Goal: Task Accomplishment & Management: Use online tool/utility

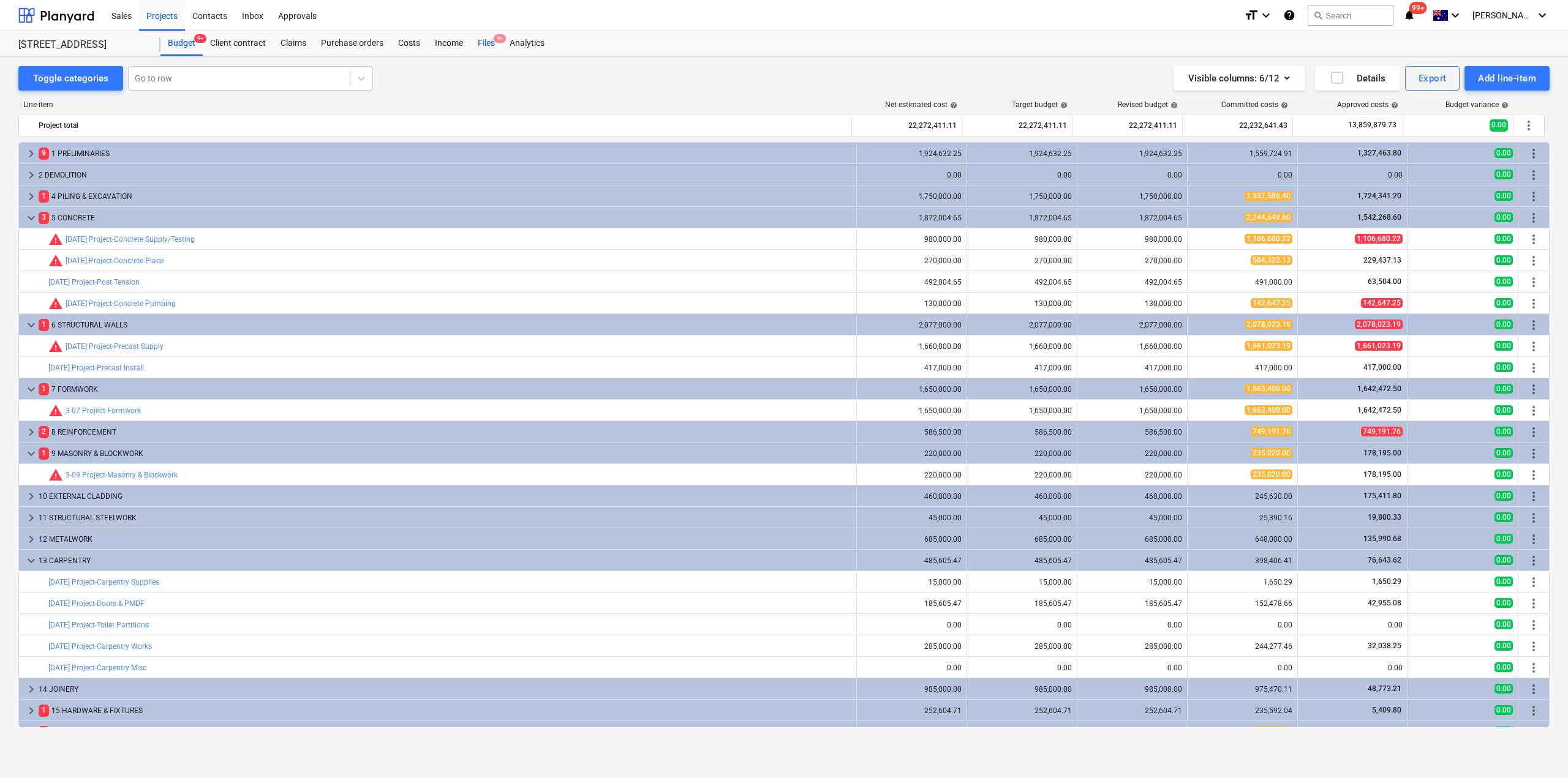
click at [483, 41] on div "Files 9+" at bounding box center [486, 43] width 32 height 25
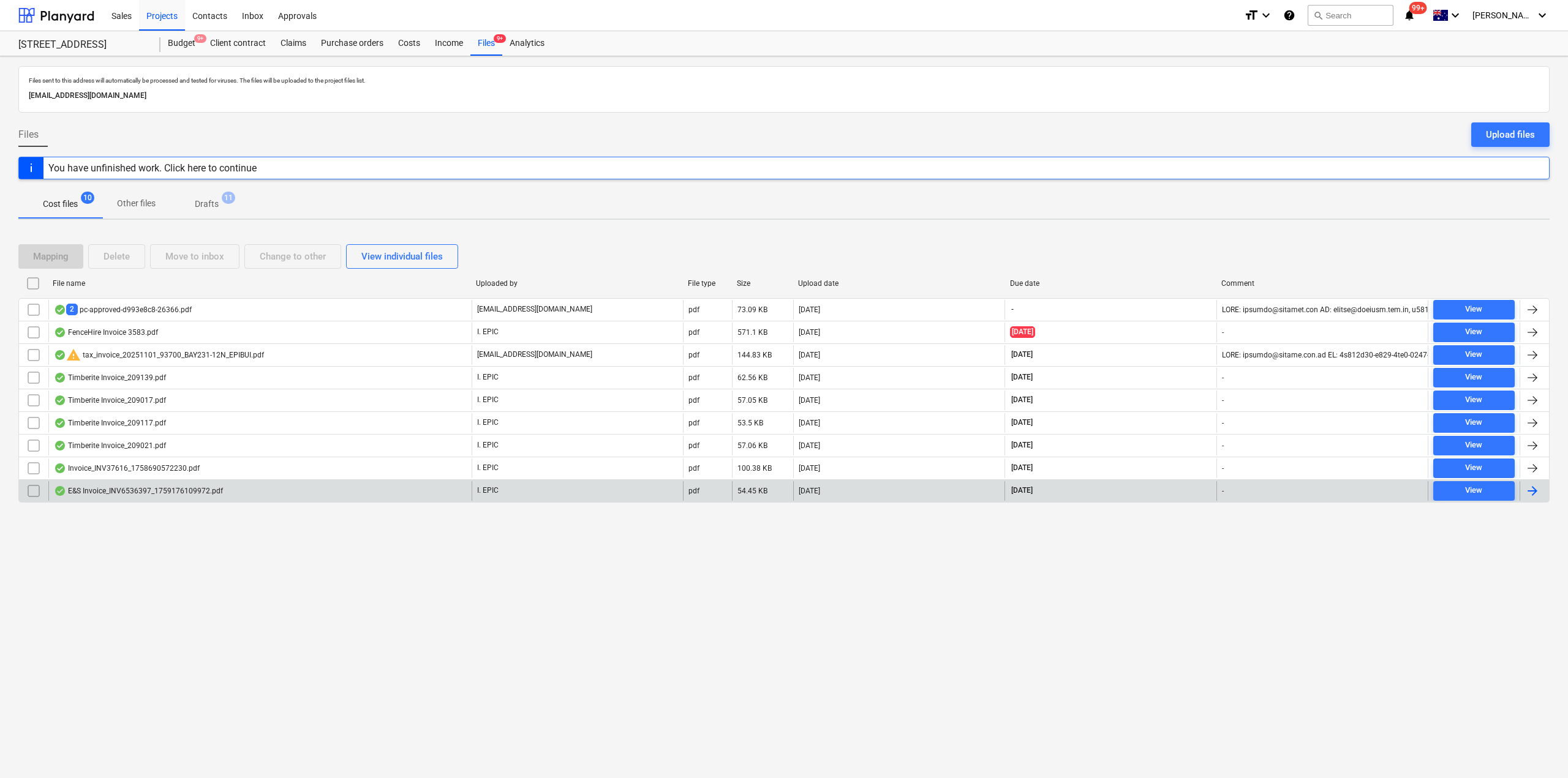
click at [148, 487] on div "E&S Invoice_INV6536397_1759176109972.pdf" at bounding box center [138, 491] width 169 height 10
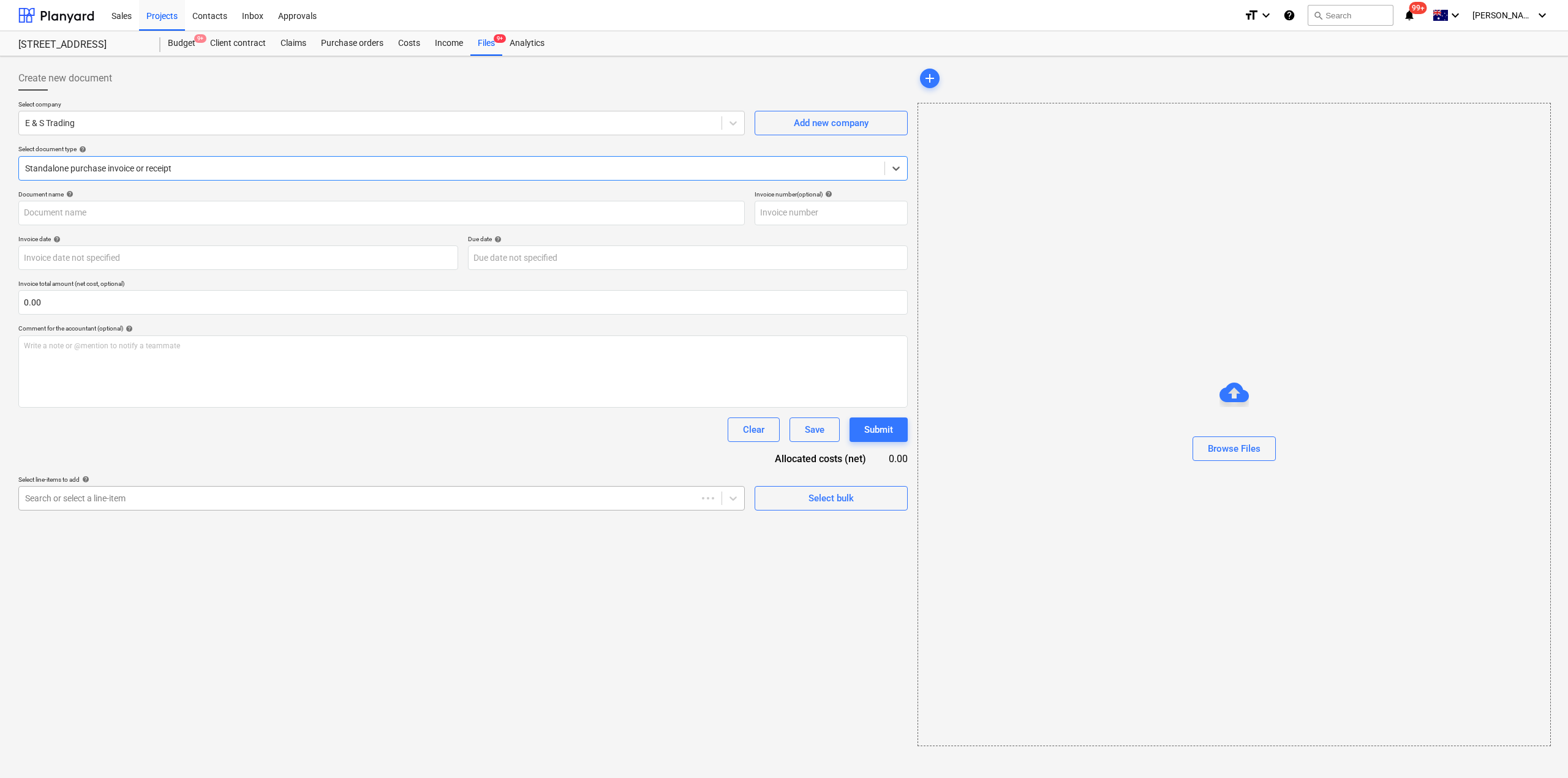
type input "INV6536397"
type input "[DATE]"
click at [216, 169] on div at bounding box center [450, 168] width 851 height 12
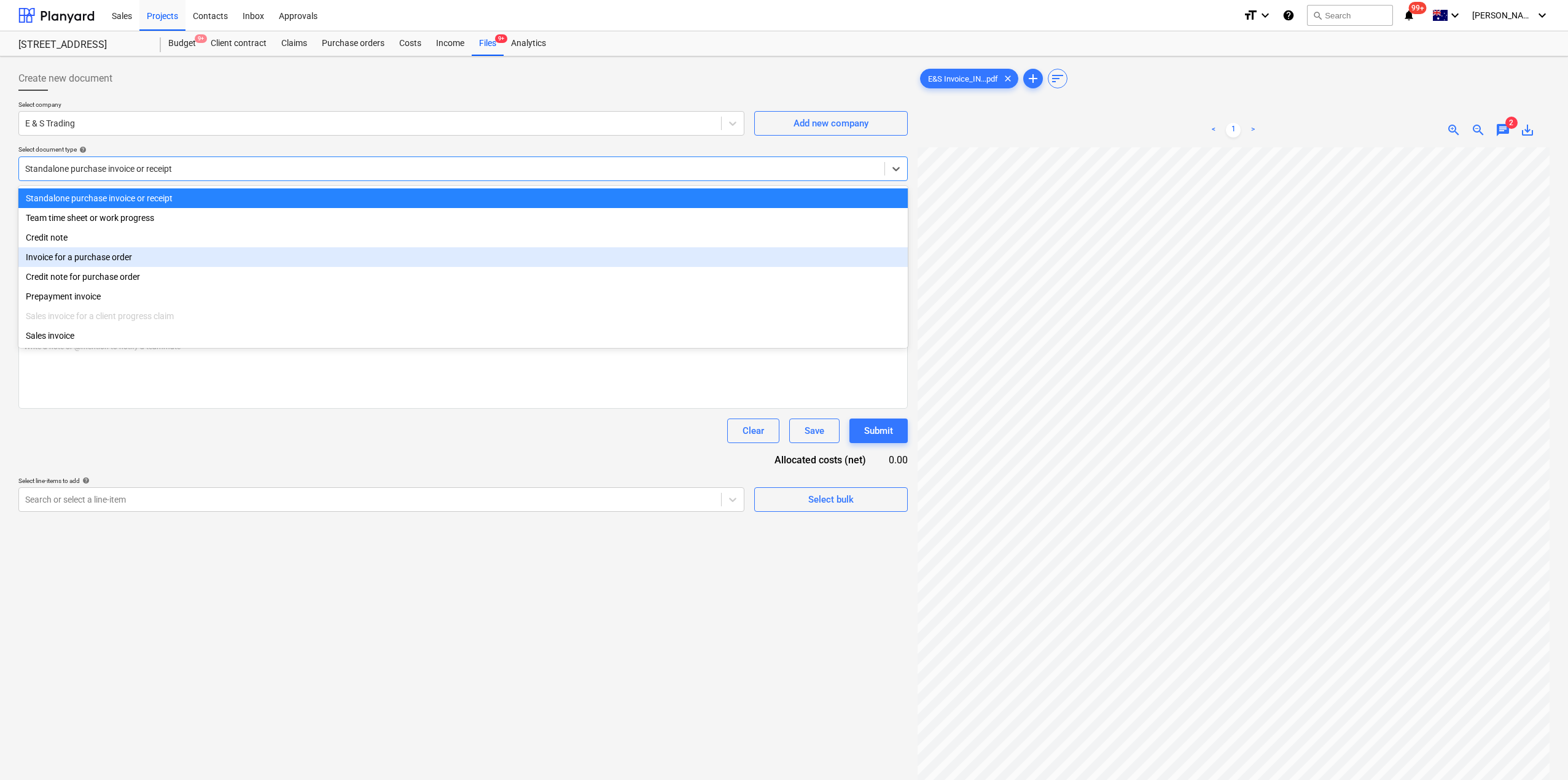
click at [131, 255] on div "Invoice for a purchase order" at bounding box center [462, 257] width 889 height 20
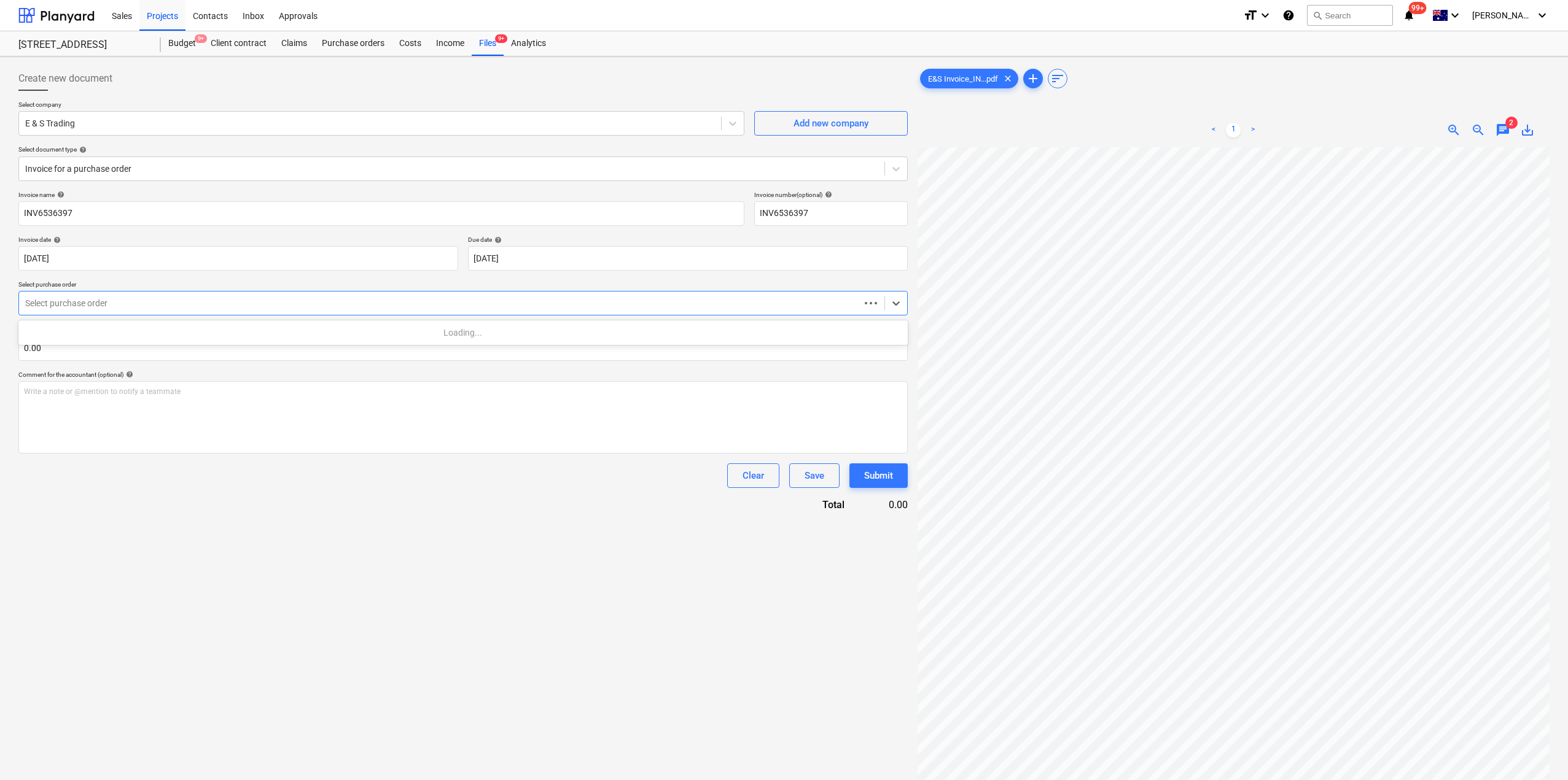
click at [138, 305] on div at bounding box center [439, 303] width 828 height 12
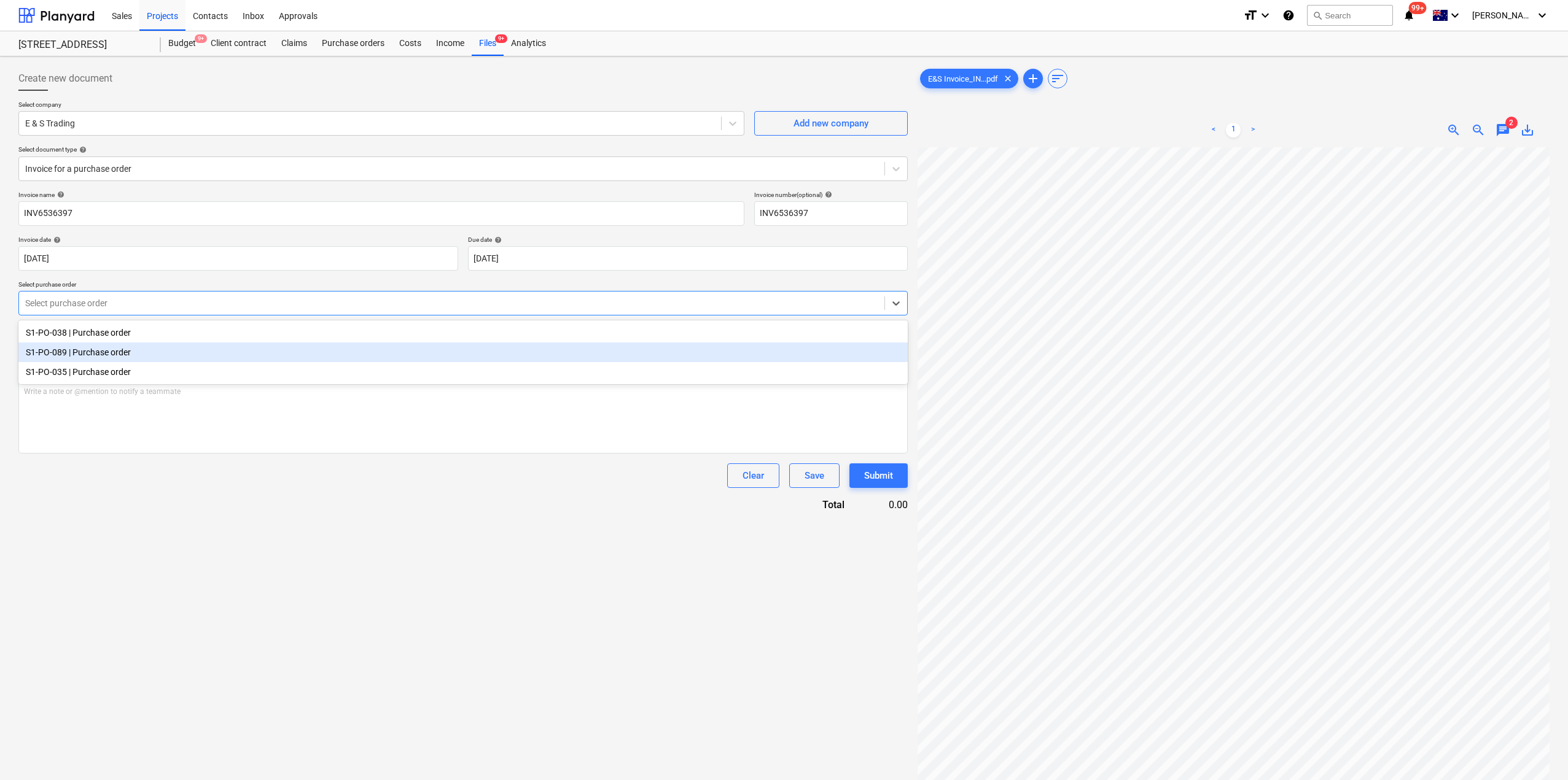
click at [129, 355] on div "S1-PO-089 | Purchase order" at bounding box center [462, 352] width 889 height 20
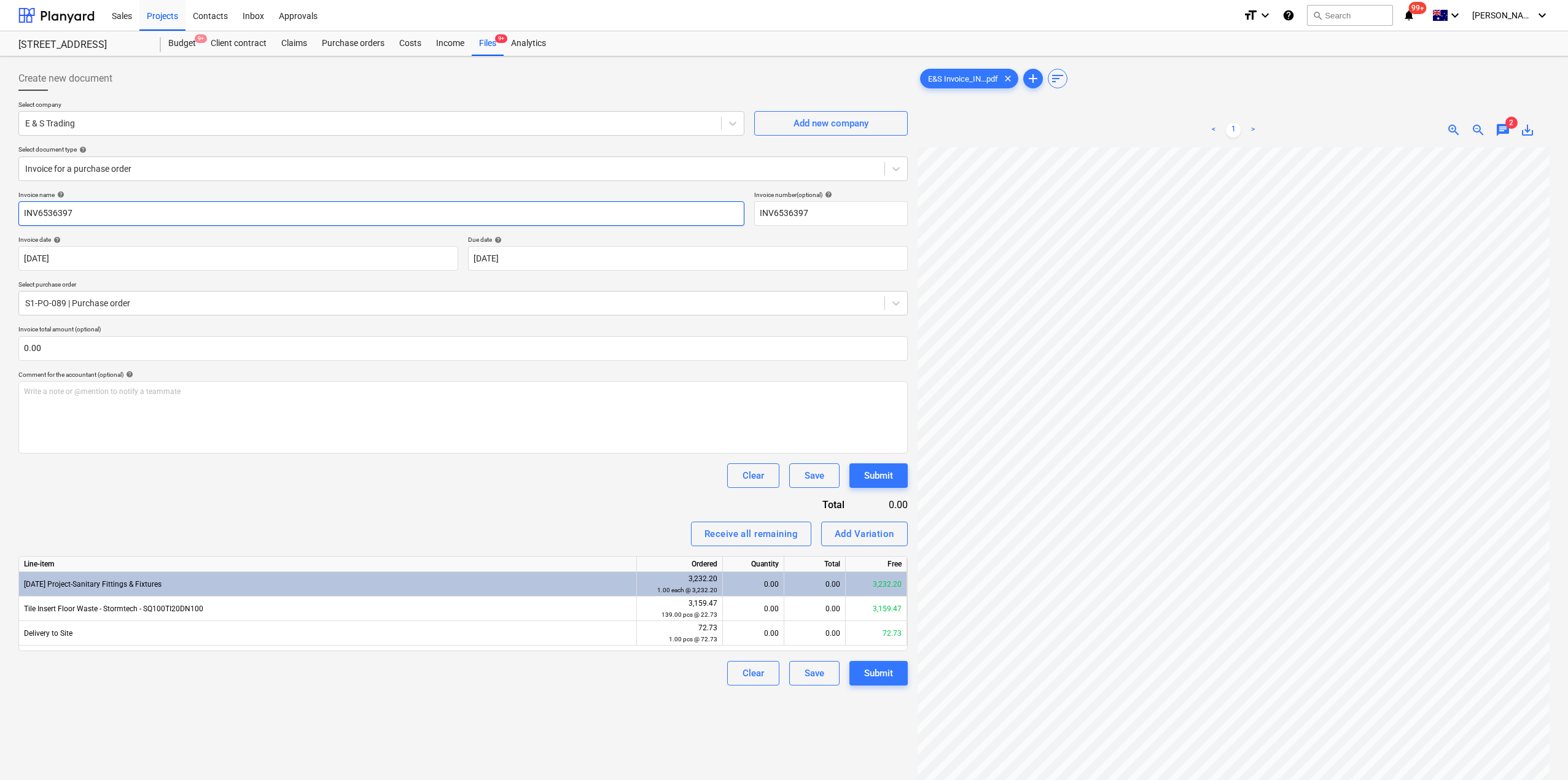
click at [94, 215] on input "INV6536397" at bounding box center [381, 213] width 726 height 25
click at [117, 172] on div at bounding box center [452, 168] width 853 height 12
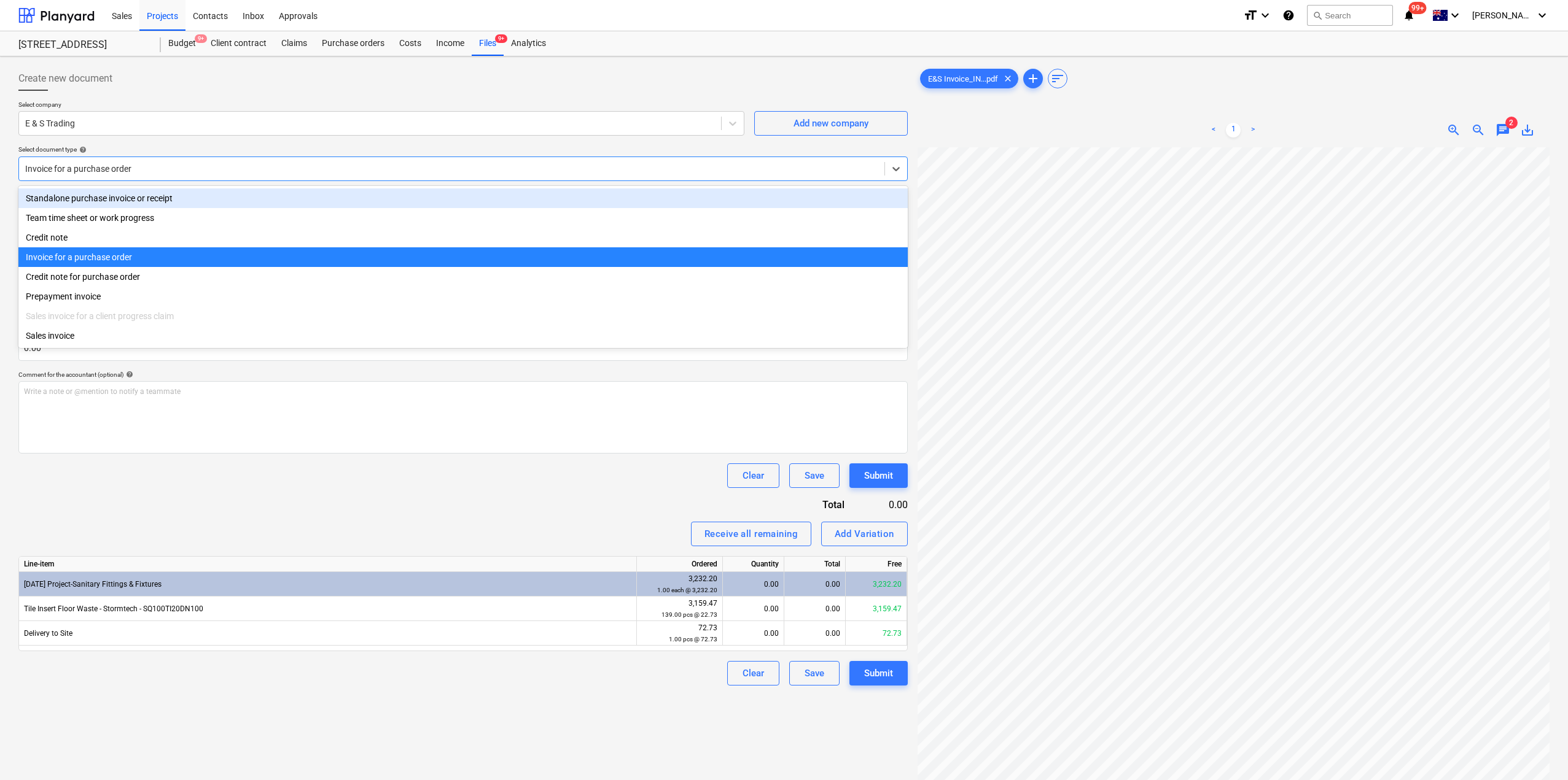
click at [226, 160] on div "Invoice for a purchase order" at bounding box center [452, 169] width 865 height 17
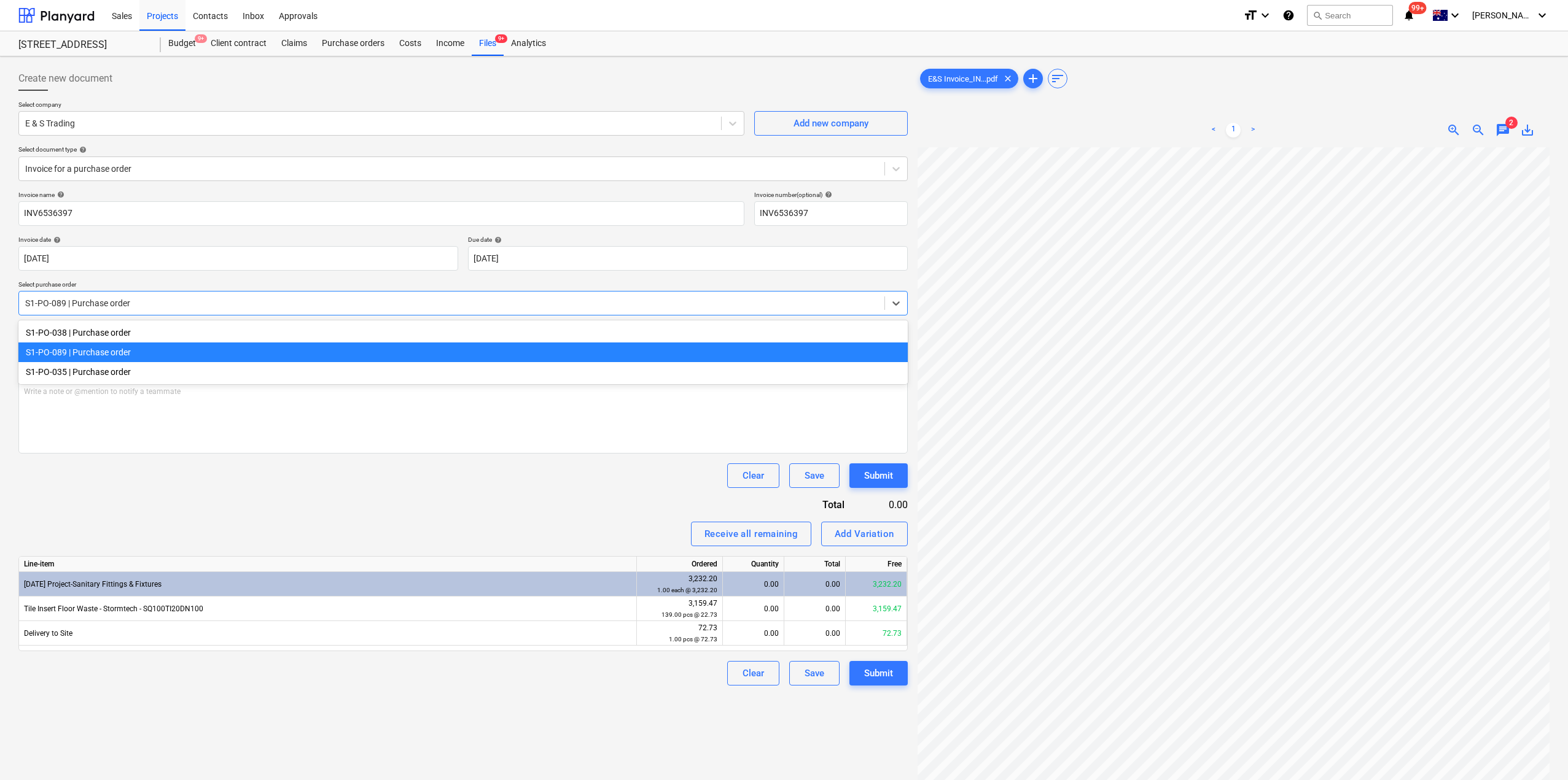
click at [110, 309] on div at bounding box center [452, 303] width 853 height 12
click at [102, 331] on div "S1-PO-038 | Purchase order" at bounding box center [462, 332] width 889 height 20
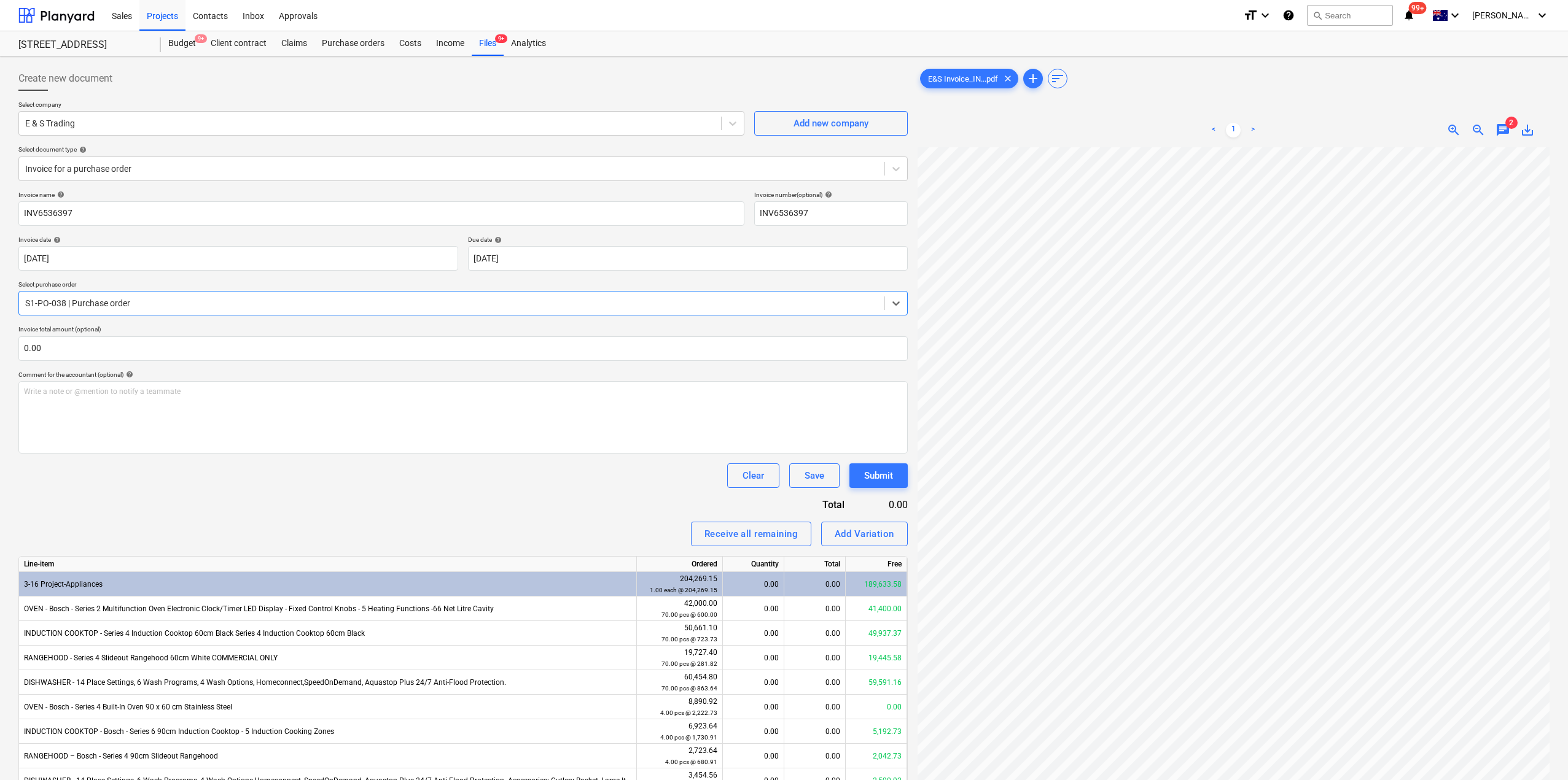
click at [111, 305] on div at bounding box center [452, 303] width 853 height 12
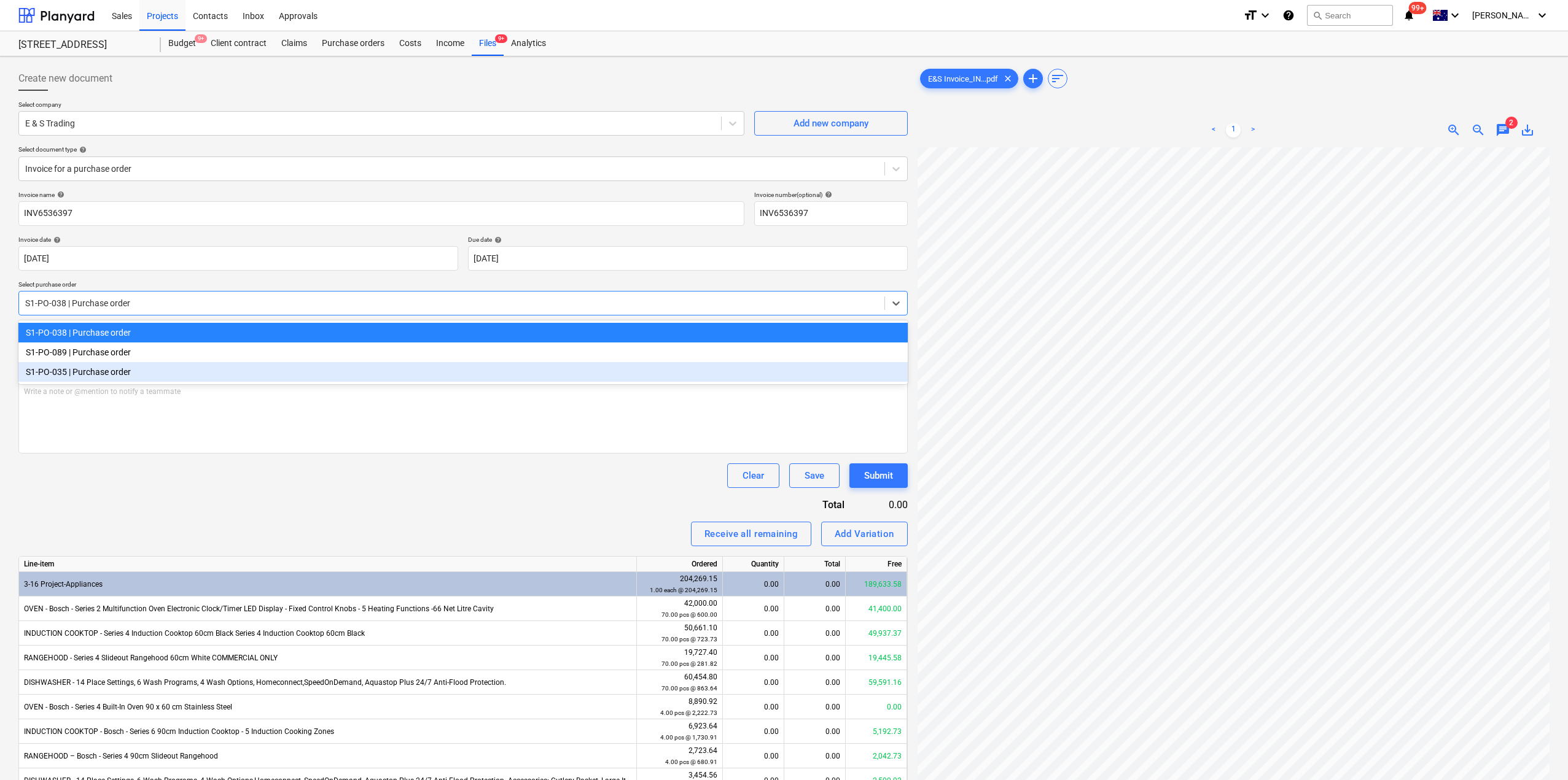
click at [108, 374] on div "S1-PO-035 | Purchase order" at bounding box center [462, 371] width 889 height 20
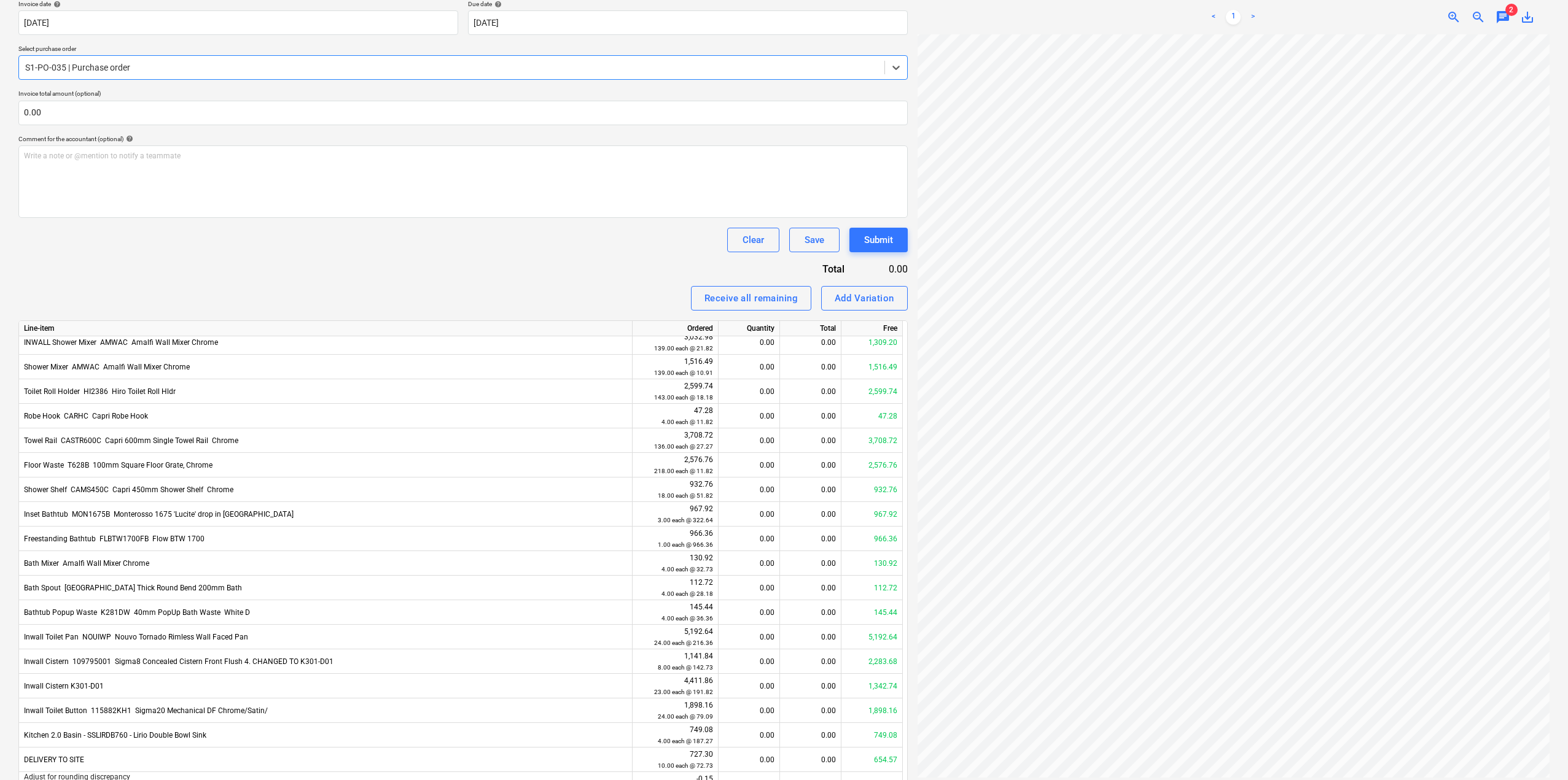
scroll to position [245, 0]
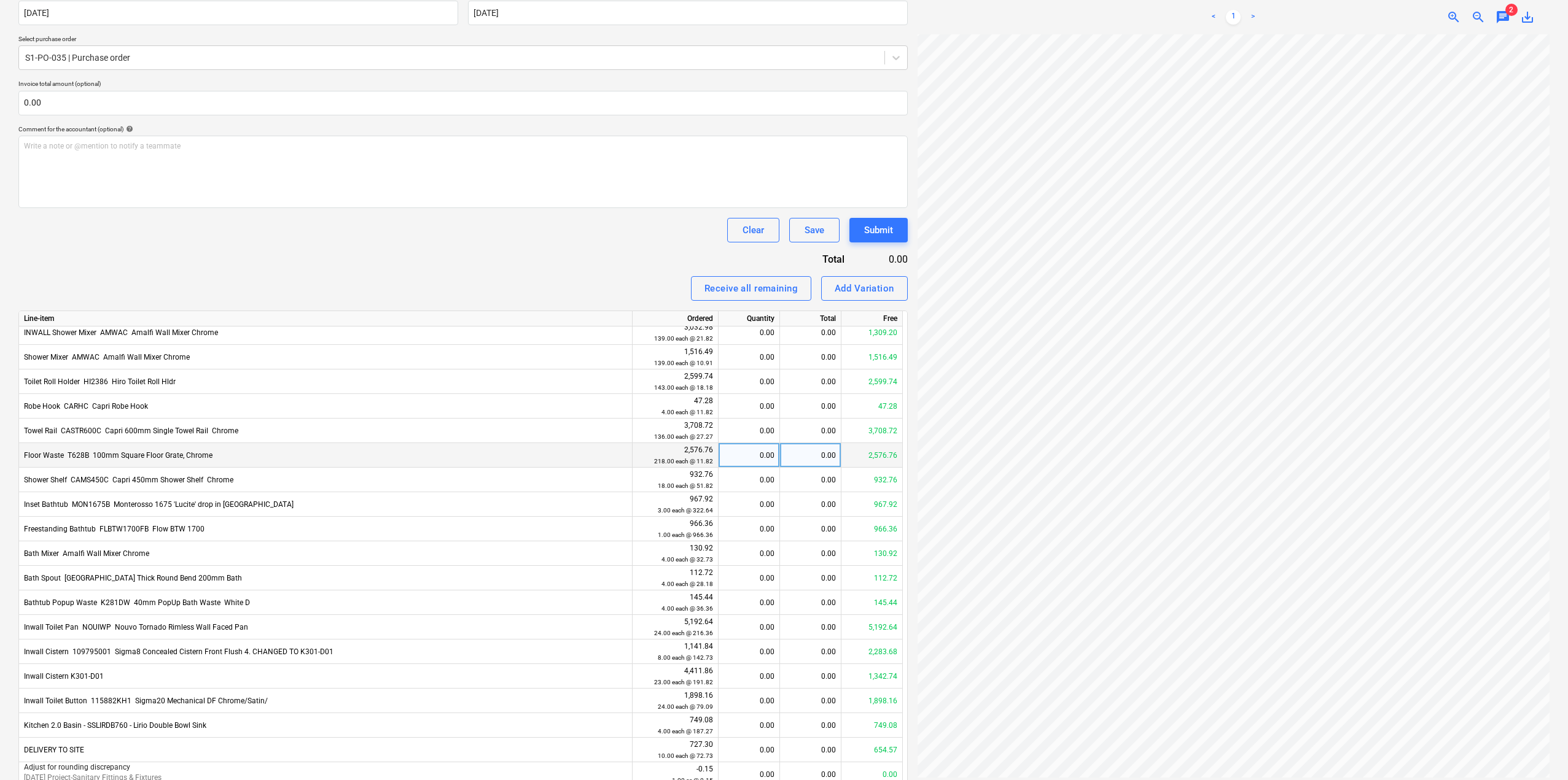
click at [750, 453] on div "0.00" at bounding box center [749, 456] width 51 height 25
type input "79"
click at [605, 231] on div "Clear Save Submit" at bounding box center [462, 230] width 889 height 25
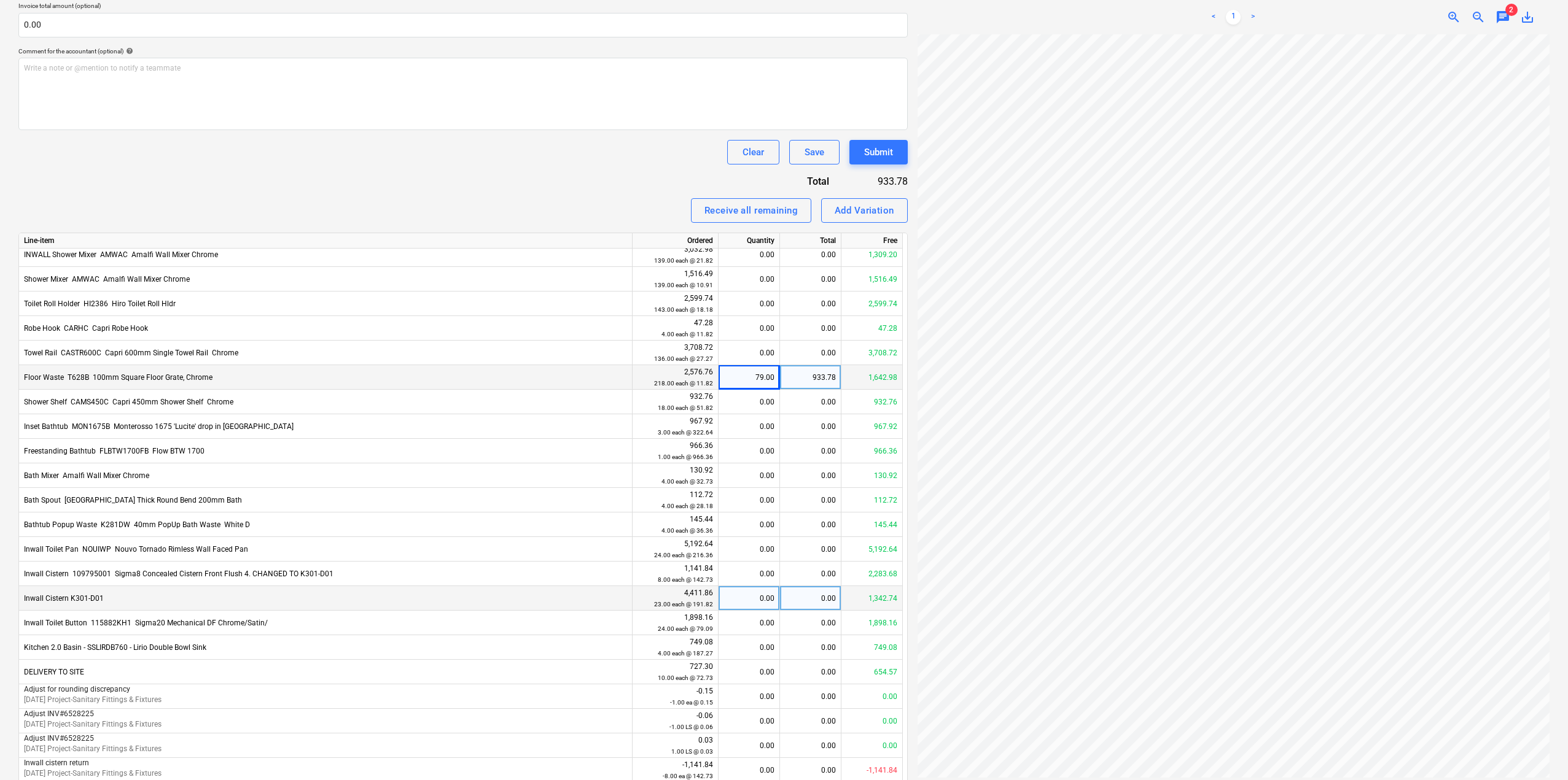
scroll to position [444, 0]
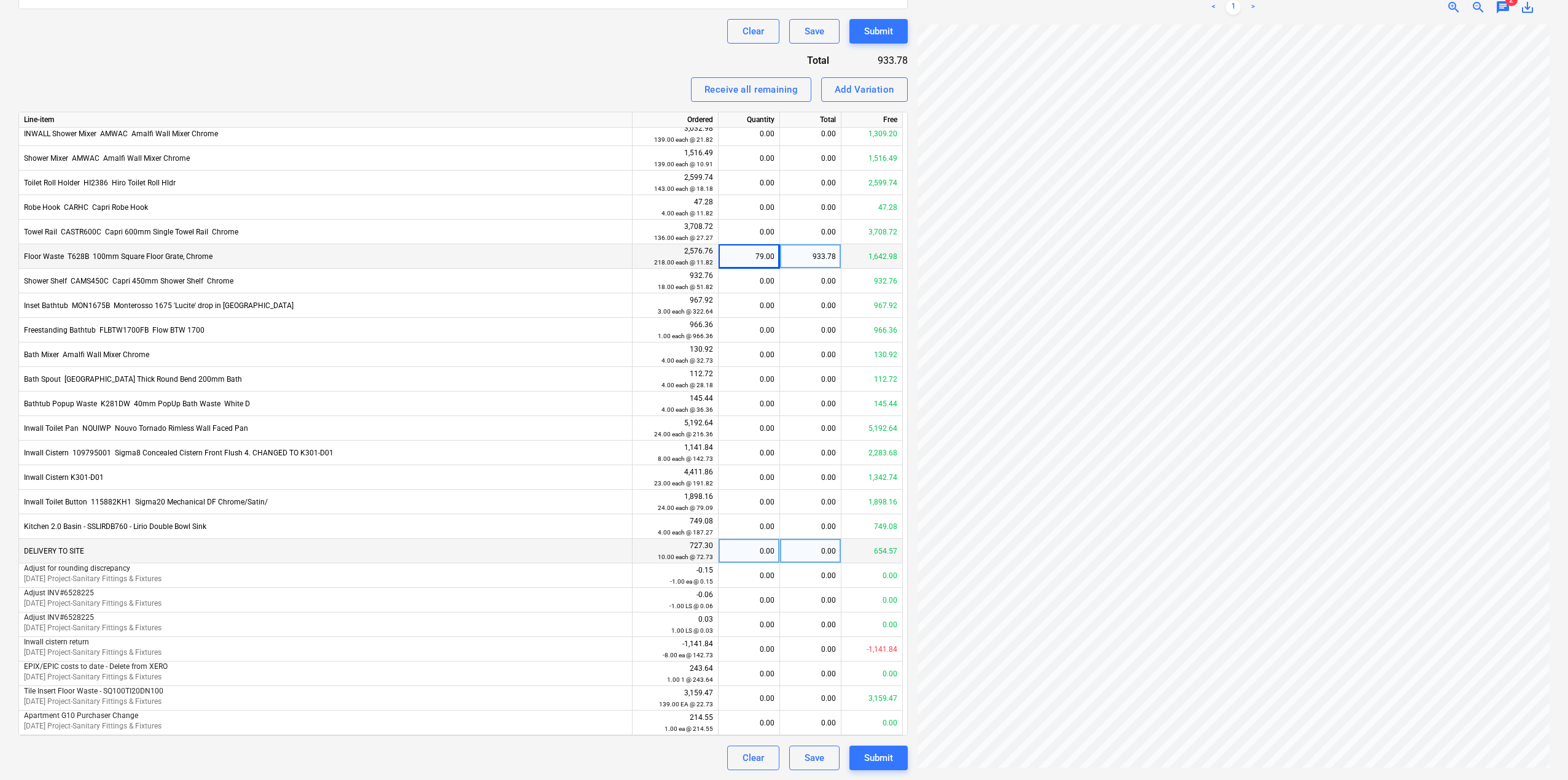
click at [767, 551] on div "0.00" at bounding box center [749, 551] width 51 height 25
type input "1"
click at [306, 90] on div "Receive all remaining Add Variation" at bounding box center [462, 90] width 889 height 25
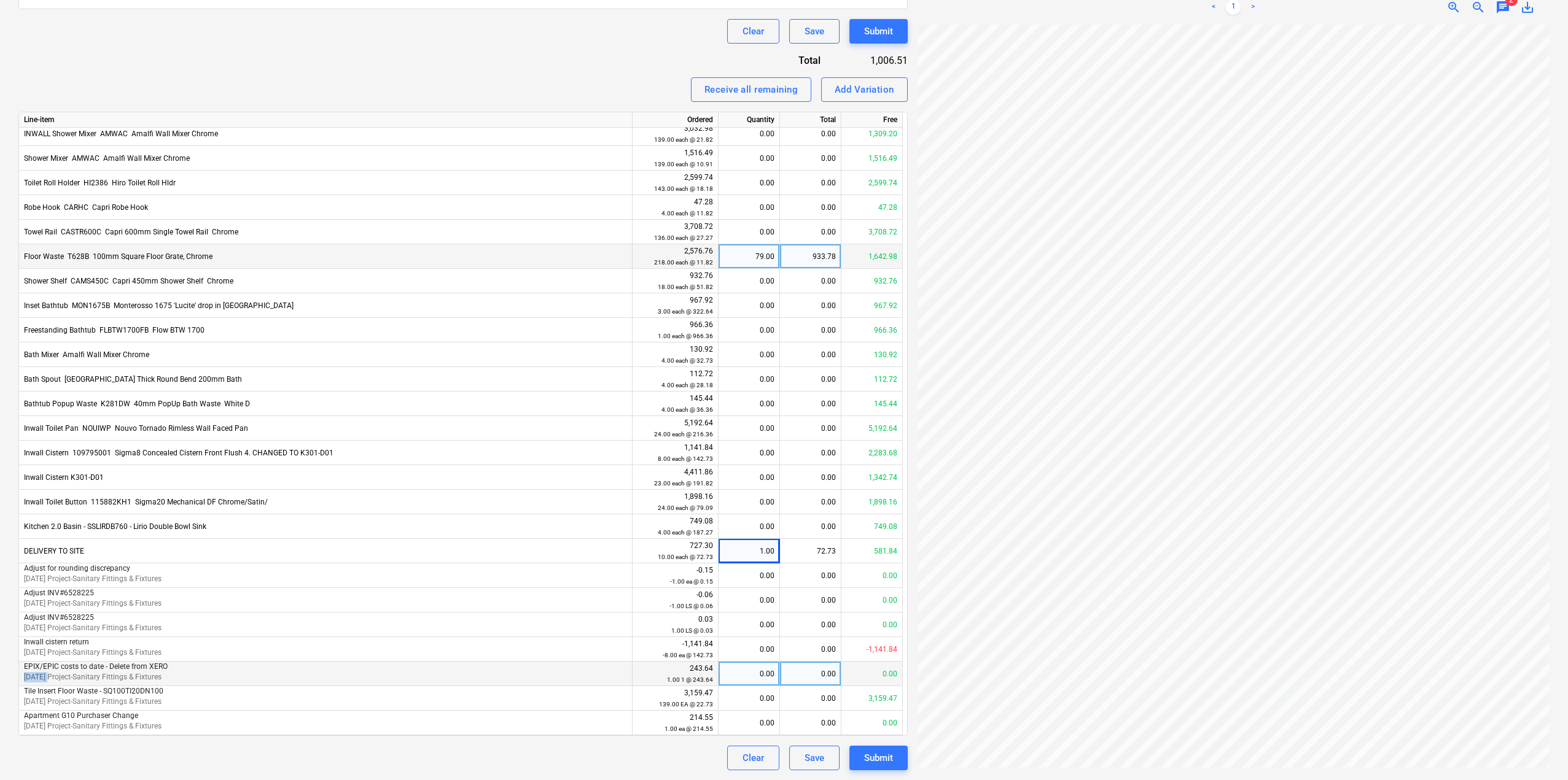
drag, startPoint x: 49, startPoint y: 678, endPoint x: 24, endPoint y: 678, distance: 25.0
click at [24, 678] on span "[DATE] Project-Sanitary Fittings & Fixtures" at bounding box center [92, 677] width 137 height 9
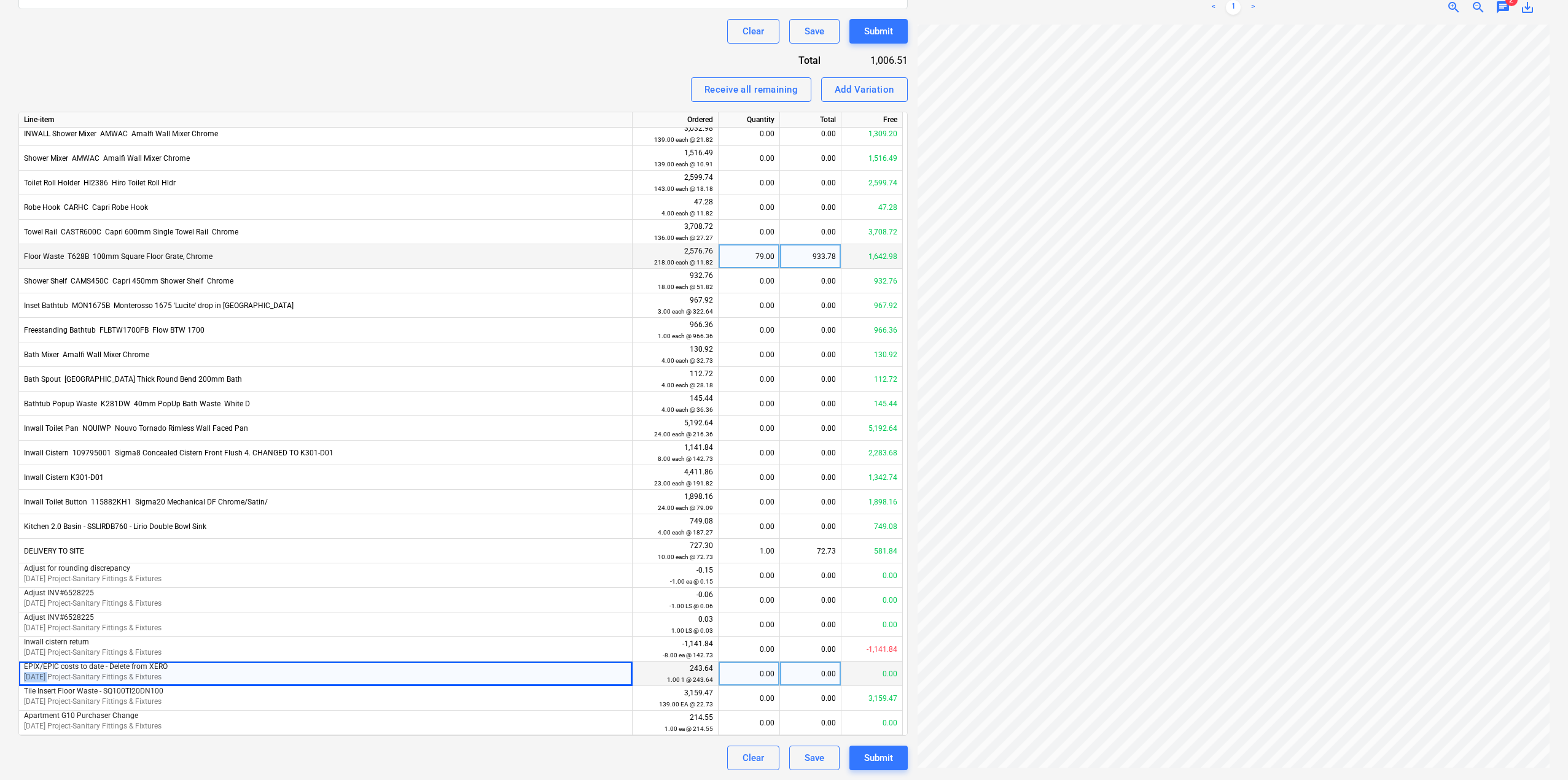
copy span "[DATE]"
click at [884, 91] on div "Add Variation" at bounding box center [865, 90] width 60 height 16
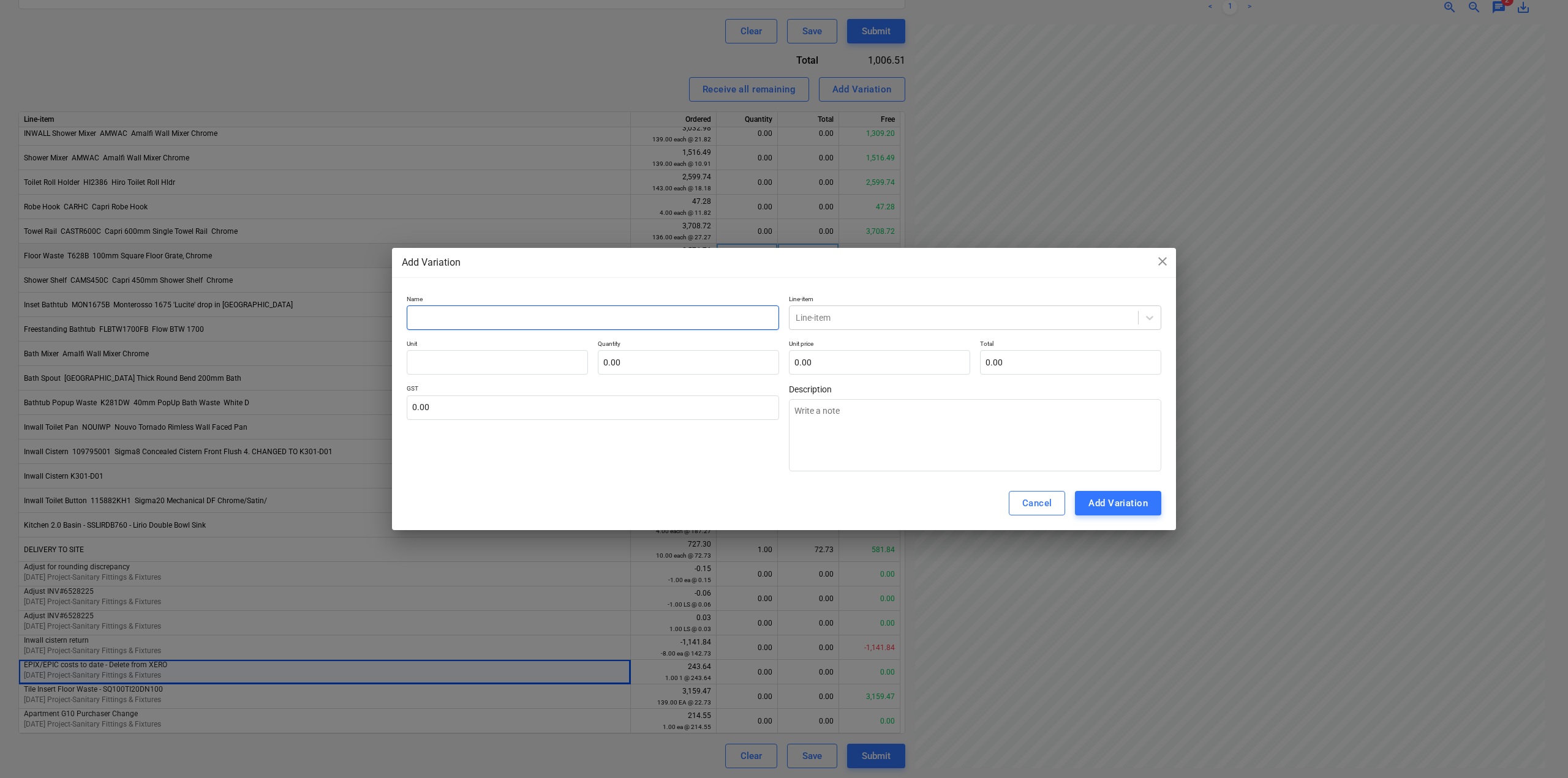
click at [512, 316] on input "text" at bounding box center [593, 318] width 372 height 25
type textarea "x"
type input "a"
type textarea "x"
type input "ad"
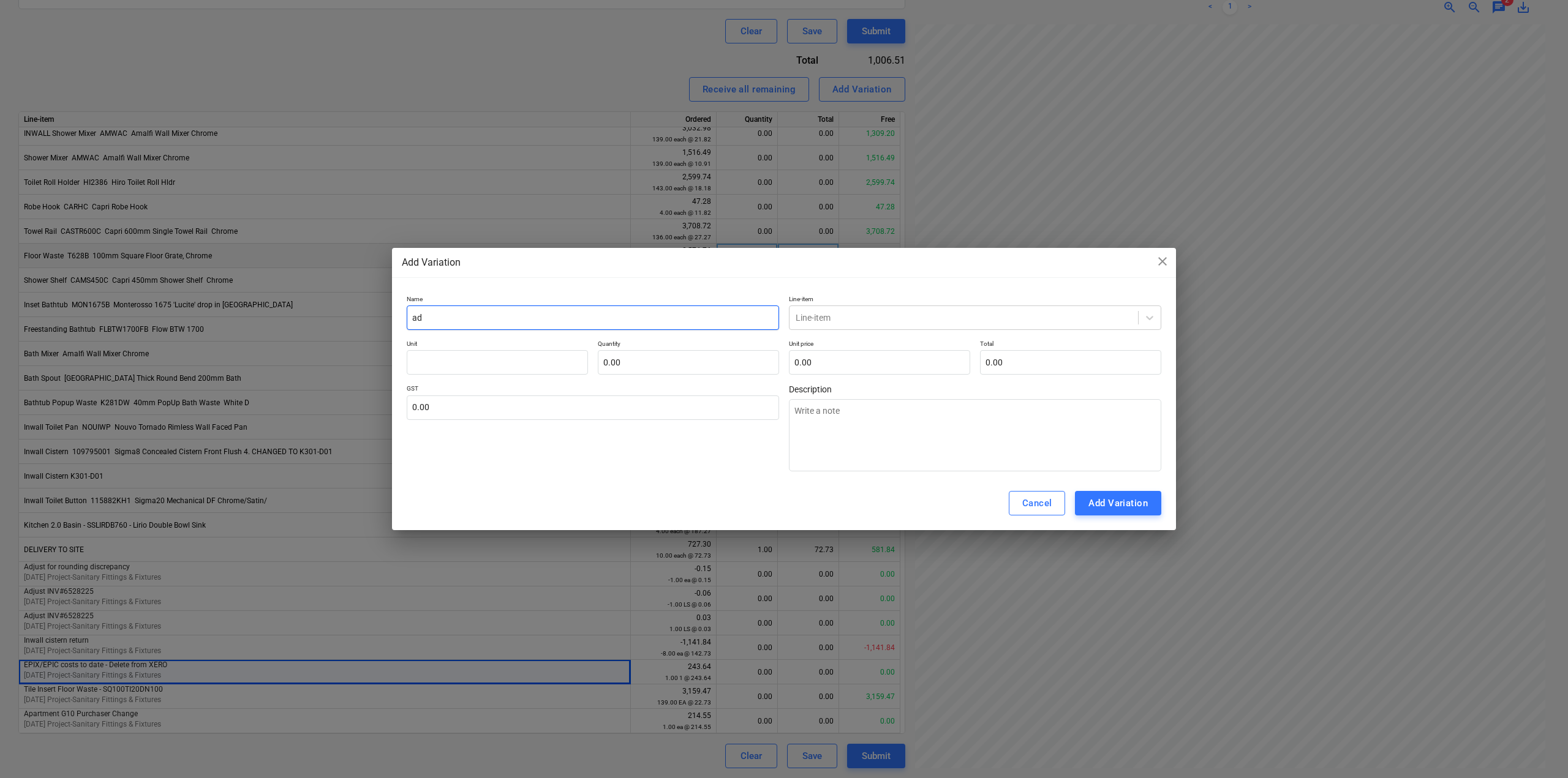
type textarea "x"
type input "adj"
type textarea "x"
type input "ad"
type textarea "x"
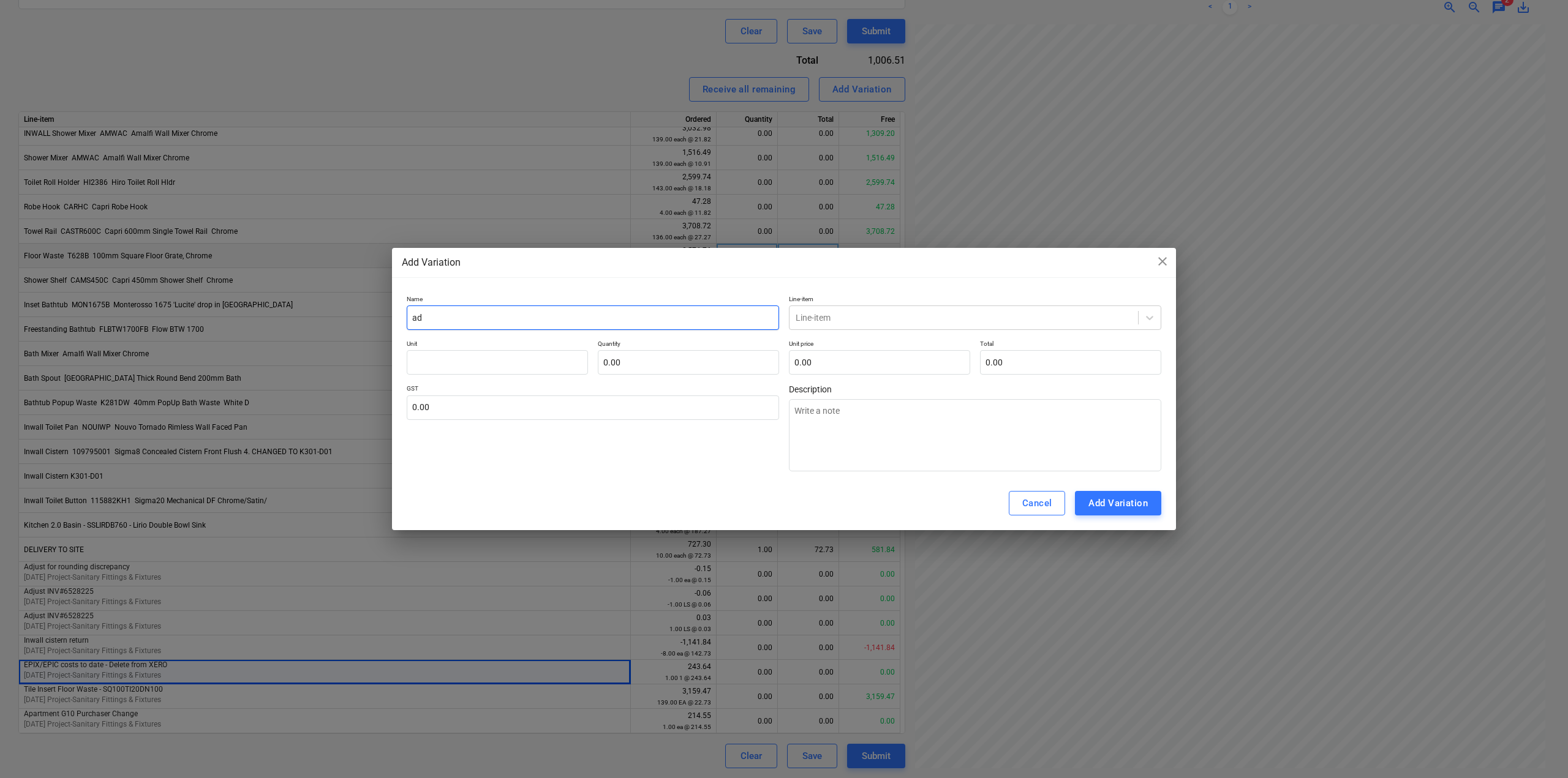
type input "a"
type textarea "x"
type input "A"
type textarea "x"
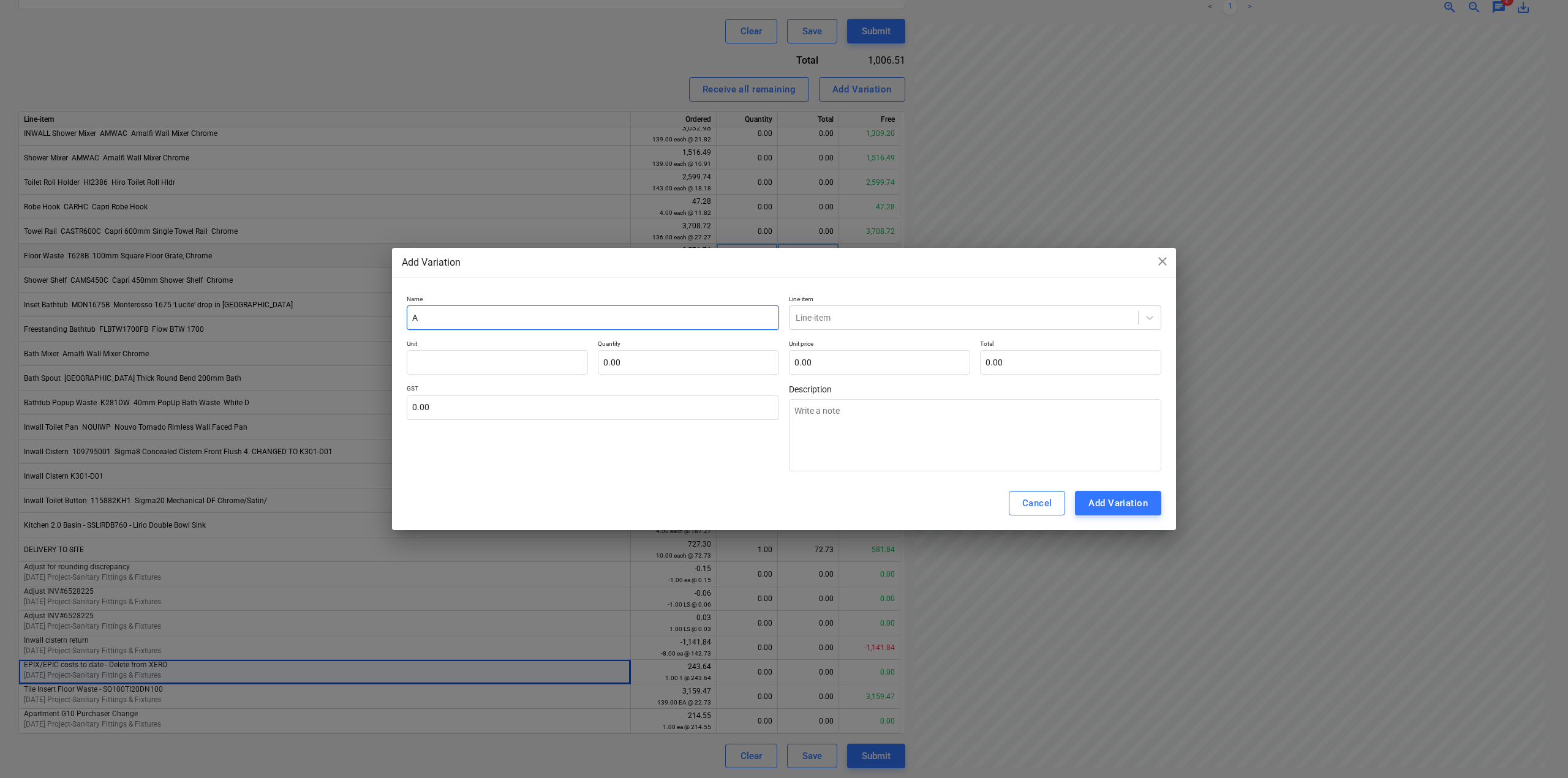
type input "Ad"
type textarea "x"
type input "Adj"
type textarea "x"
type input "Adju"
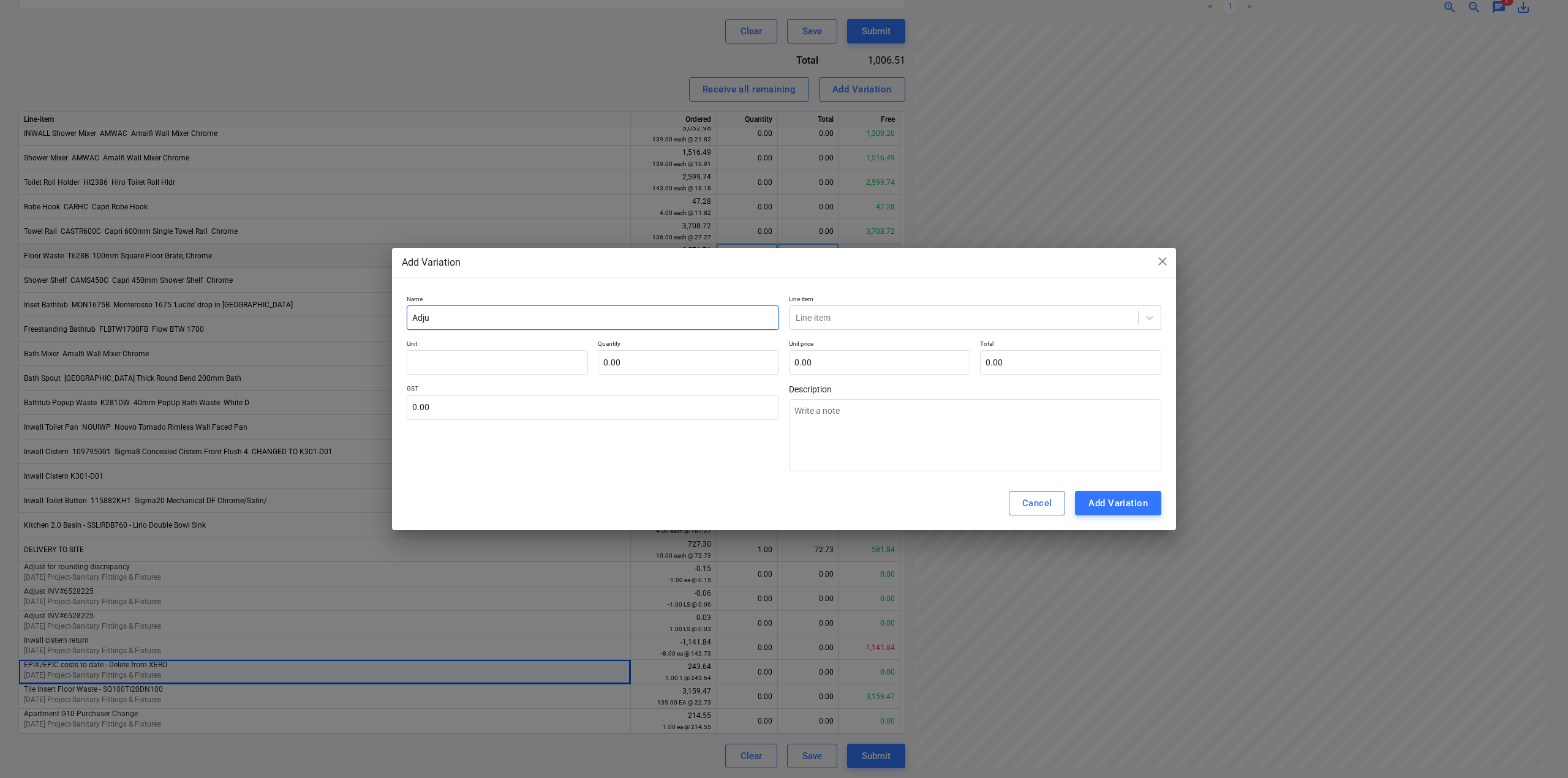
type textarea "x"
type input "Adjust"
type textarea "x"
type input "Adjust"
type textarea "x"
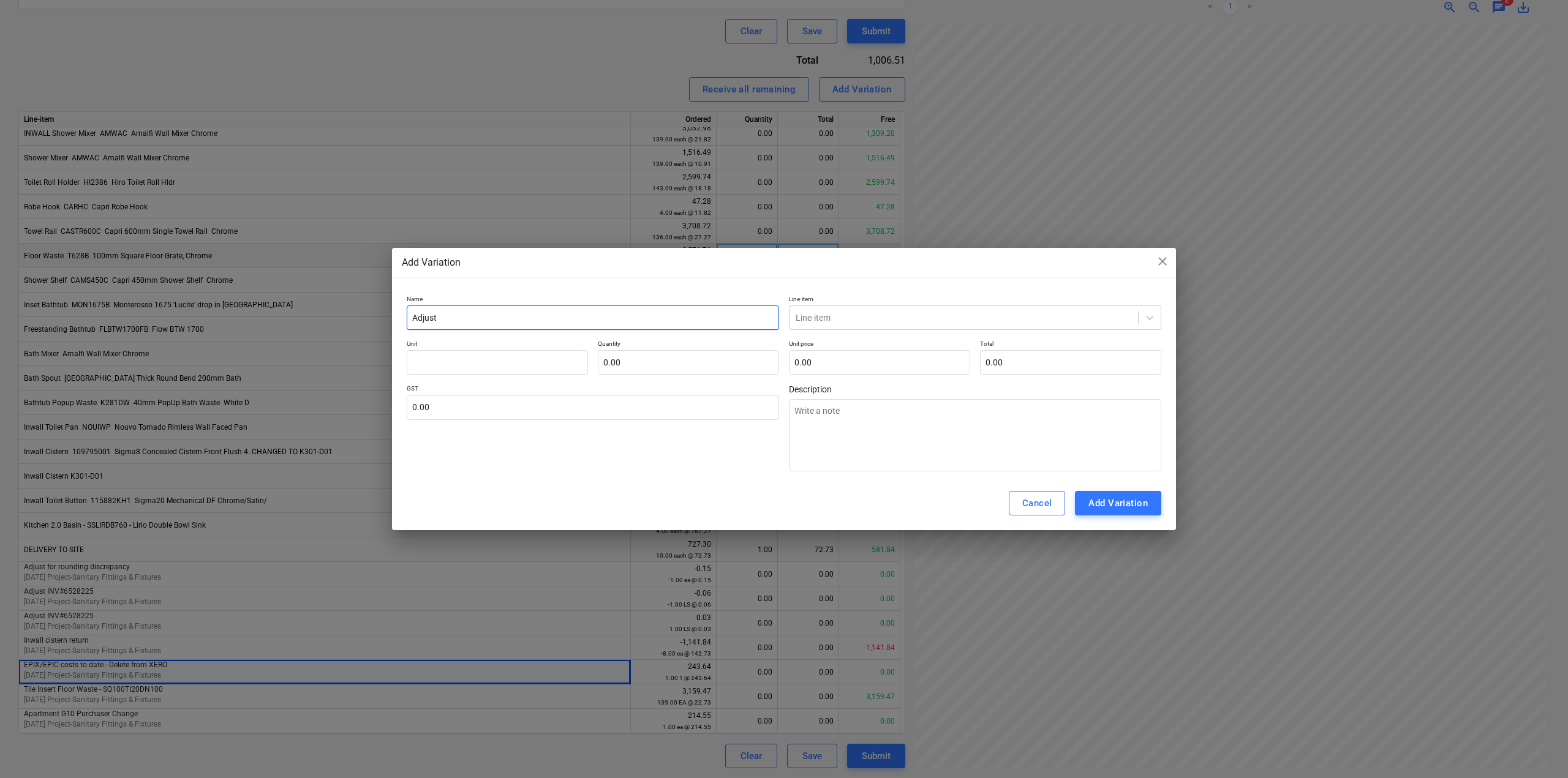
type input "Adjust I"
type textarea "x"
type input "Adjust IN"
type textarea "x"
type input "Adjust INV"
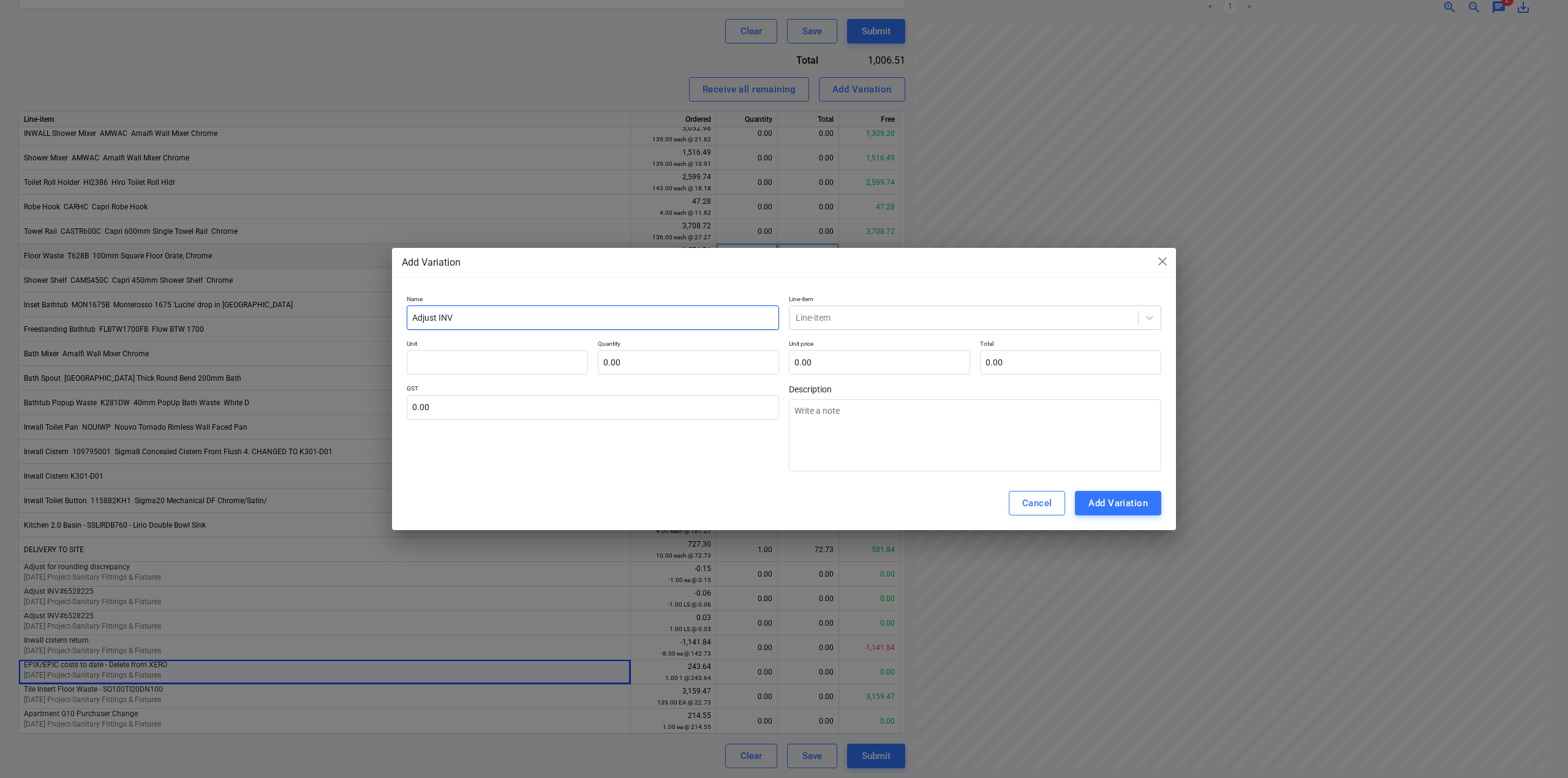
type textarea "x"
type input "Adjust INV#"
type textarea "x"
type input "Adjust INV#6"
type textarea "x"
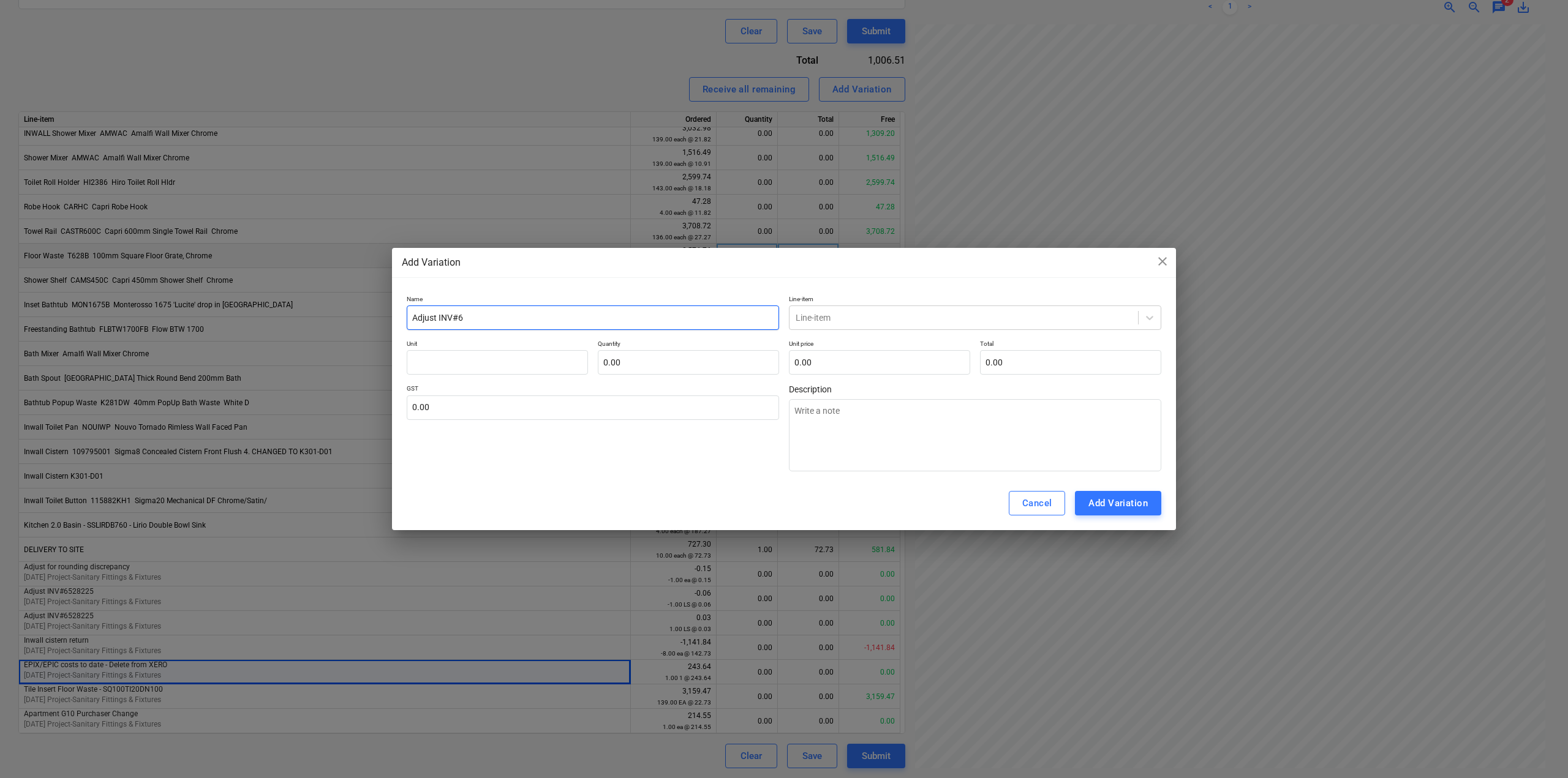
type input "Adjust INV#65"
type textarea "x"
type input "Adjust INV#653"
type textarea "x"
type input "Adjust INV#6536"
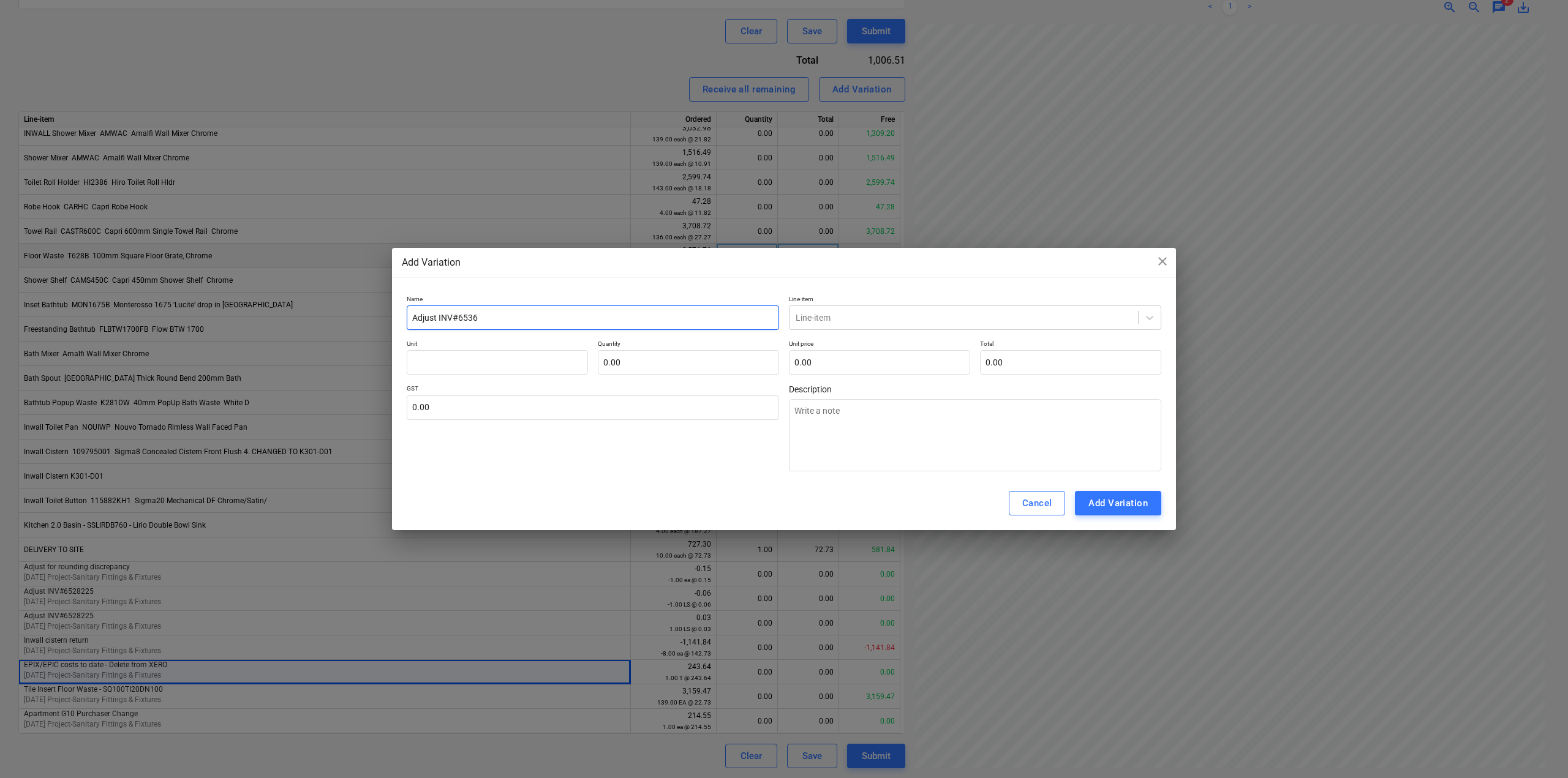
type textarea "x"
type input "Adjust INV#65363"
type textarea "x"
type input "Adjust INV#653639"
type textarea "x"
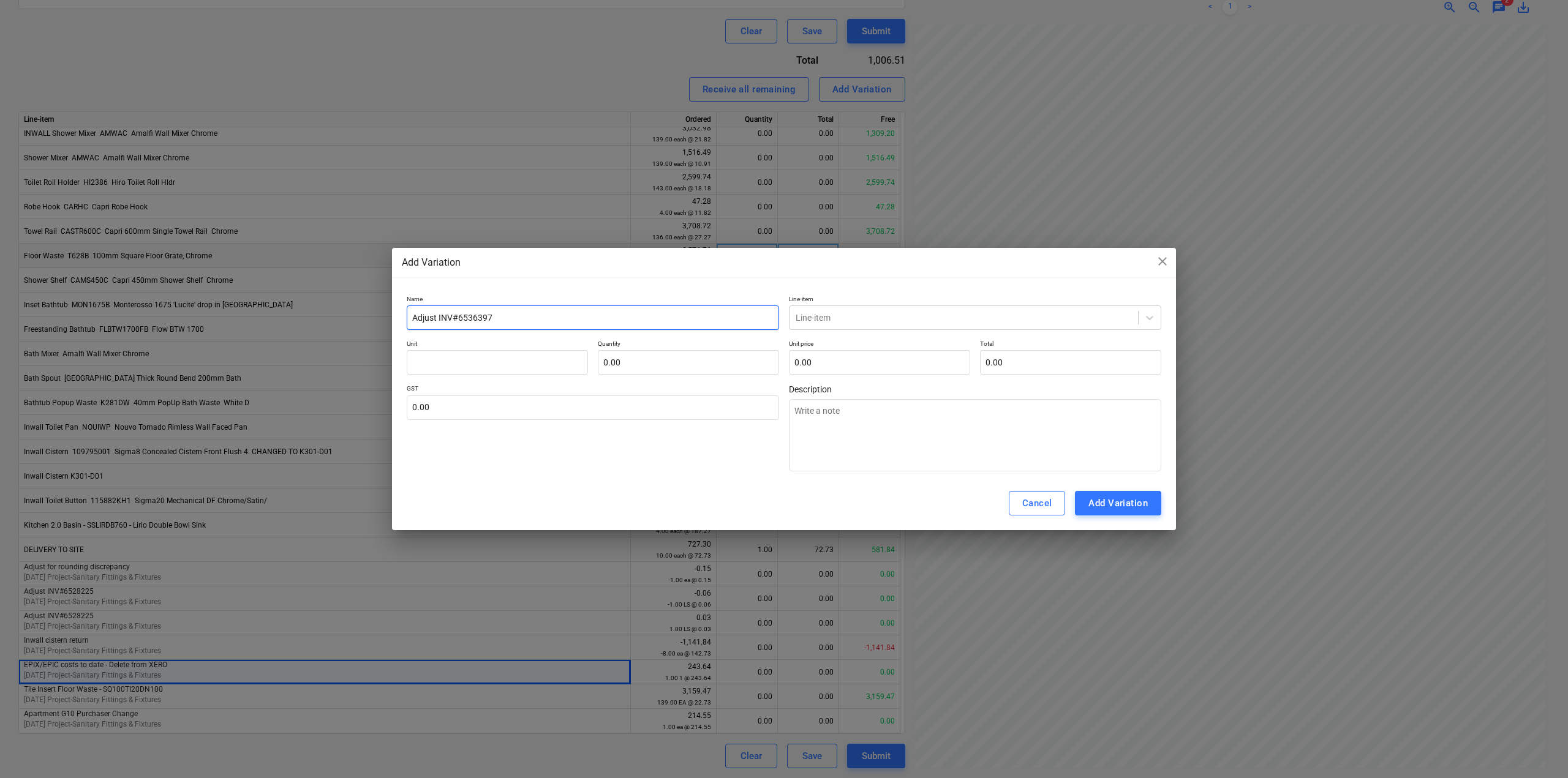
type input "Adjust INV#6536397"
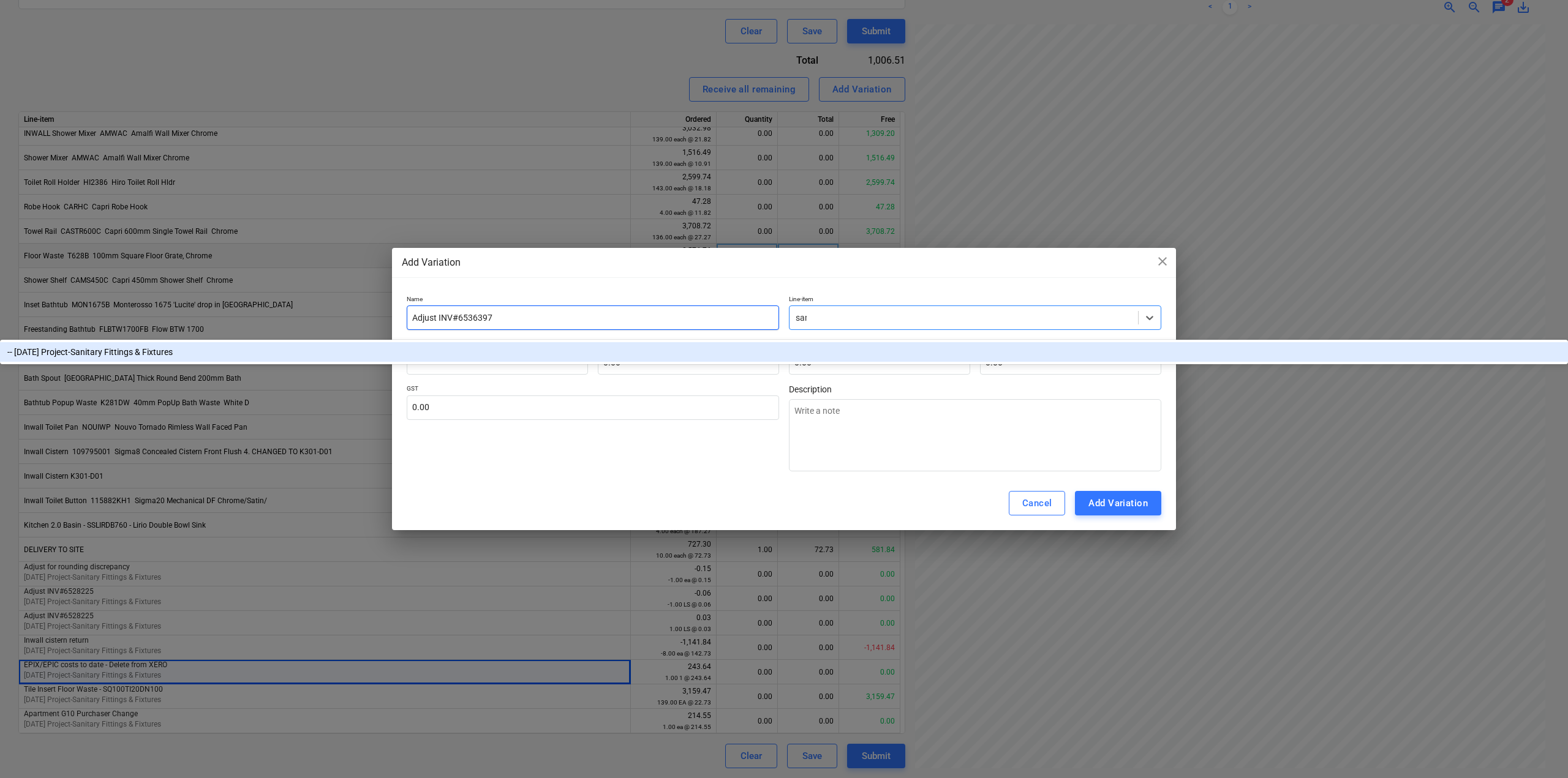
type input "sani"
type textarea "x"
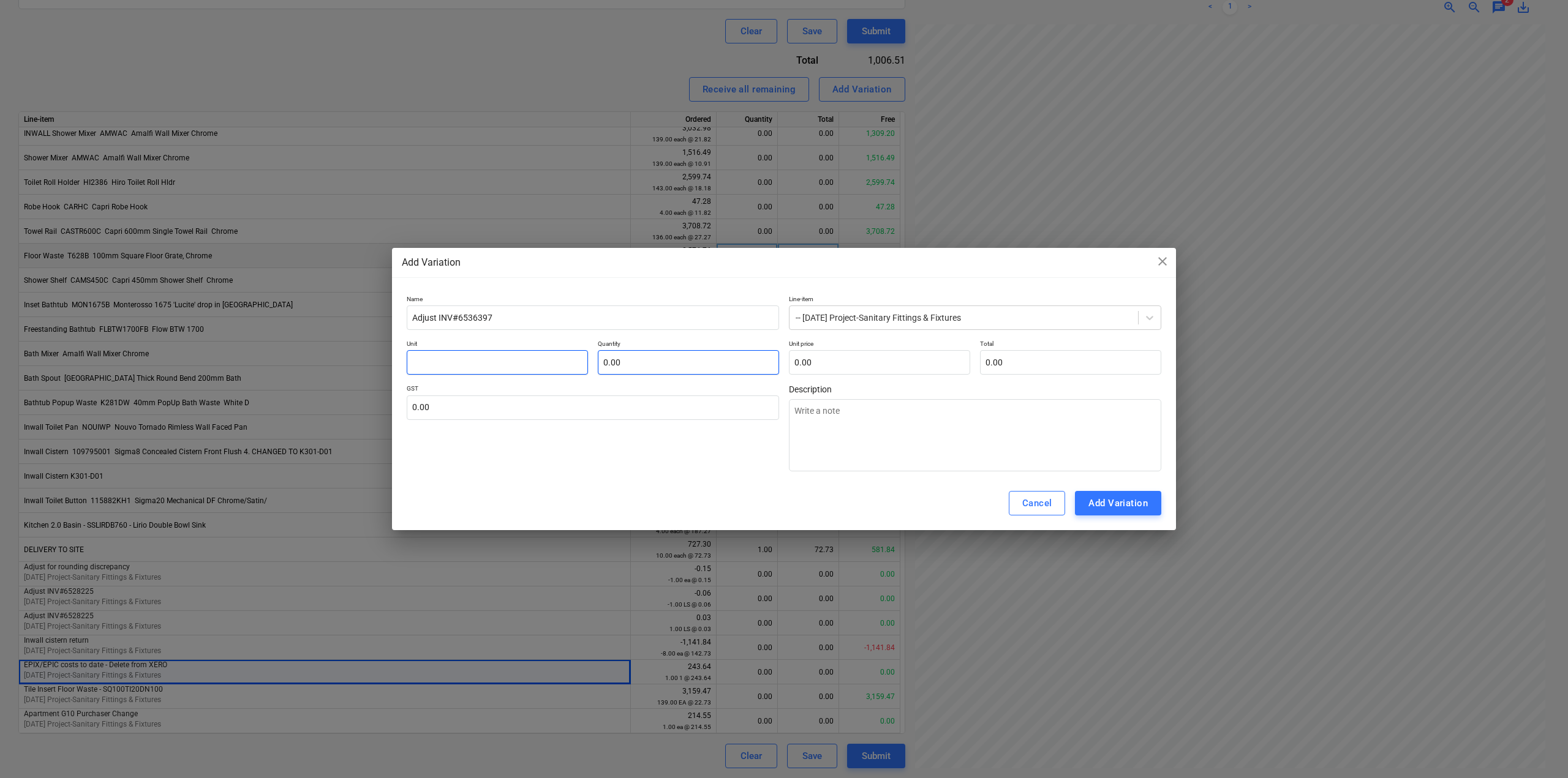
type textarea "x"
type input "e"
type textarea "x"
type input "ea"
type textarea "x"
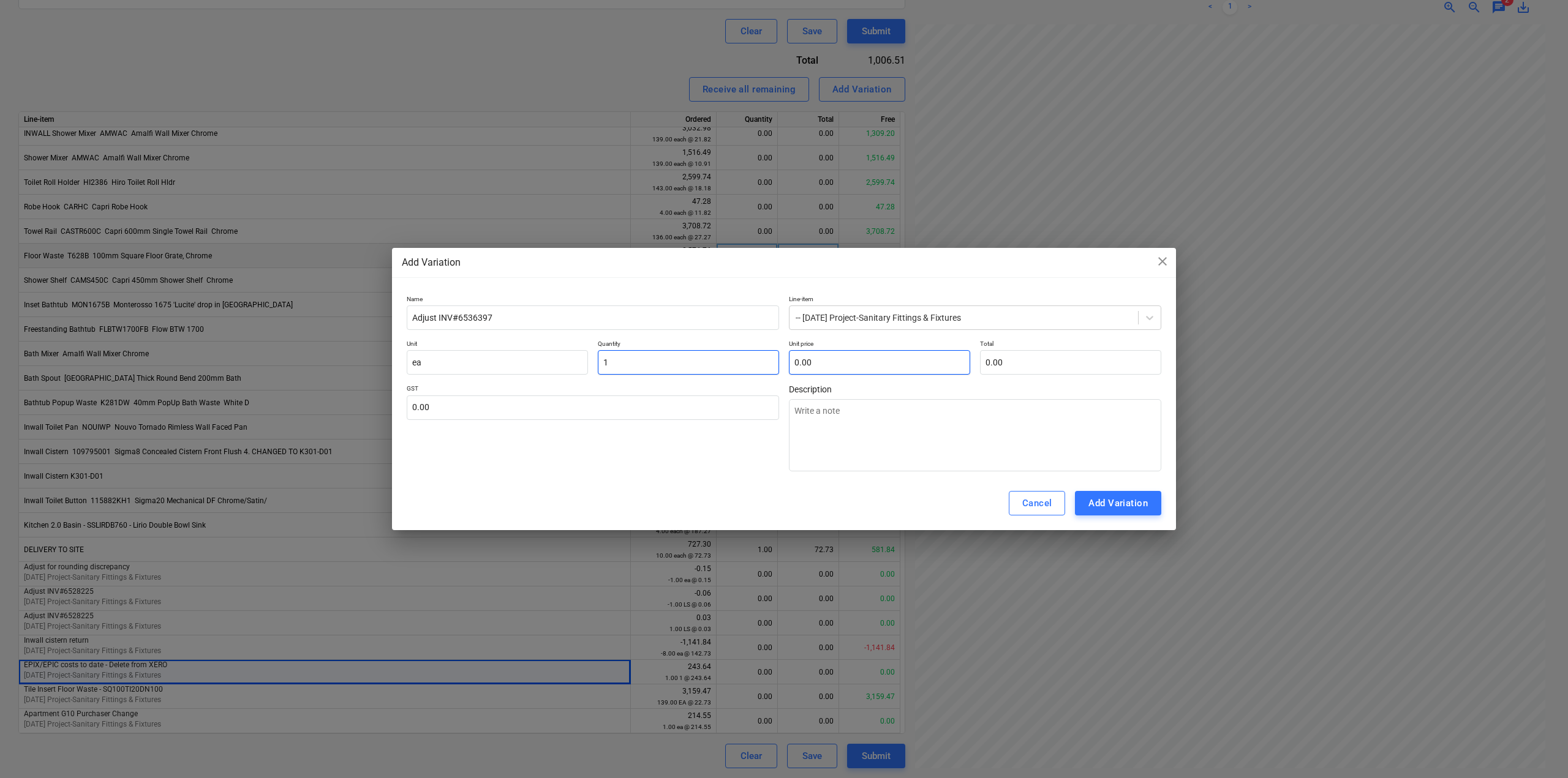
type input "1.00"
type textarea "x"
type input "-"
type textarea "x"
type input "-1"
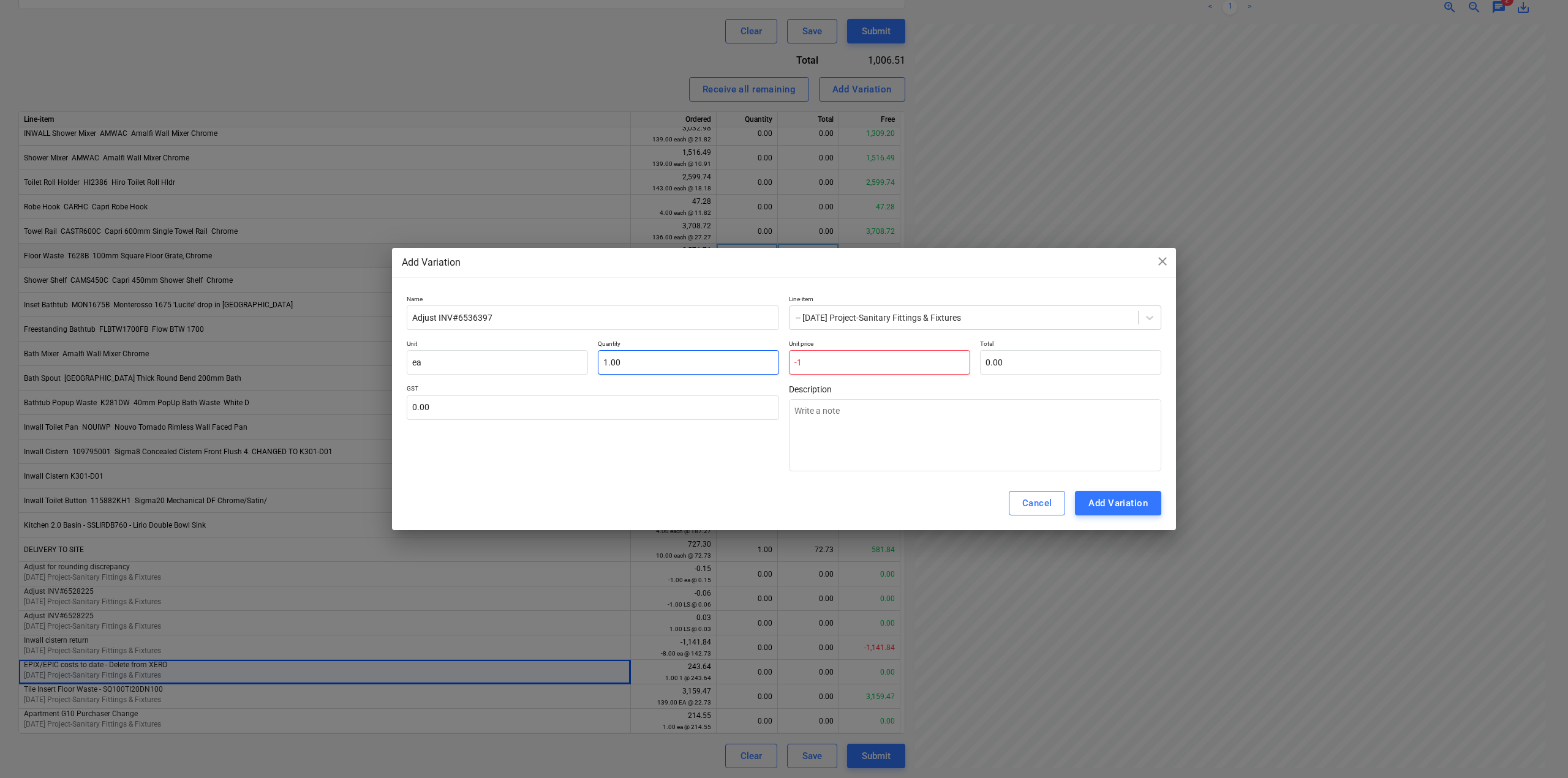
type textarea "x"
type input "-14"
type textarea "x"
type input "-1"
type textarea "x"
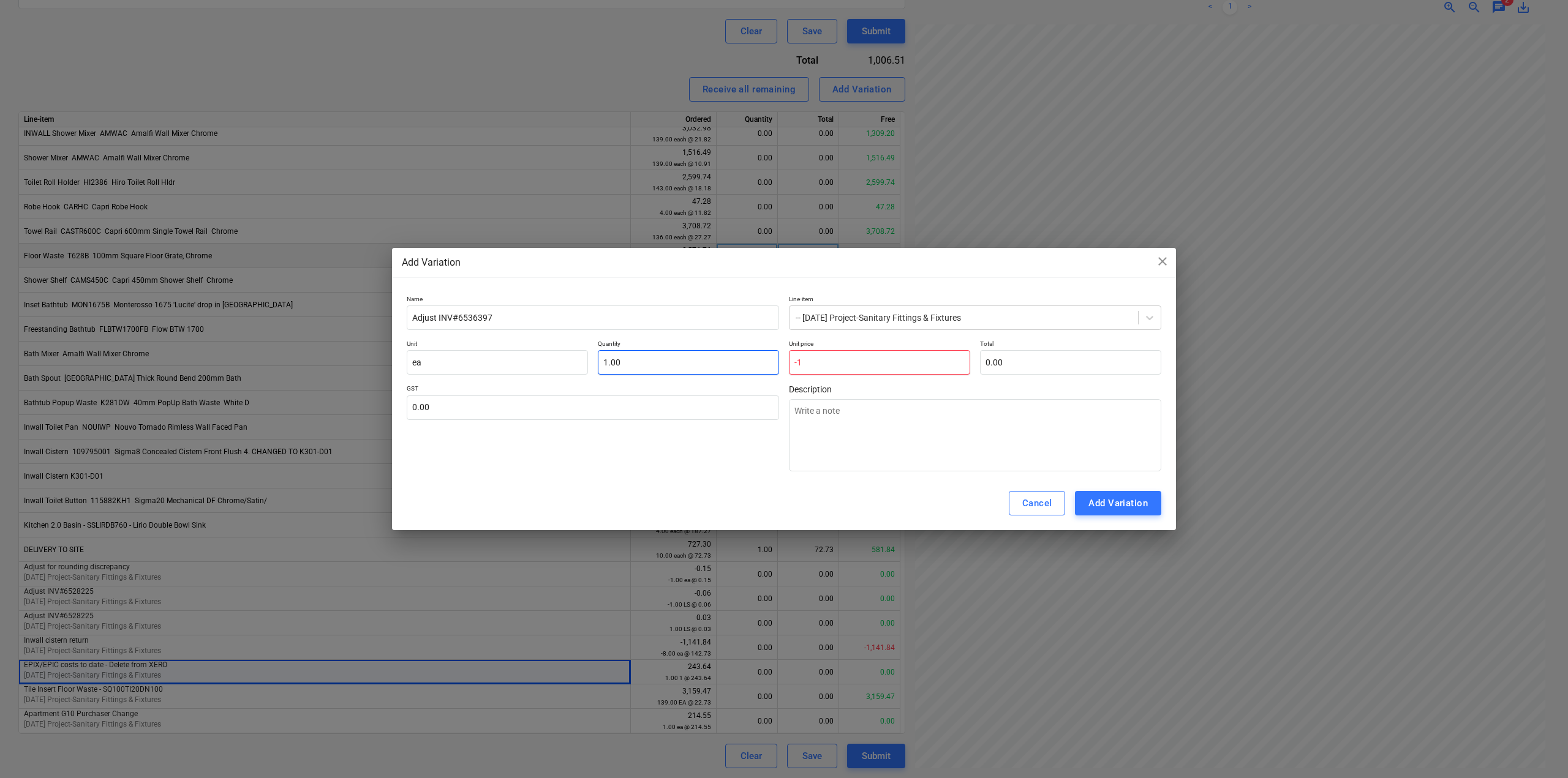
type input "-"
type textarea "x"
type input "-."
type textarea "x"
type input "-.1"
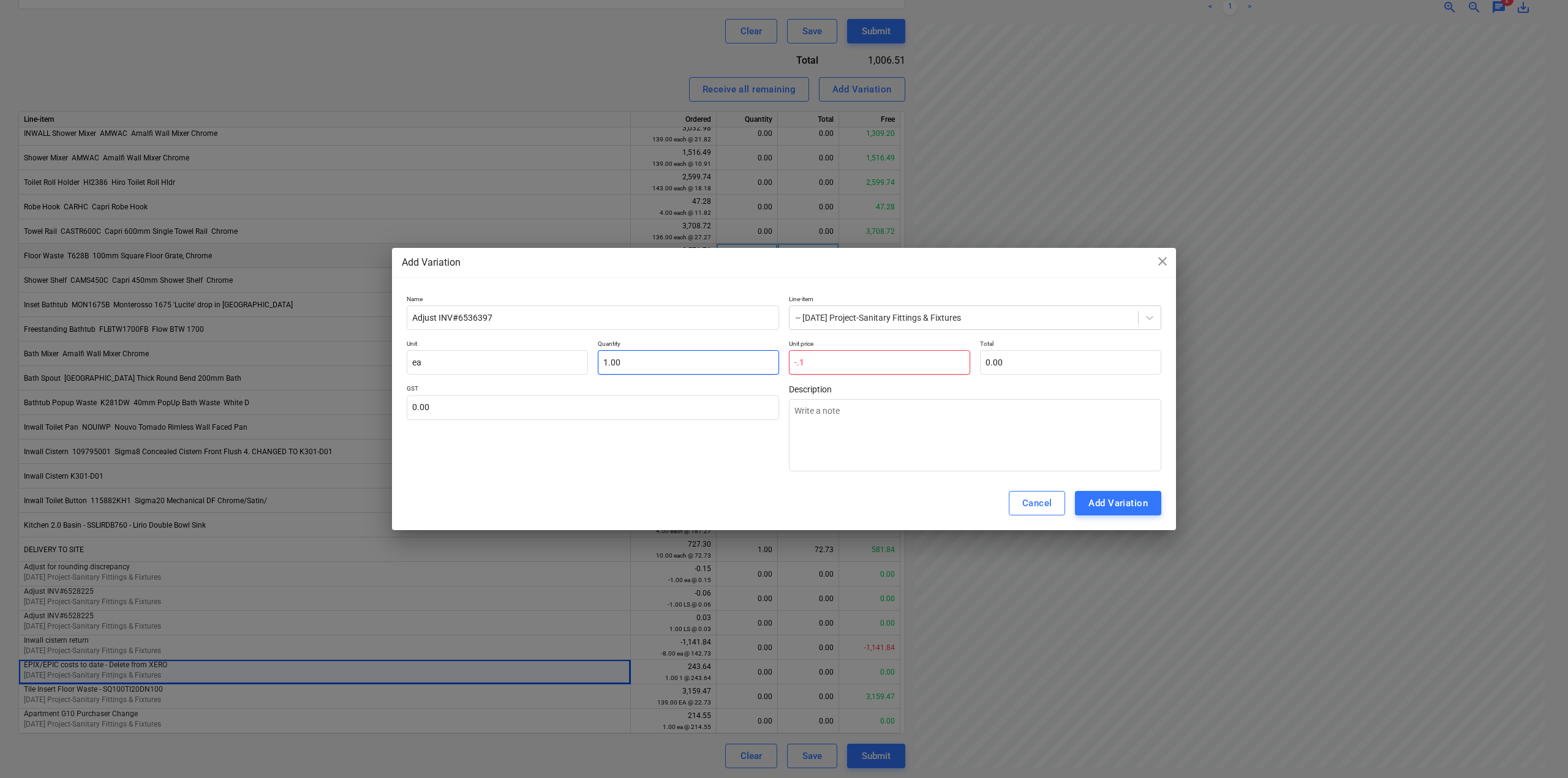
type textarea "x"
type input "0.00"
type input "1"
type input "0.00"
drag, startPoint x: 668, startPoint y: 368, endPoint x: 661, endPoint y: 365, distance: 7.6
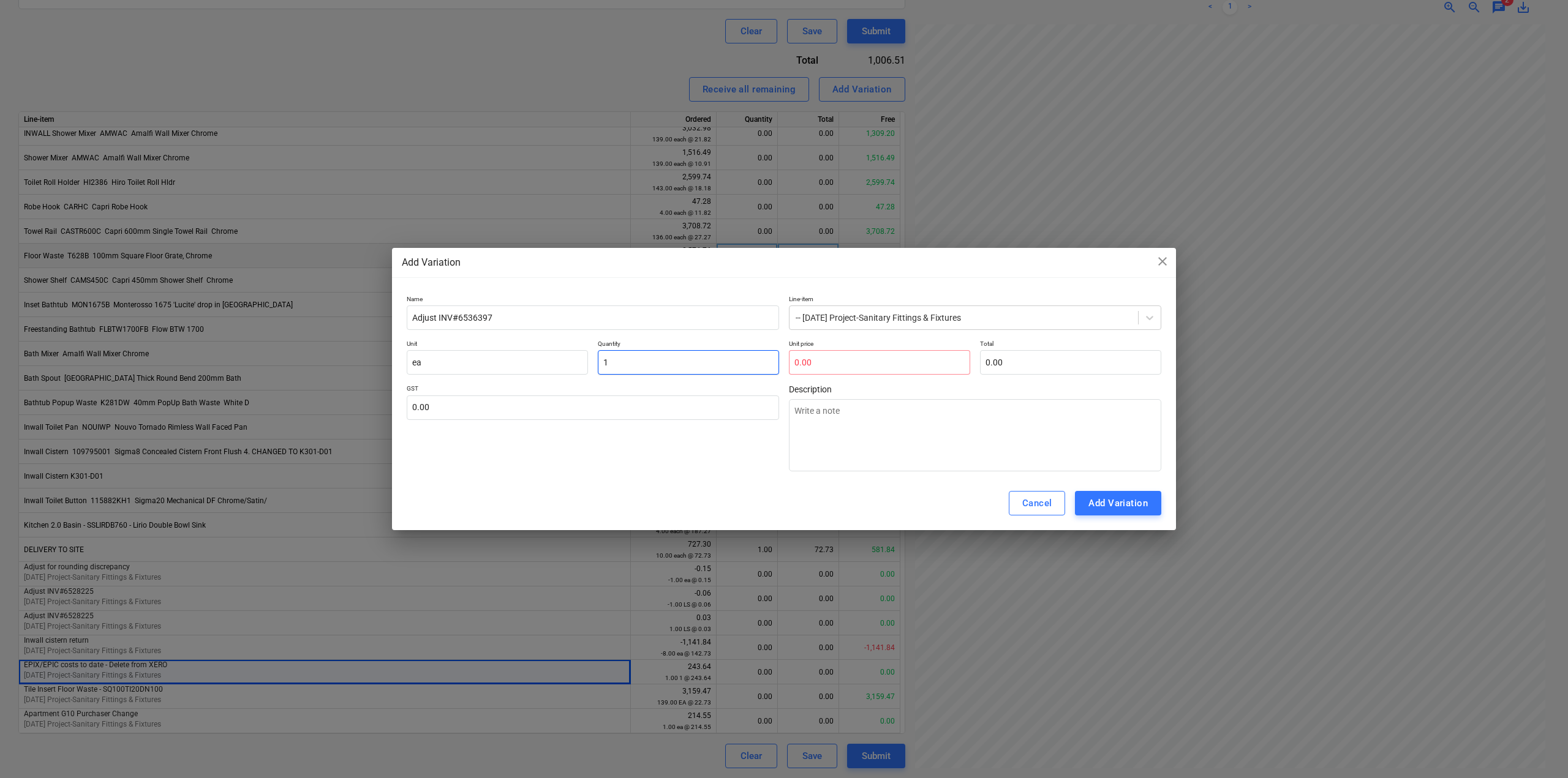
click at [667, 368] on input "1" at bounding box center [688, 363] width 181 height 25
type textarea "x"
type input "-"
type textarea "x"
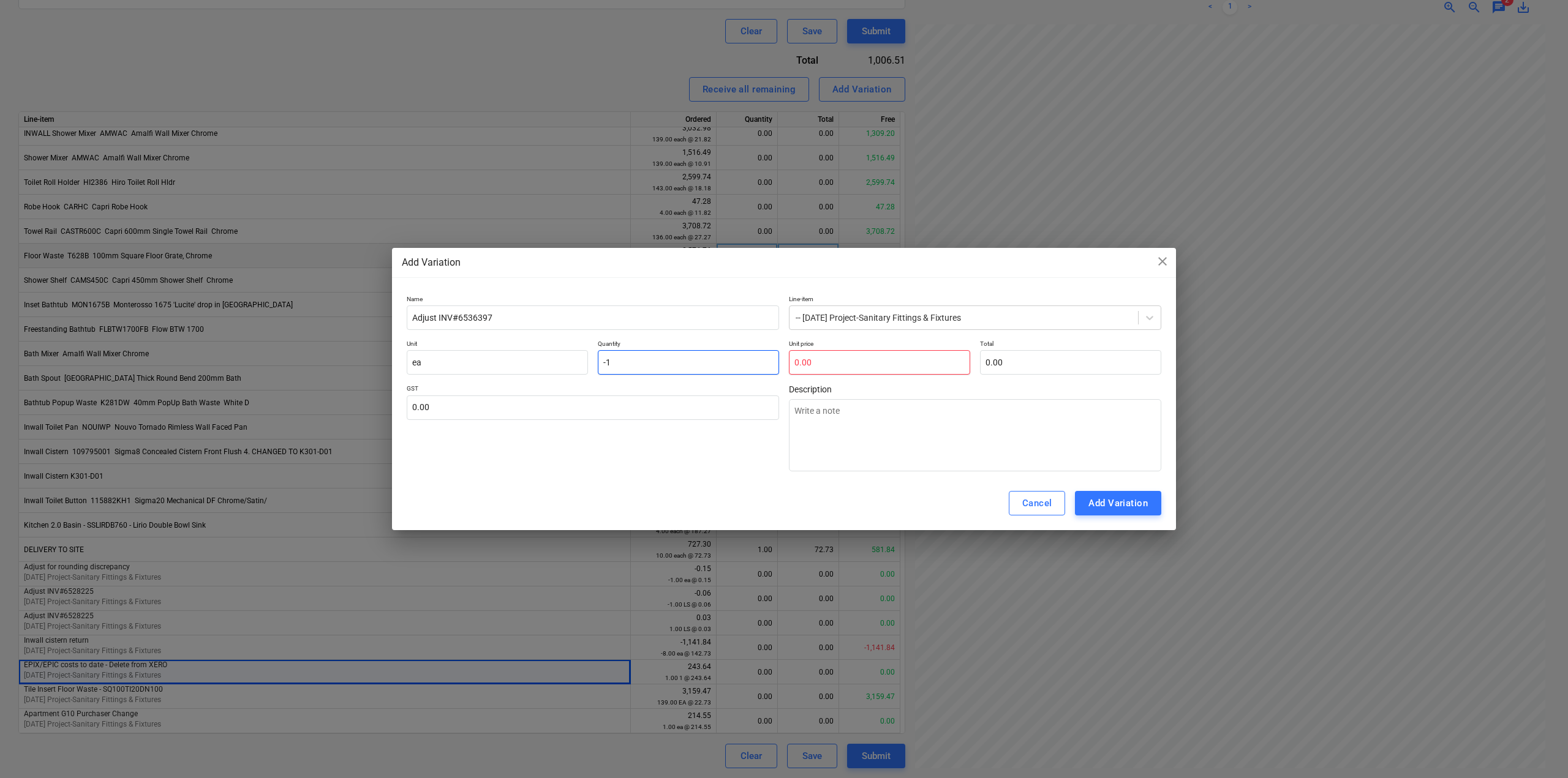
type input "-1.00"
type textarea "x"
type input "."
type textarea "x"
type input ".1"
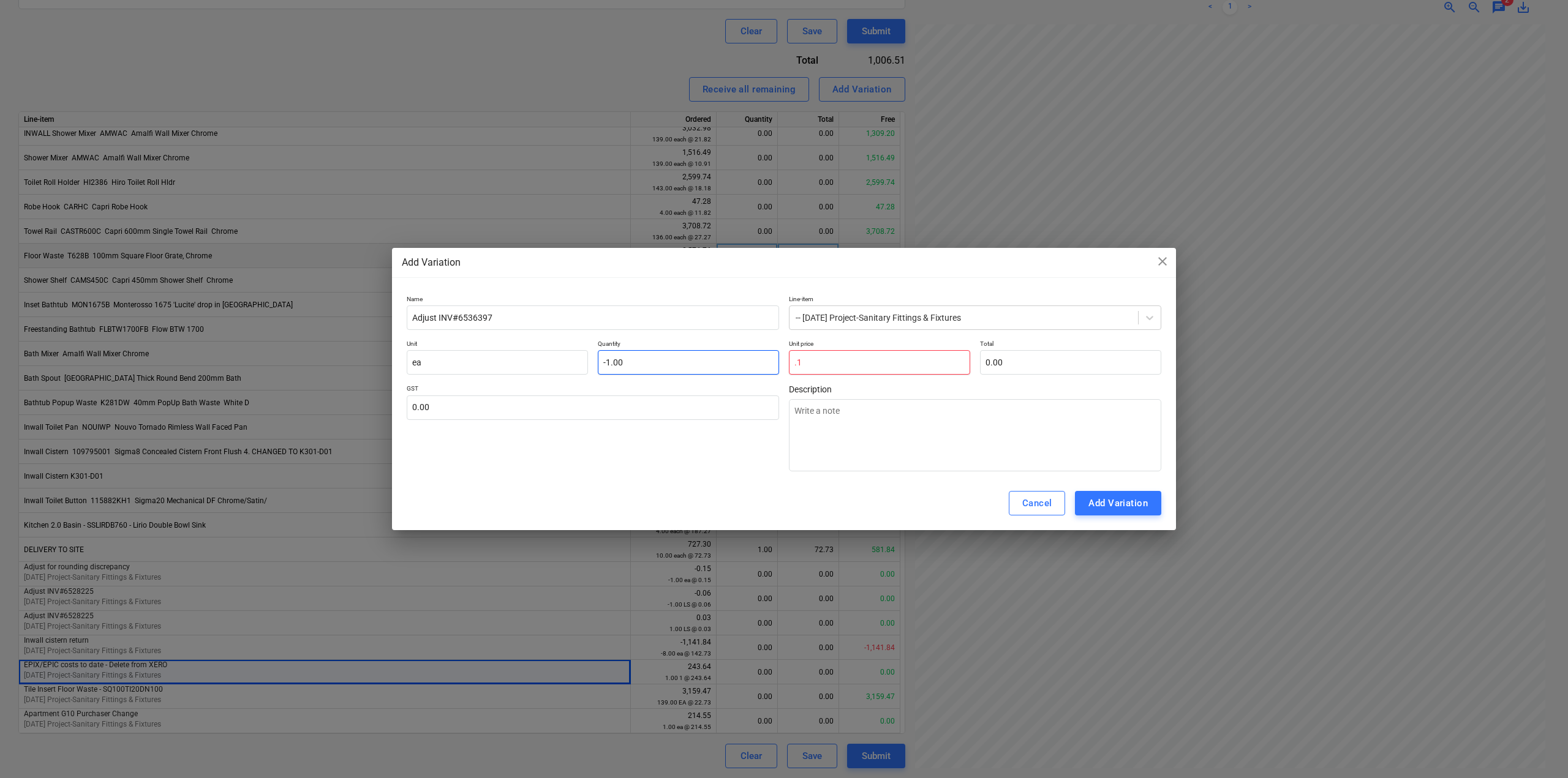
type input "-0.10"
type textarea "x"
type input ".14"
type input "-0.14"
type input "0.14"
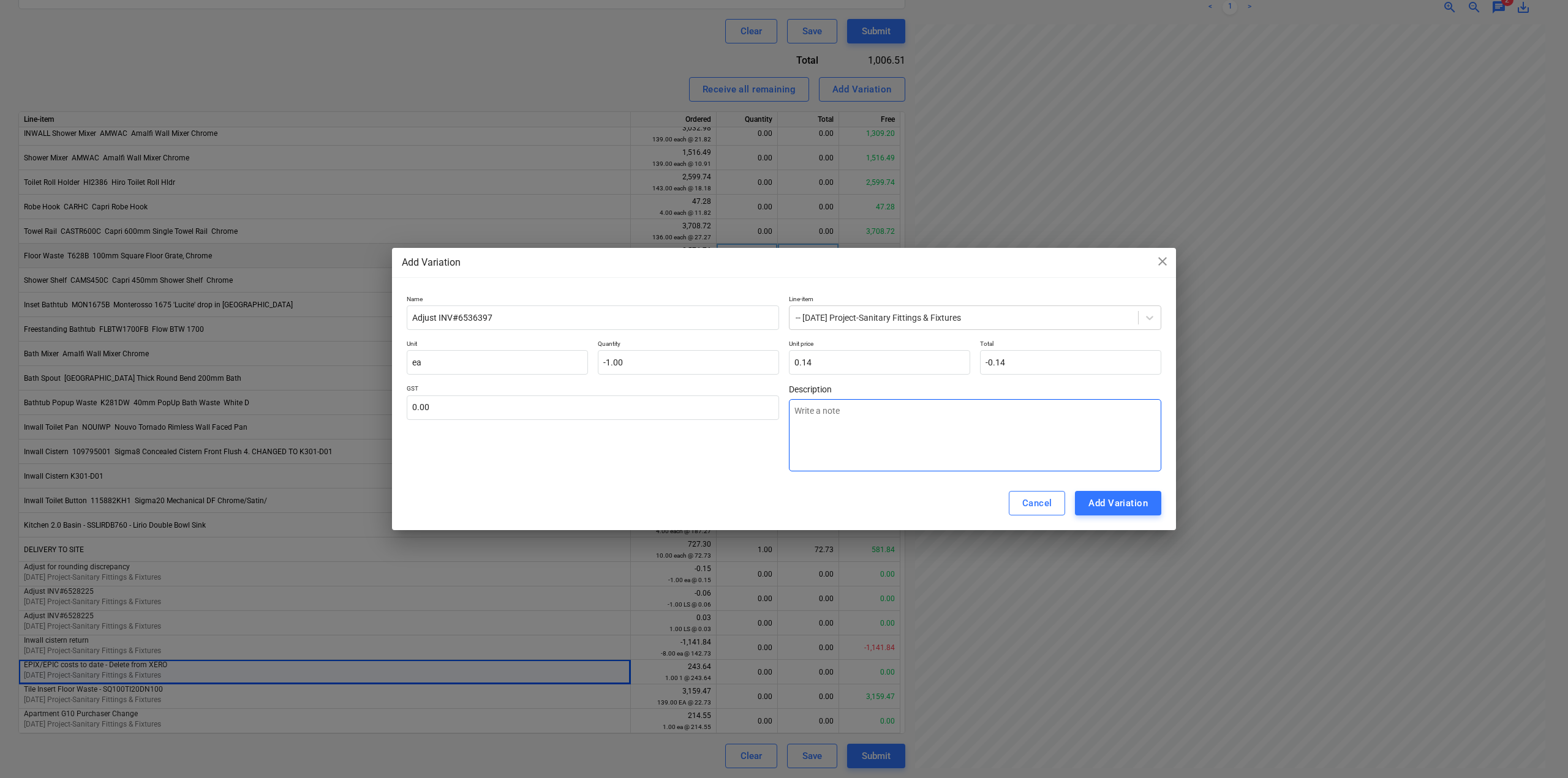
click at [977, 441] on textarea at bounding box center [975, 436] width 372 height 72
click at [1119, 506] on div "Add Variation" at bounding box center [1118, 503] width 59 height 16
type textarea "x"
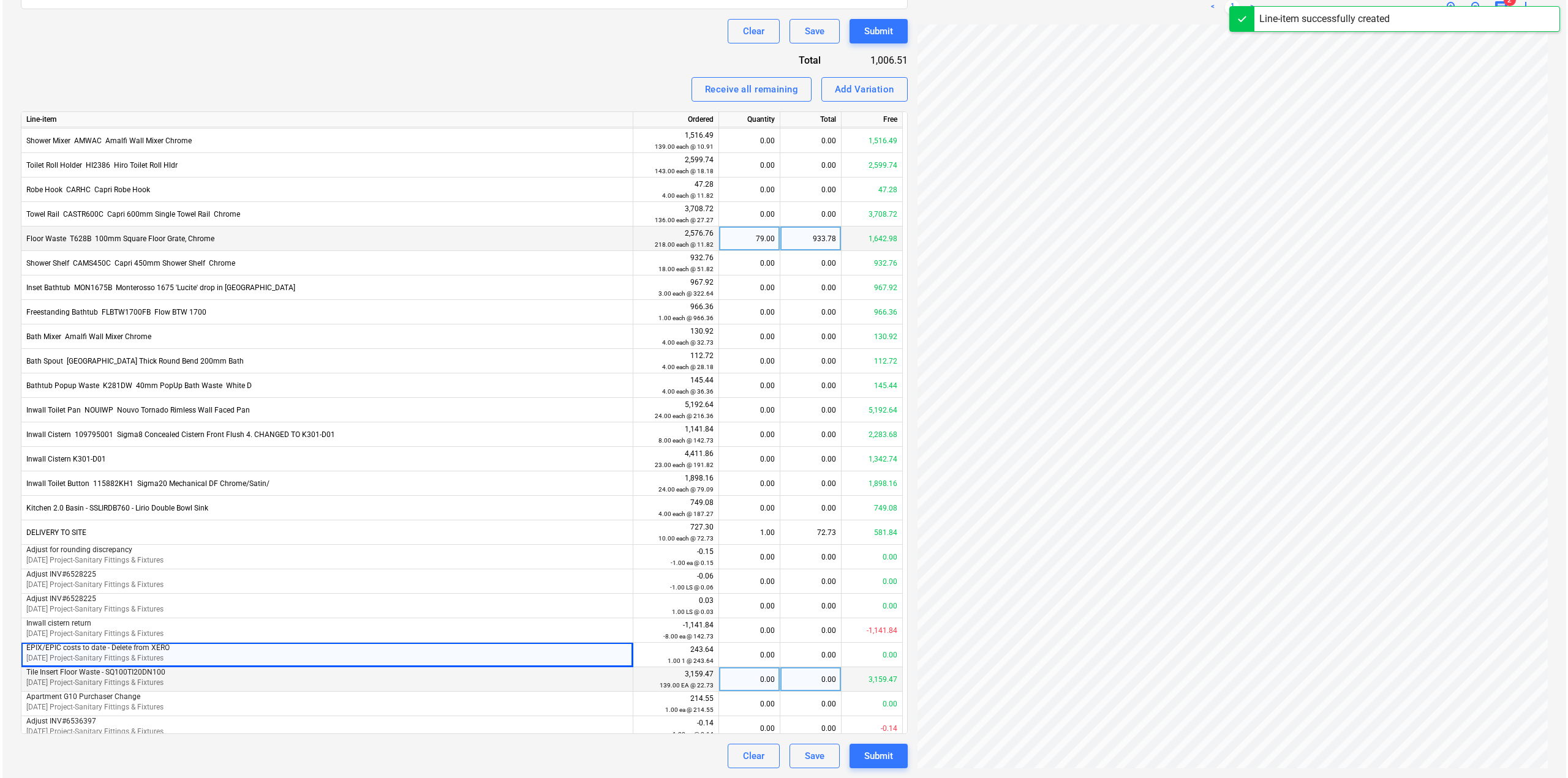
scroll to position [300, 0]
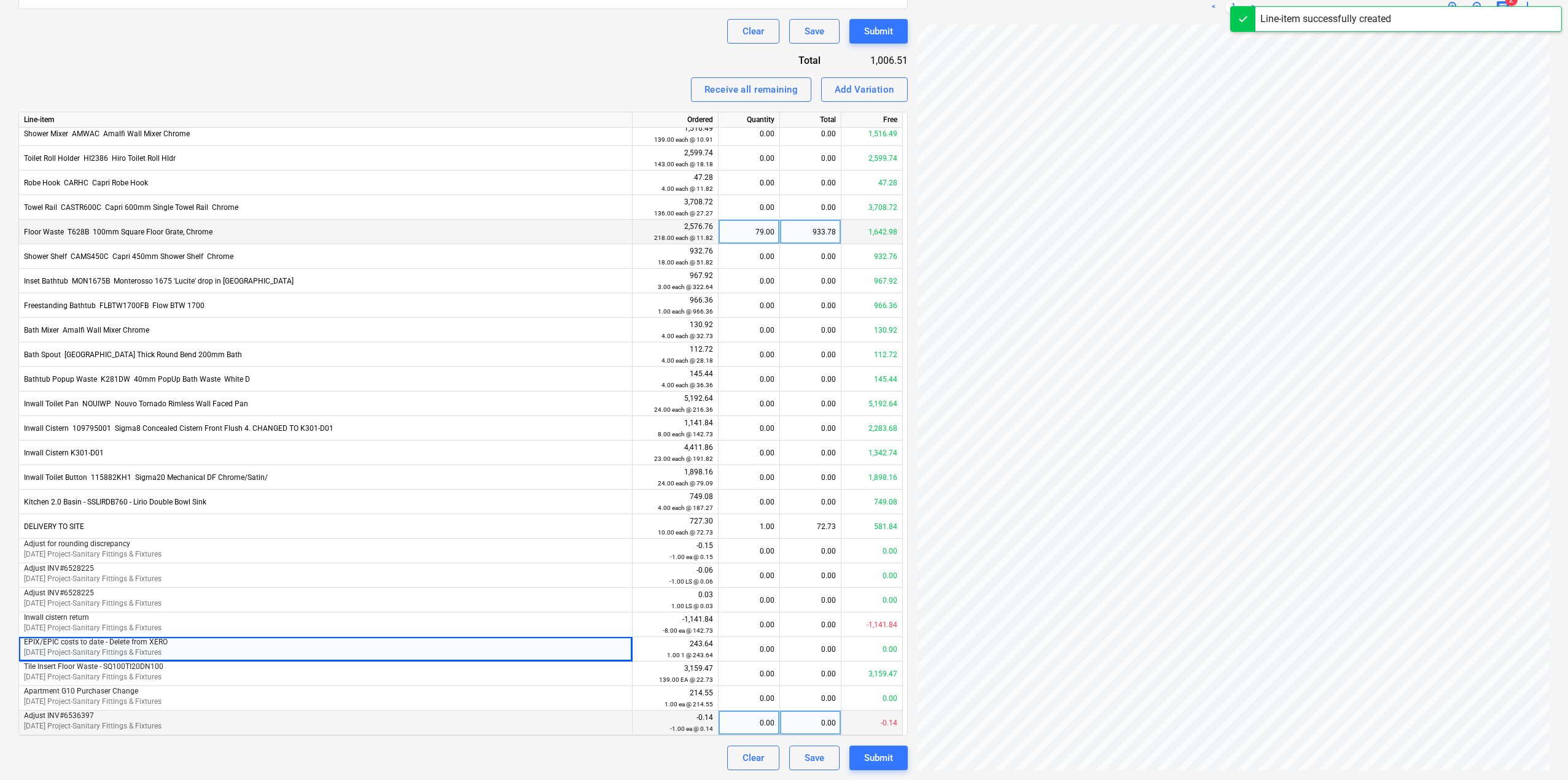
click at [750, 730] on div "0.00" at bounding box center [749, 723] width 51 height 25
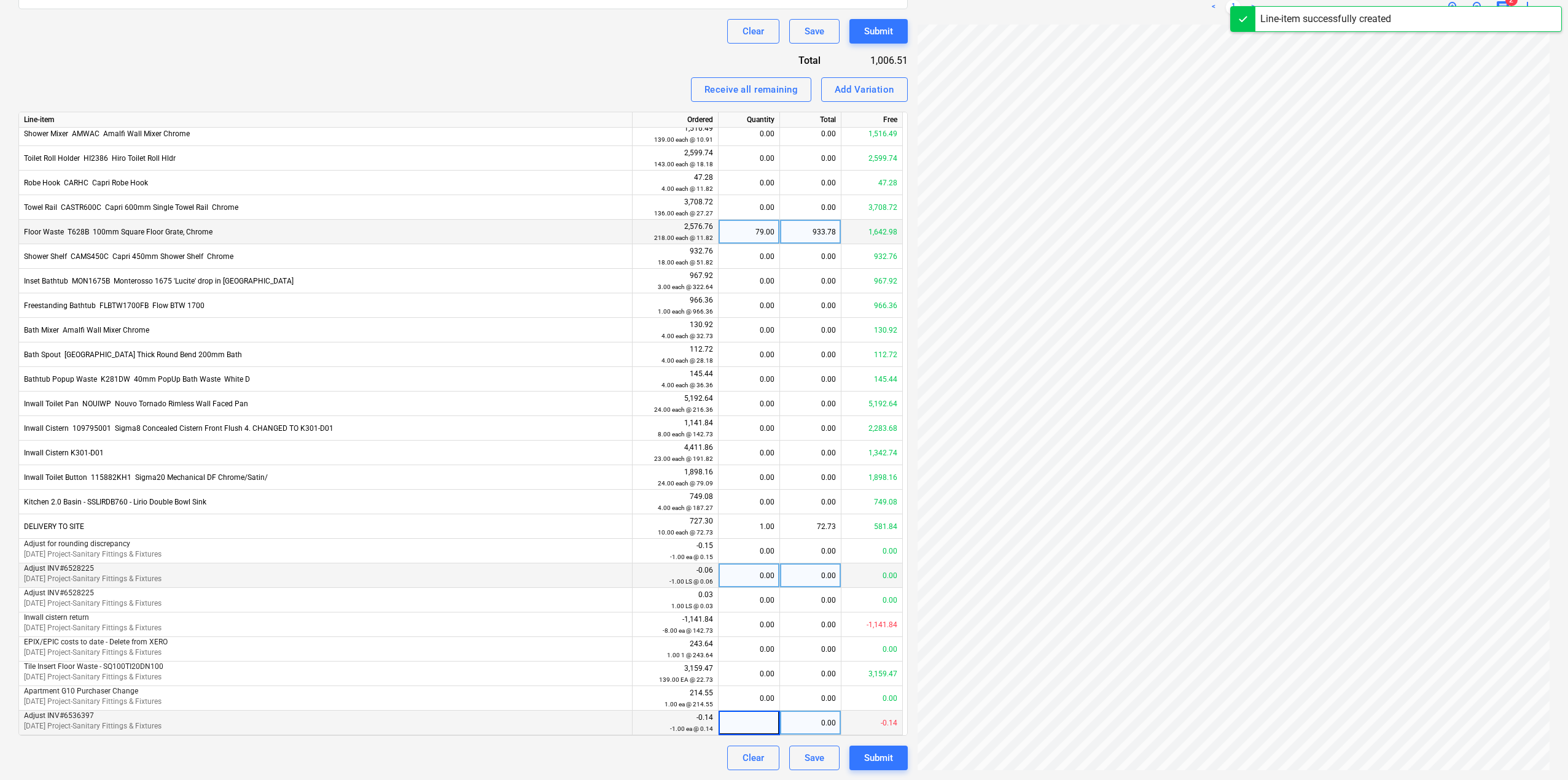
type input "1"
click at [496, 81] on div "Receive all remaining Add Variation" at bounding box center [462, 90] width 889 height 25
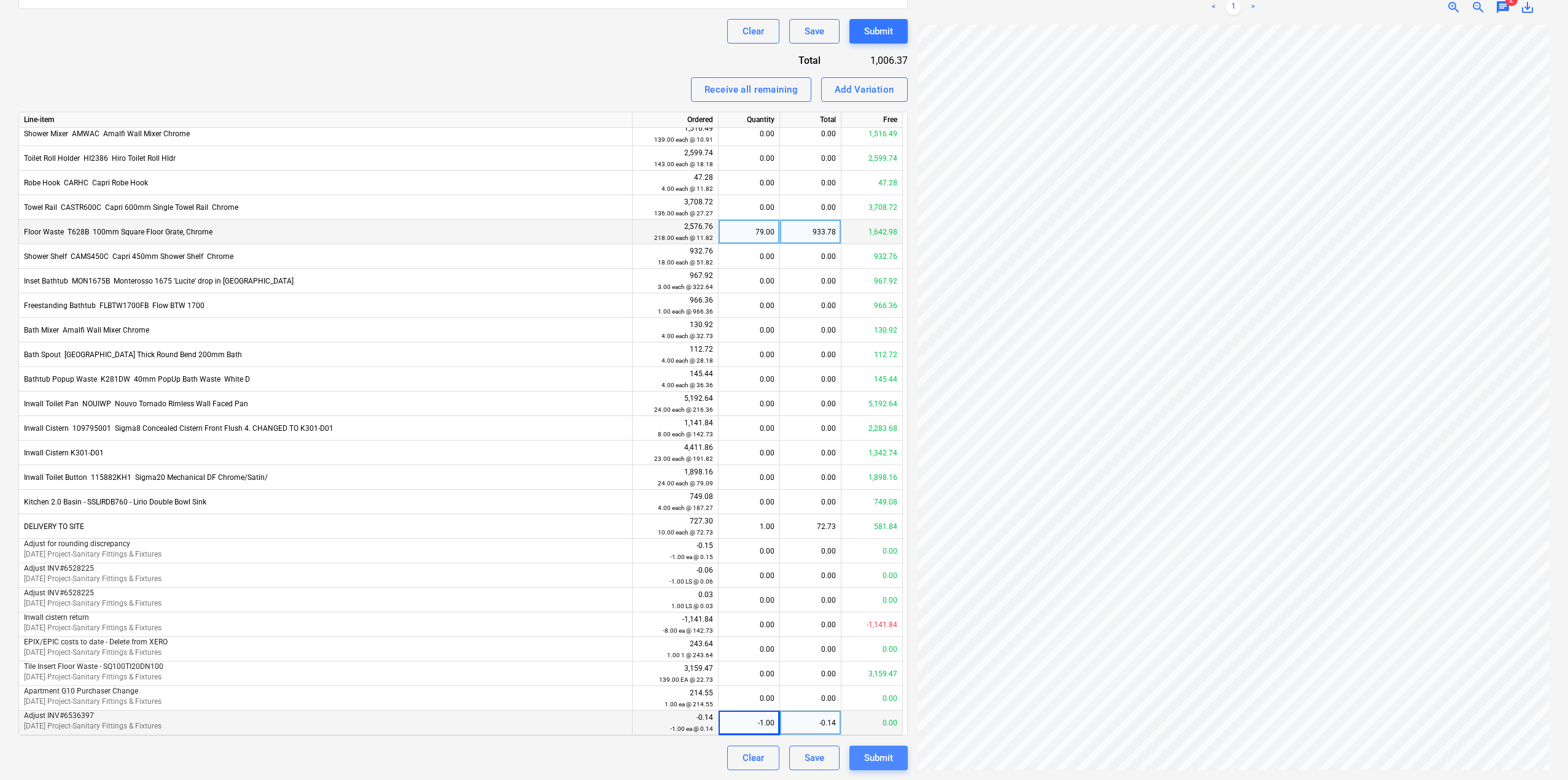
click at [879, 755] on div "Submit" at bounding box center [878, 758] width 29 height 16
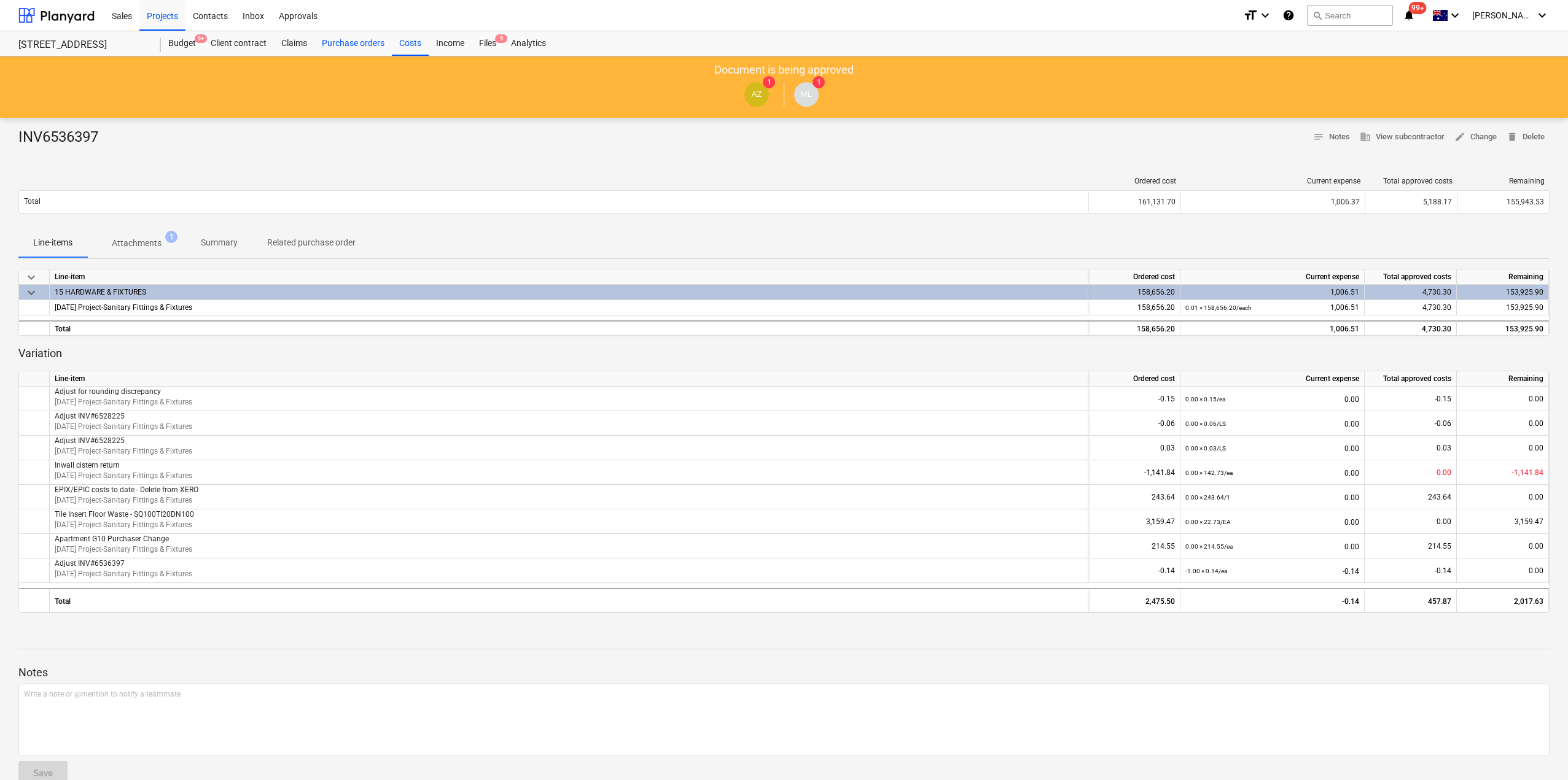
click at [359, 45] on div "Purchase orders" at bounding box center [353, 44] width 78 height 25
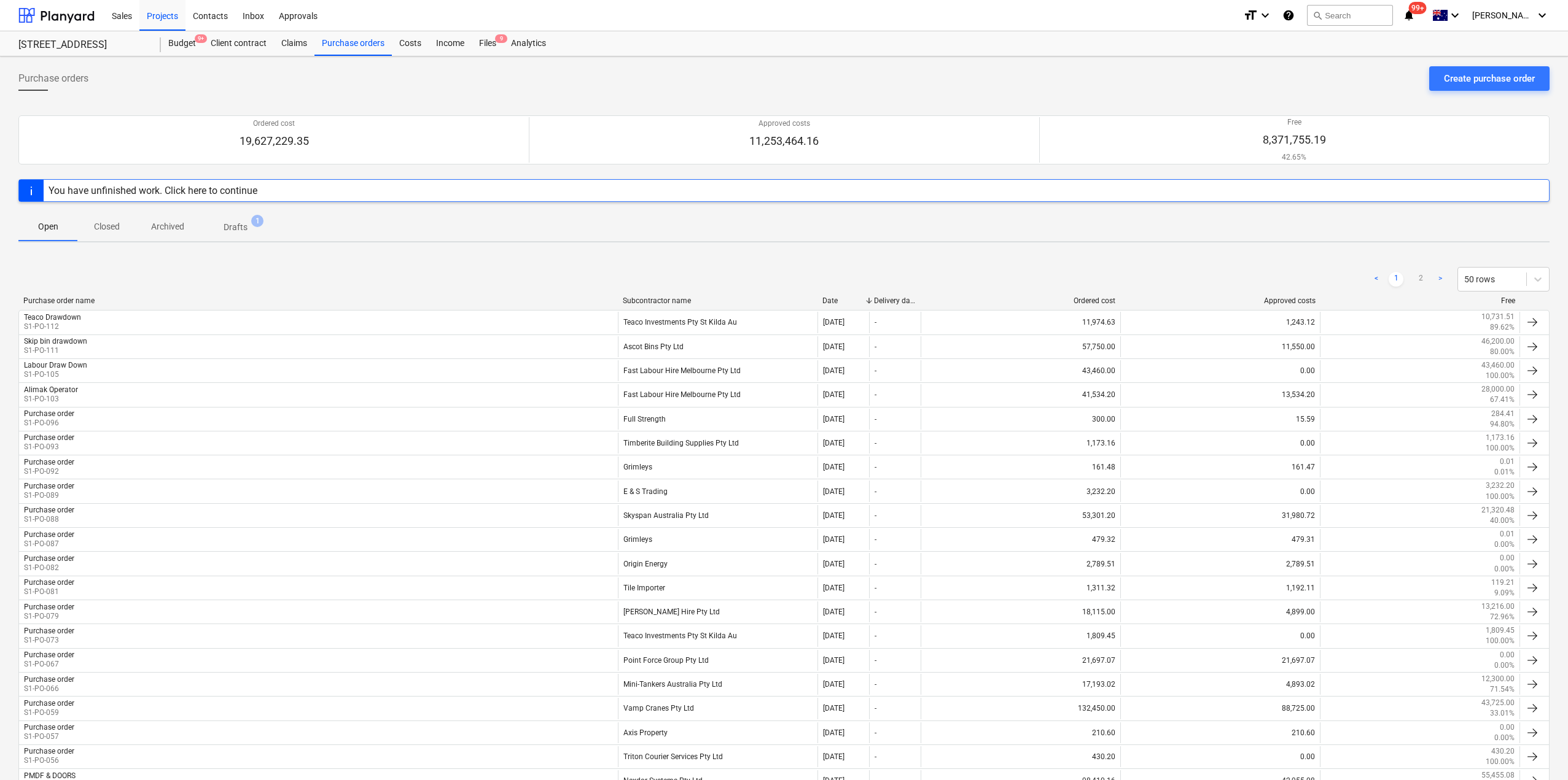
click at [682, 300] on div "Subcontractor name" at bounding box center [717, 301] width 189 height 9
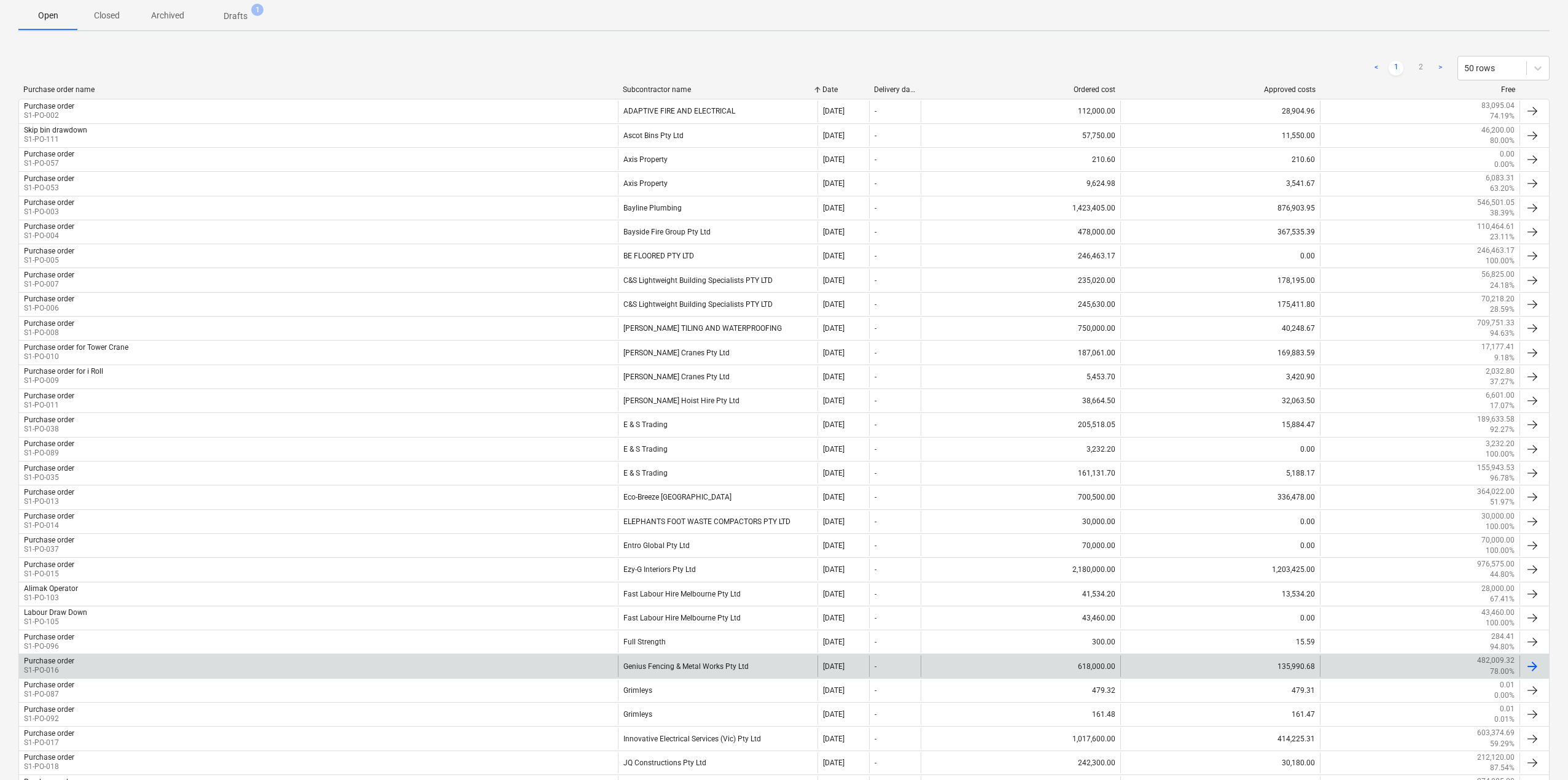
scroll to position [70, 0]
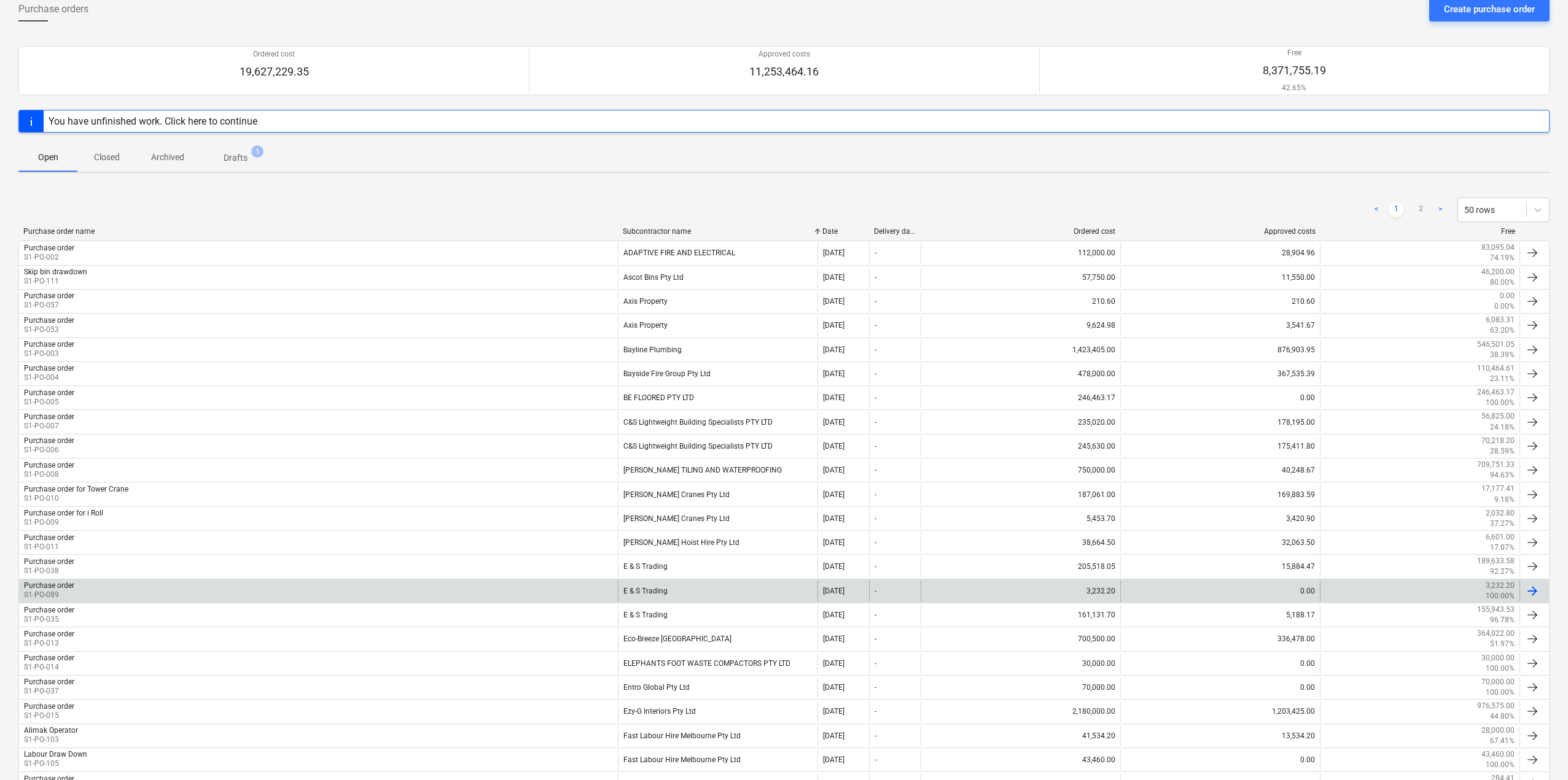
click at [671, 596] on div "E & S Trading" at bounding box center [717, 591] width 200 height 21
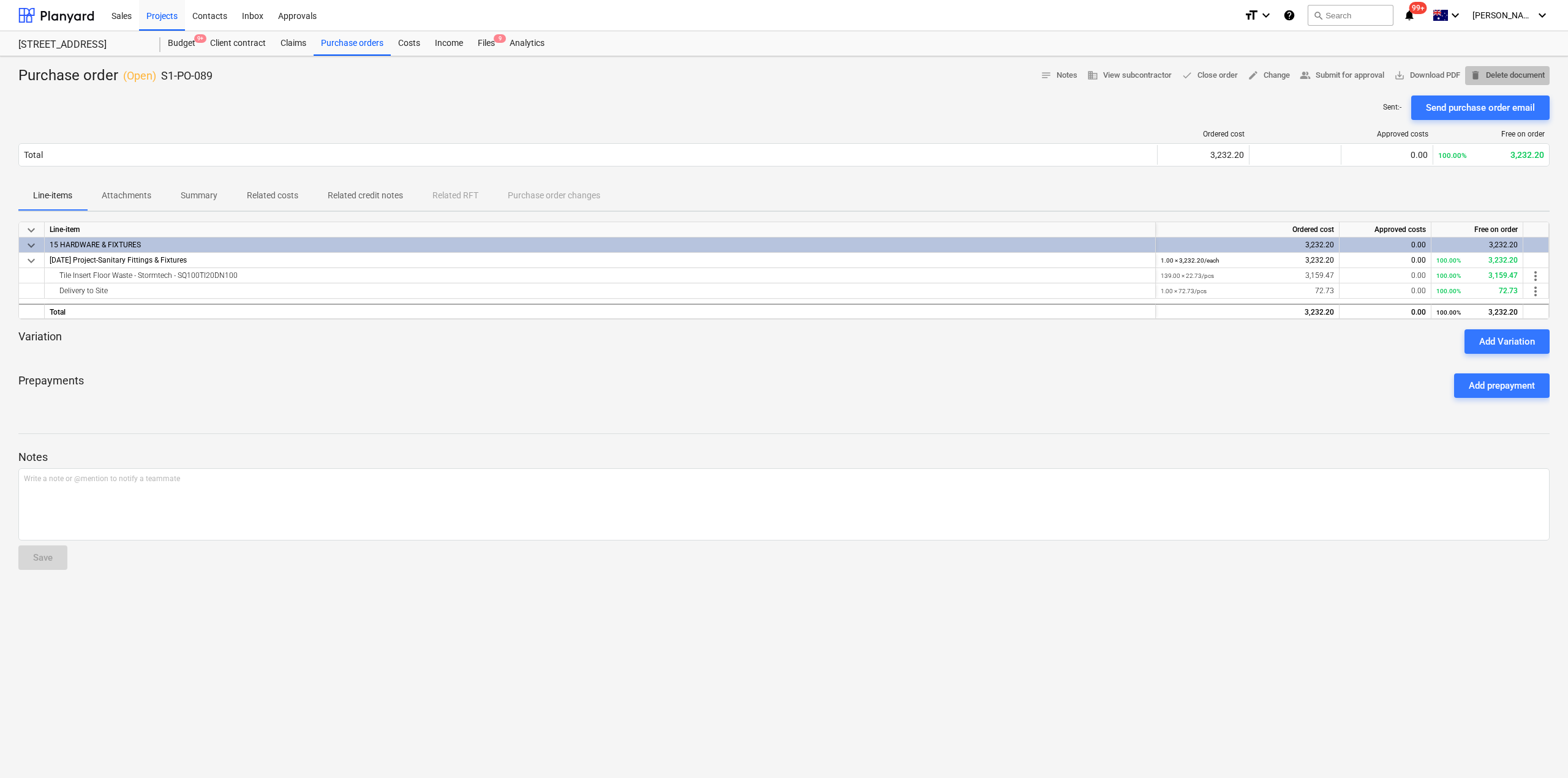
click at [1500, 77] on span "delete Delete document" at bounding box center [1506, 75] width 75 height 14
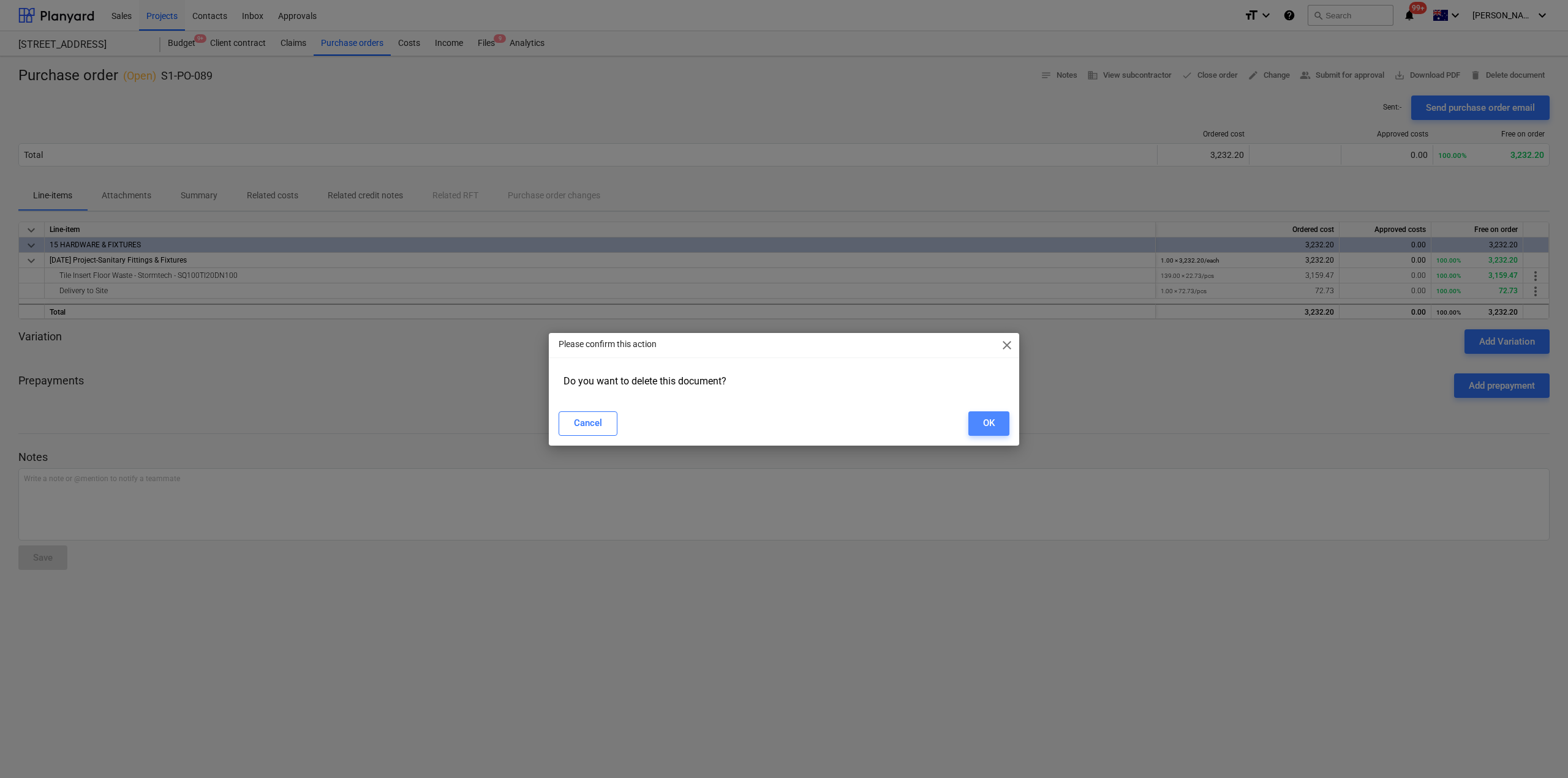
click at [983, 415] on div "OK" at bounding box center [989, 423] width 12 height 16
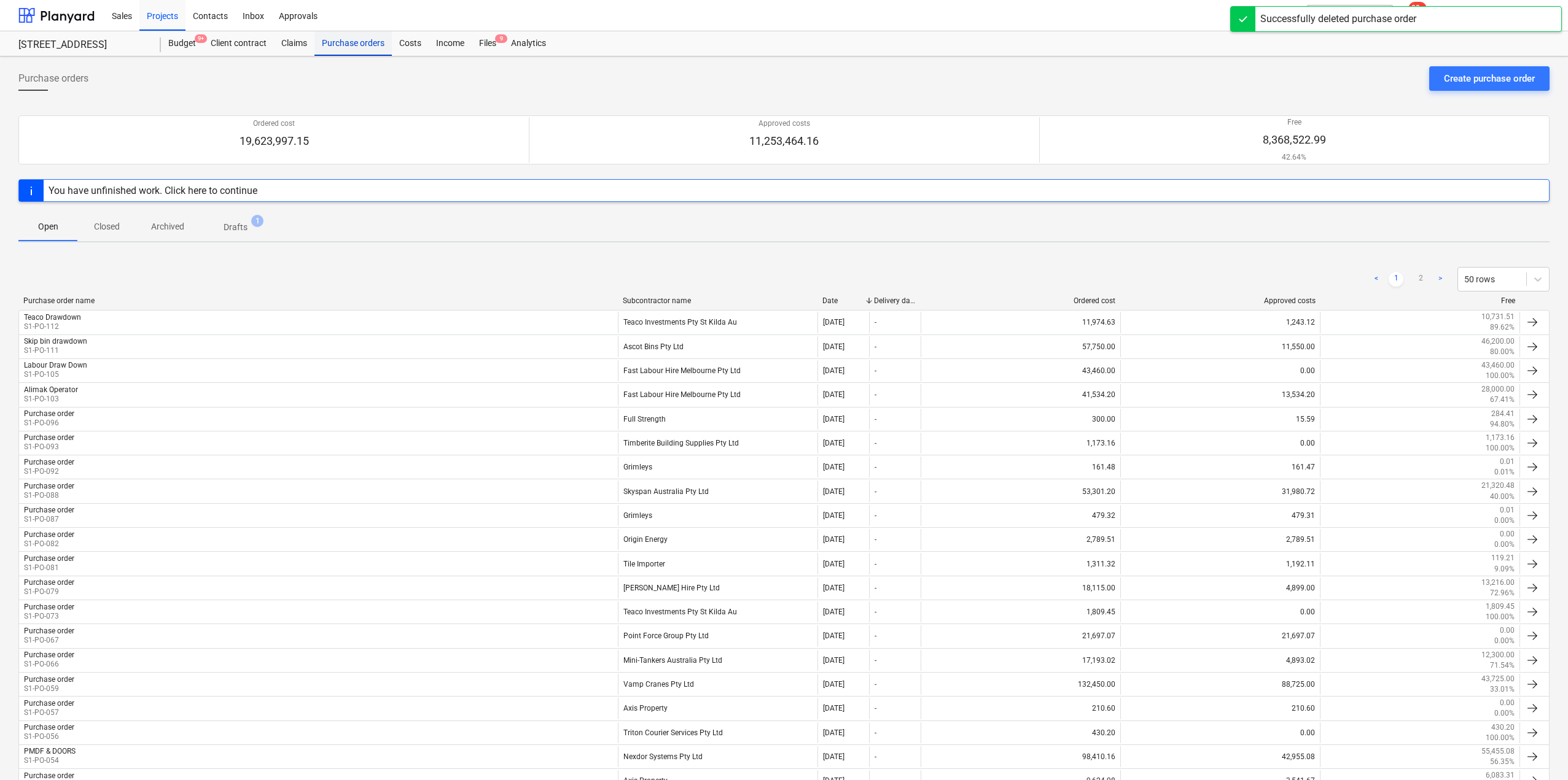
click at [351, 48] on div "Purchase orders" at bounding box center [353, 44] width 78 height 25
click at [482, 49] on div "Files 9" at bounding box center [488, 44] width 32 height 25
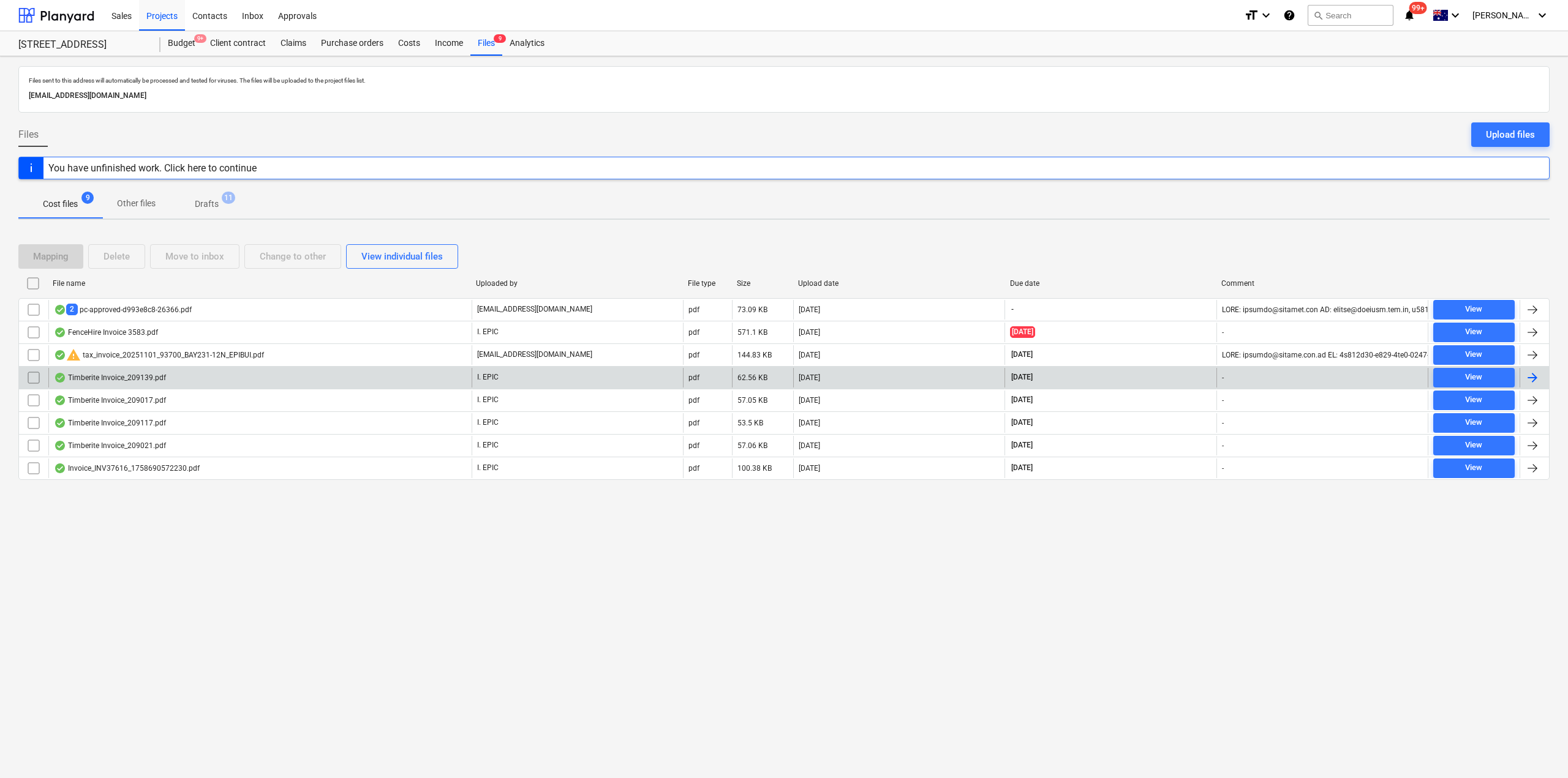
click at [151, 381] on div "Timberite Invoice_209139.pdf" at bounding box center [109, 378] width 112 height 10
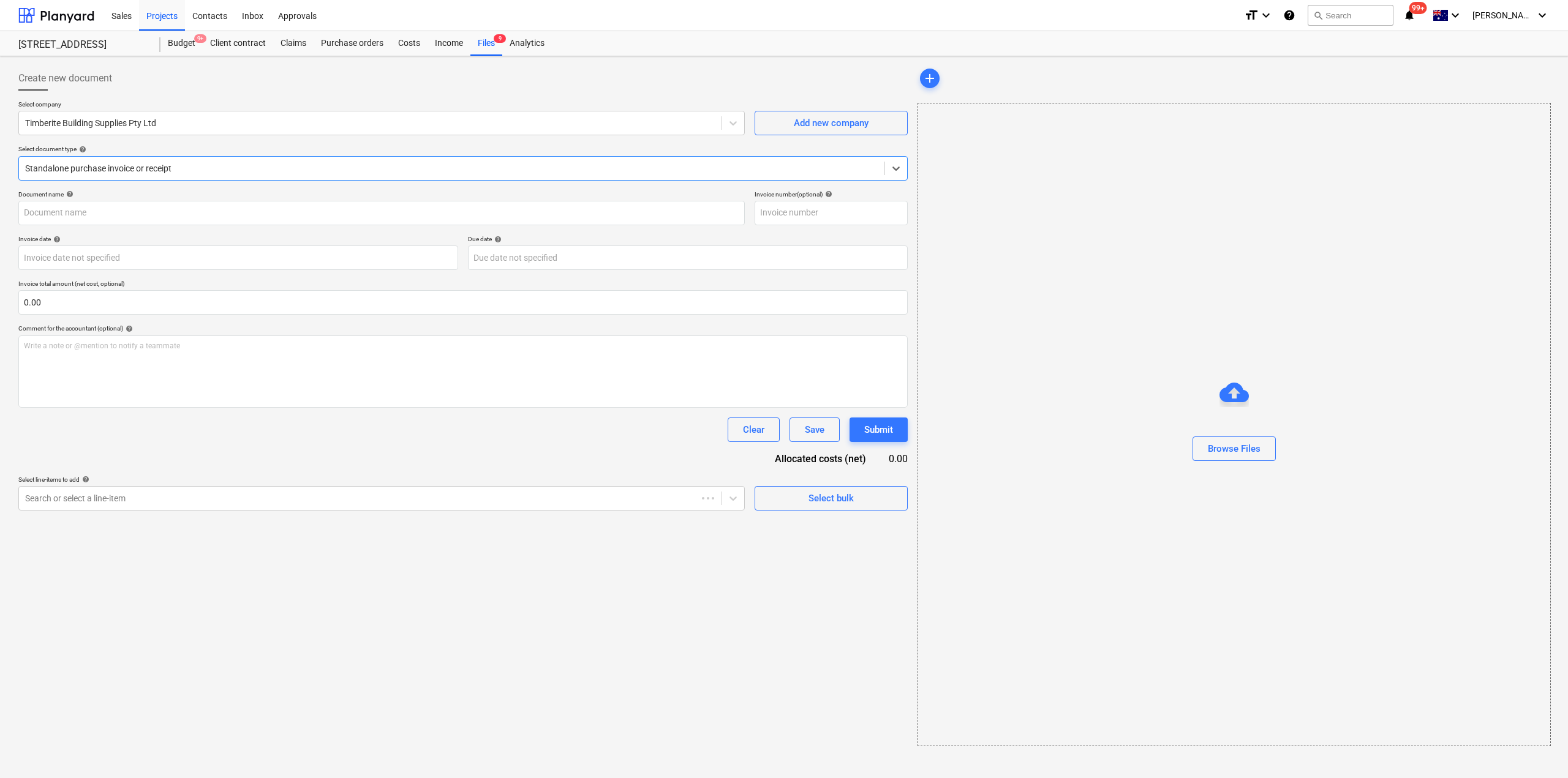
type input "209139"
type input "[DATE]"
click at [1215, 129] on link "2" at bounding box center [1218, 130] width 14 height 14
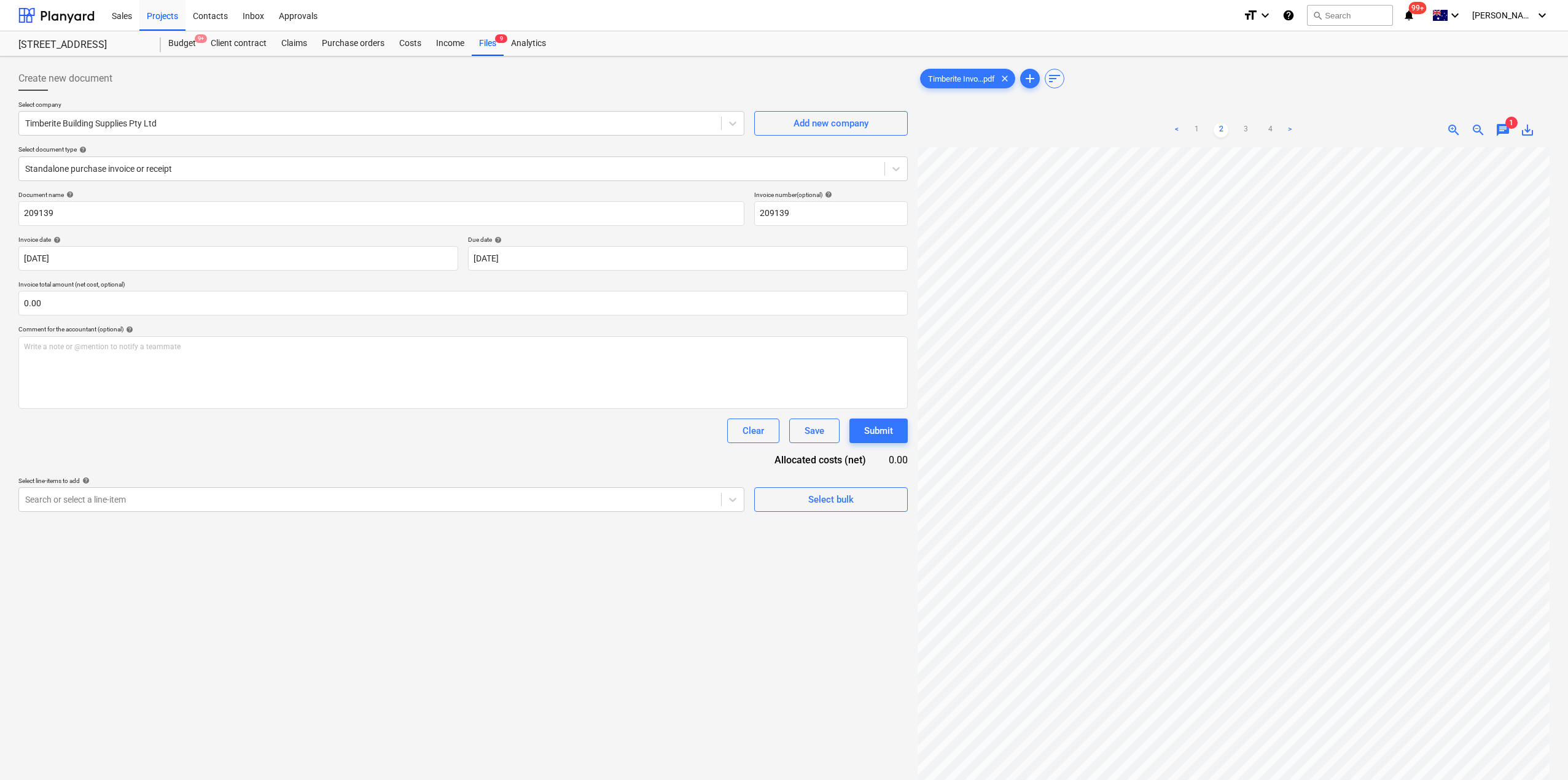
click at [1237, 130] on ul "< 1 2 3 4 >" at bounding box center [1233, 130] width 204 height 15
click at [1242, 125] on link "3" at bounding box center [1245, 130] width 15 height 15
drag, startPoint x: 1270, startPoint y: 128, endPoint x: 1066, endPoint y: 107, distance: 205.1
click at [1266, 130] on link "4" at bounding box center [1270, 130] width 15 height 15
click at [473, 42] on div "Files 9" at bounding box center [488, 44] width 32 height 25
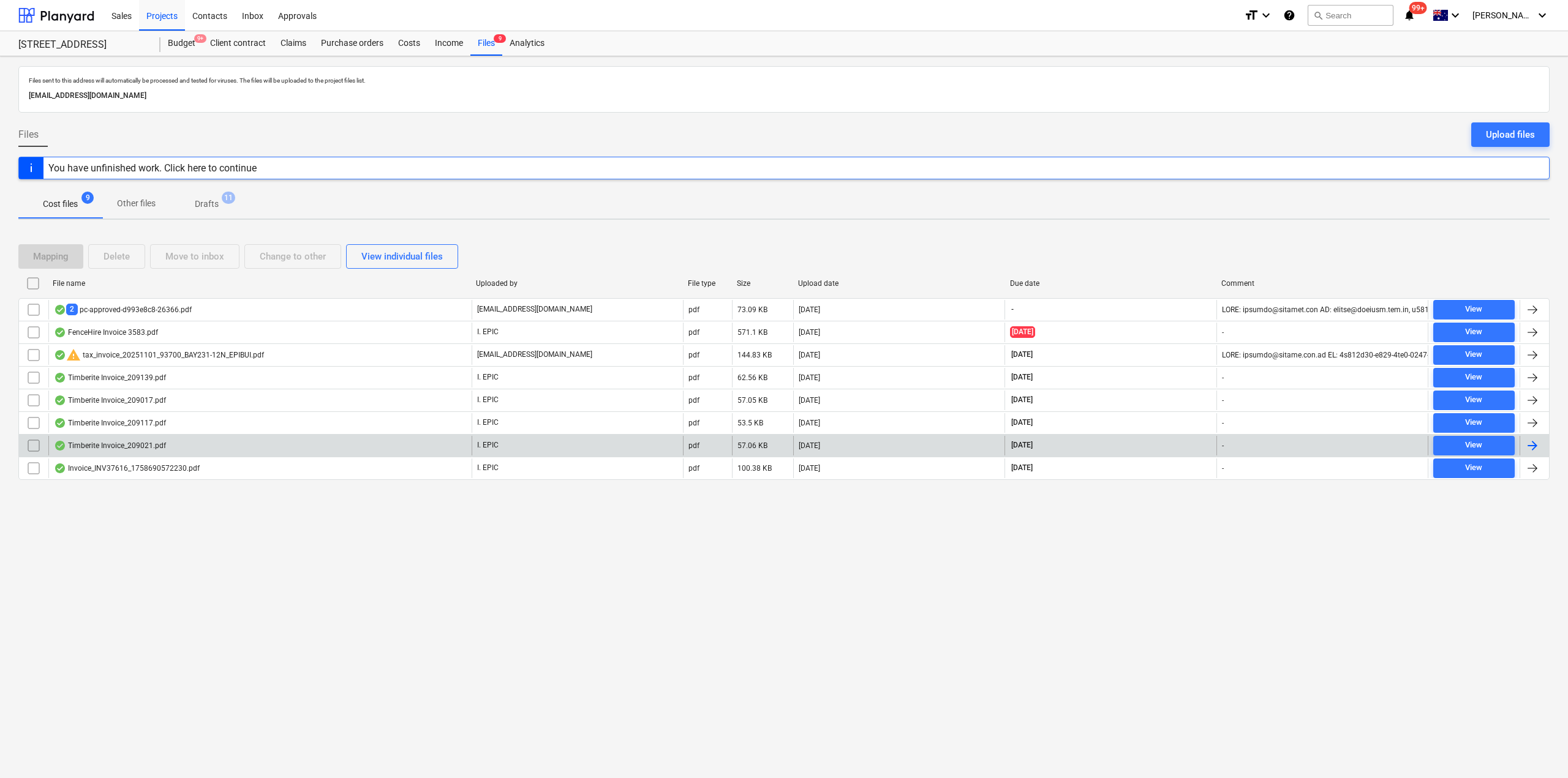
click at [115, 449] on div "Timberite Invoice_209021.pdf" at bounding box center [109, 446] width 112 height 10
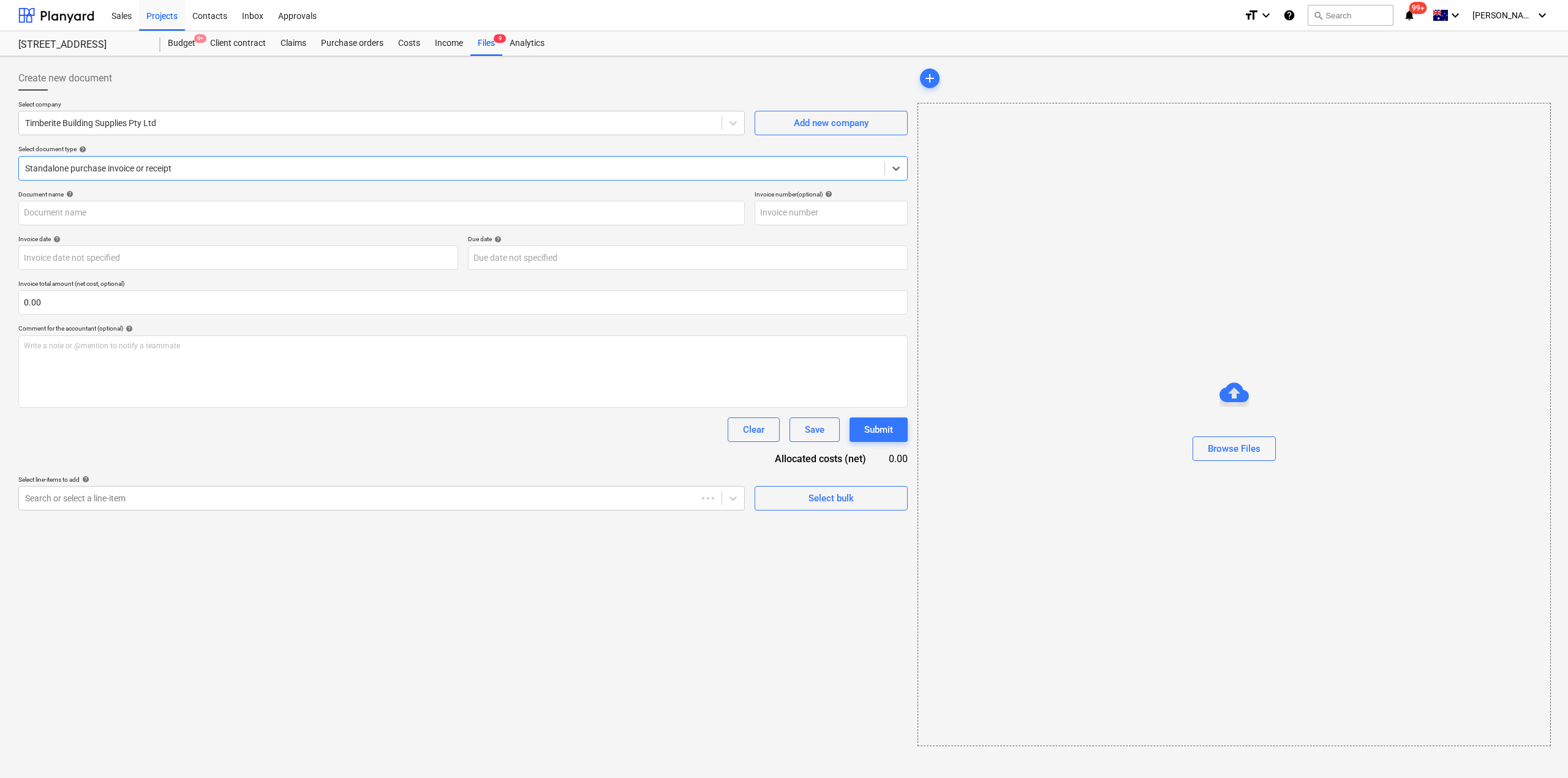
type input "209021"
type input "[DATE]"
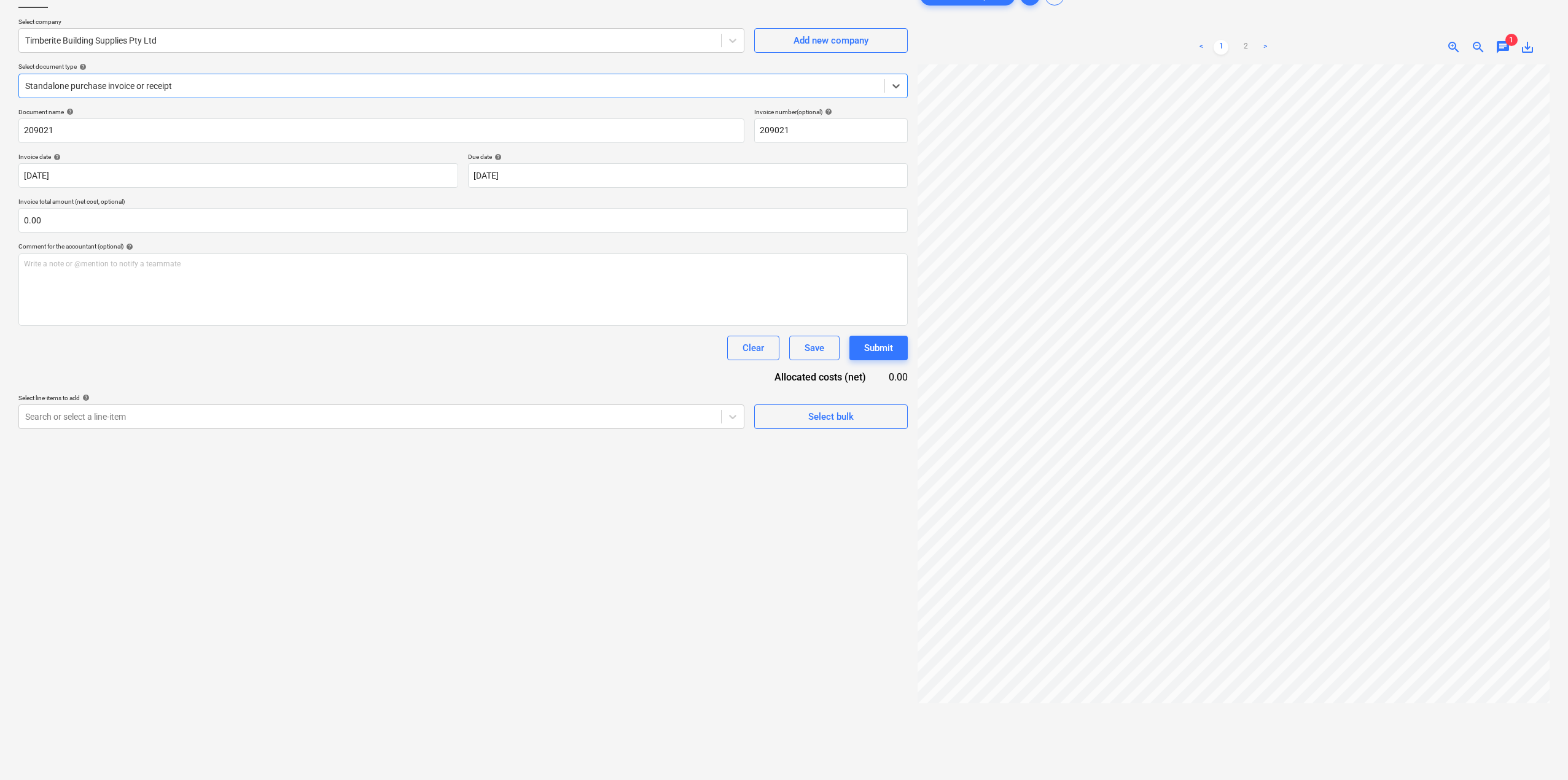
scroll to position [62, 0]
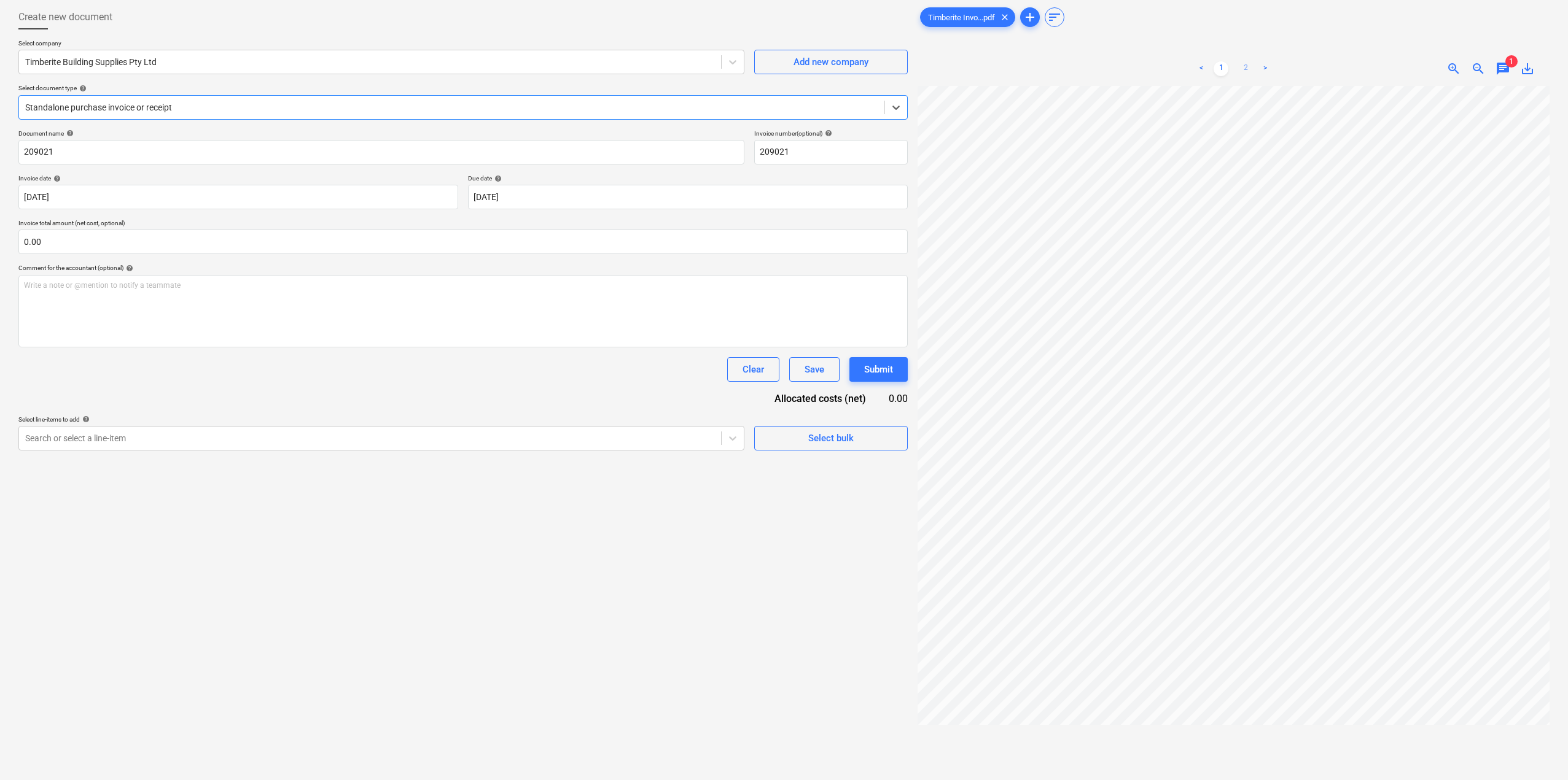
click at [1238, 68] on link "2" at bounding box center [1245, 69] width 15 height 15
click at [1241, 68] on link "2" at bounding box center [1245, 69] width 15 height 15
click at [1222, 62] on link "1" at bounding box center [1221, 69] width 15 height 15
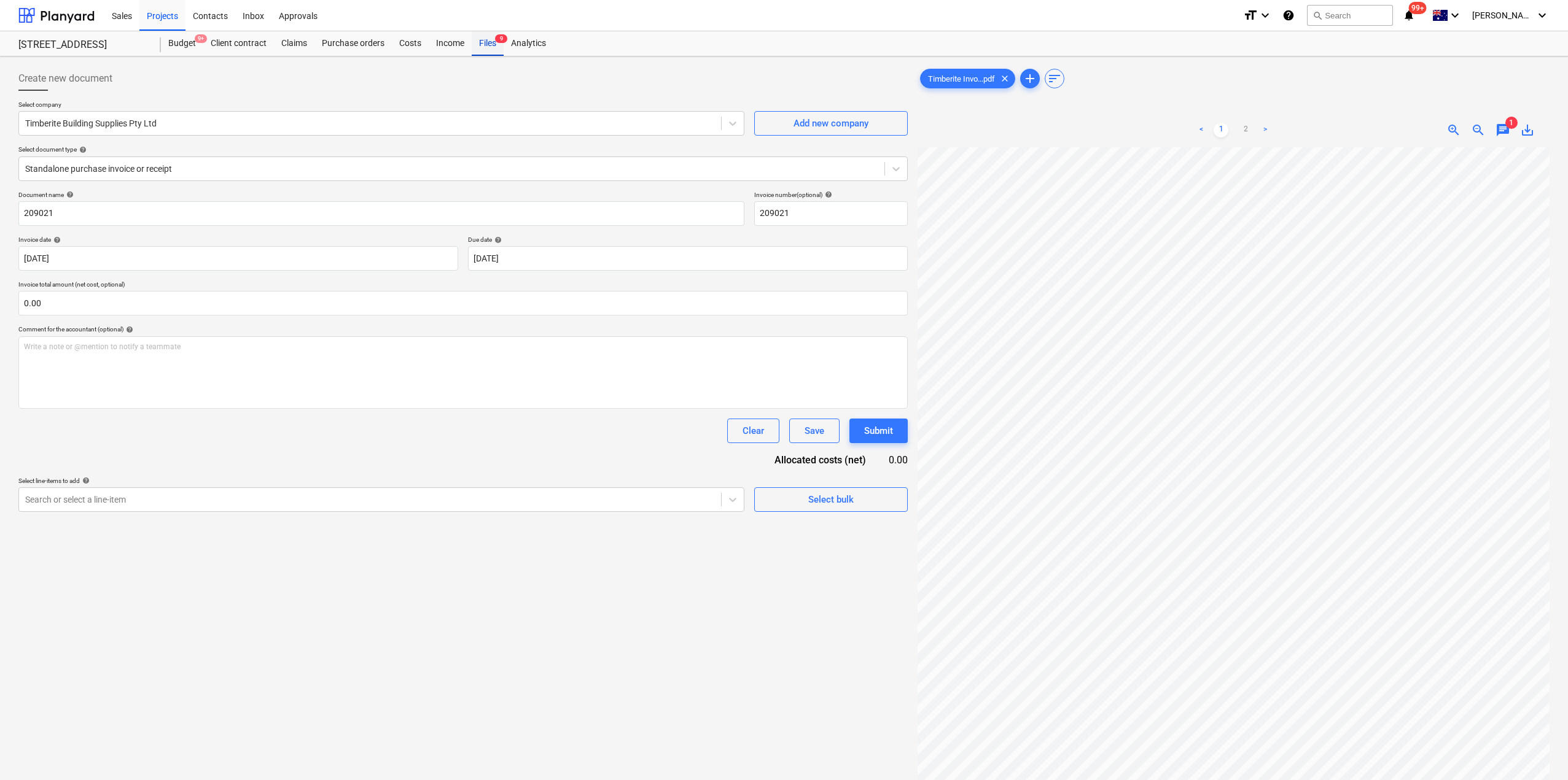
click at [484, 50] on div "Files 9" at bounding box center [488, 44] width 32 height 25
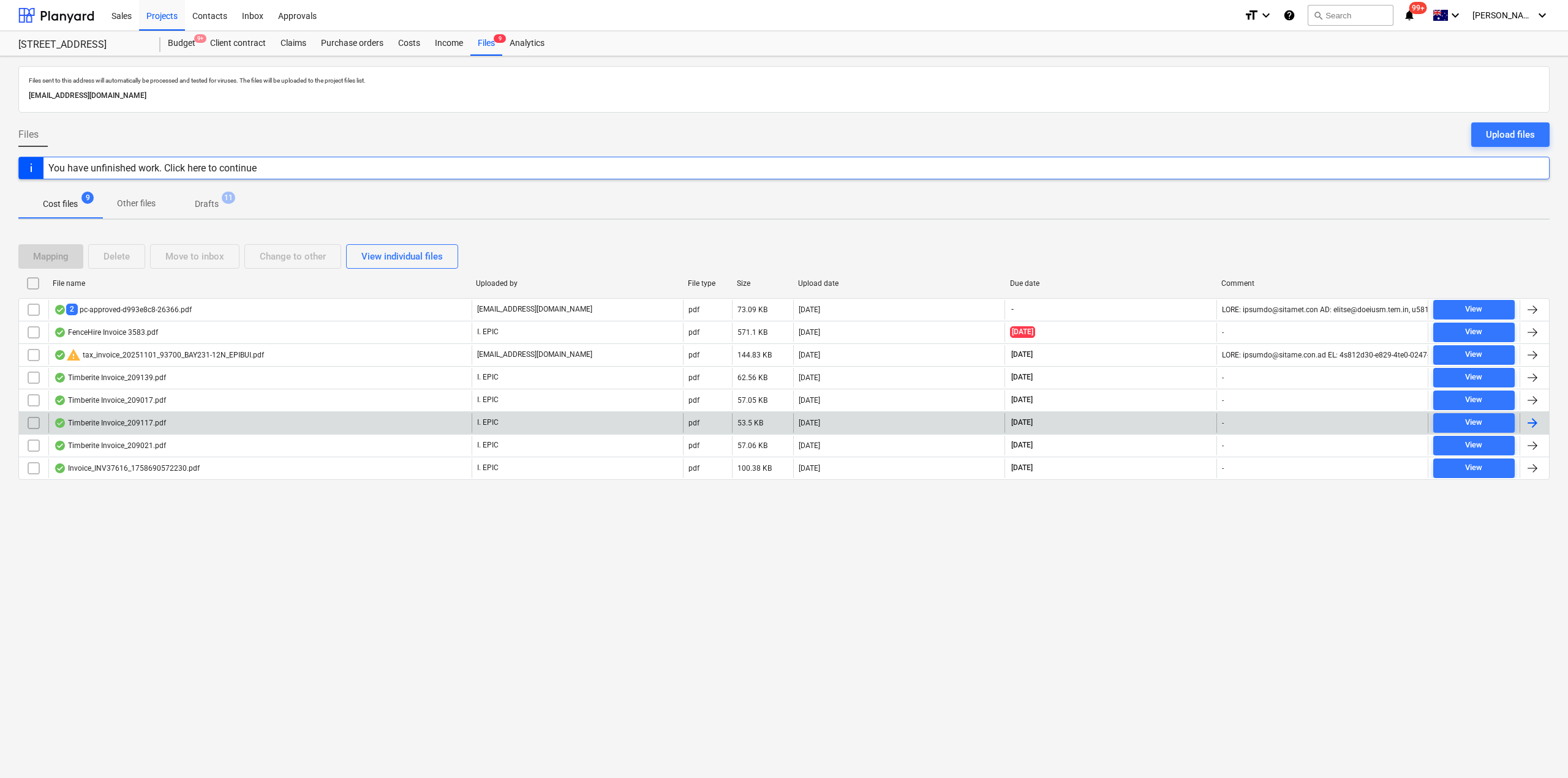
click at [168, 419] on div "Timberite Invoice_209117.pdf" at bounding box center [260, 423] width 423 height 20
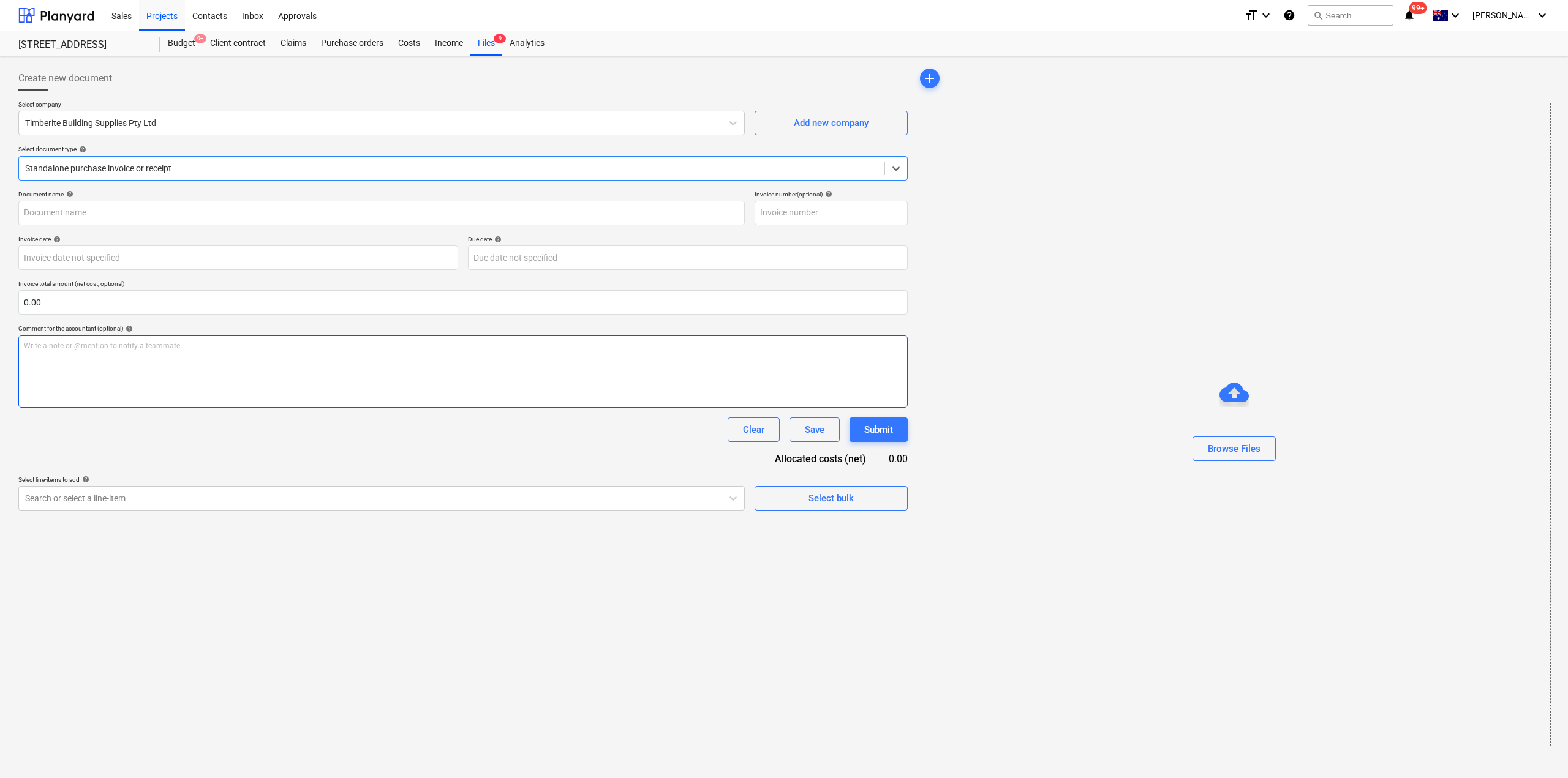
type input "209117"
type input "[DATE]"
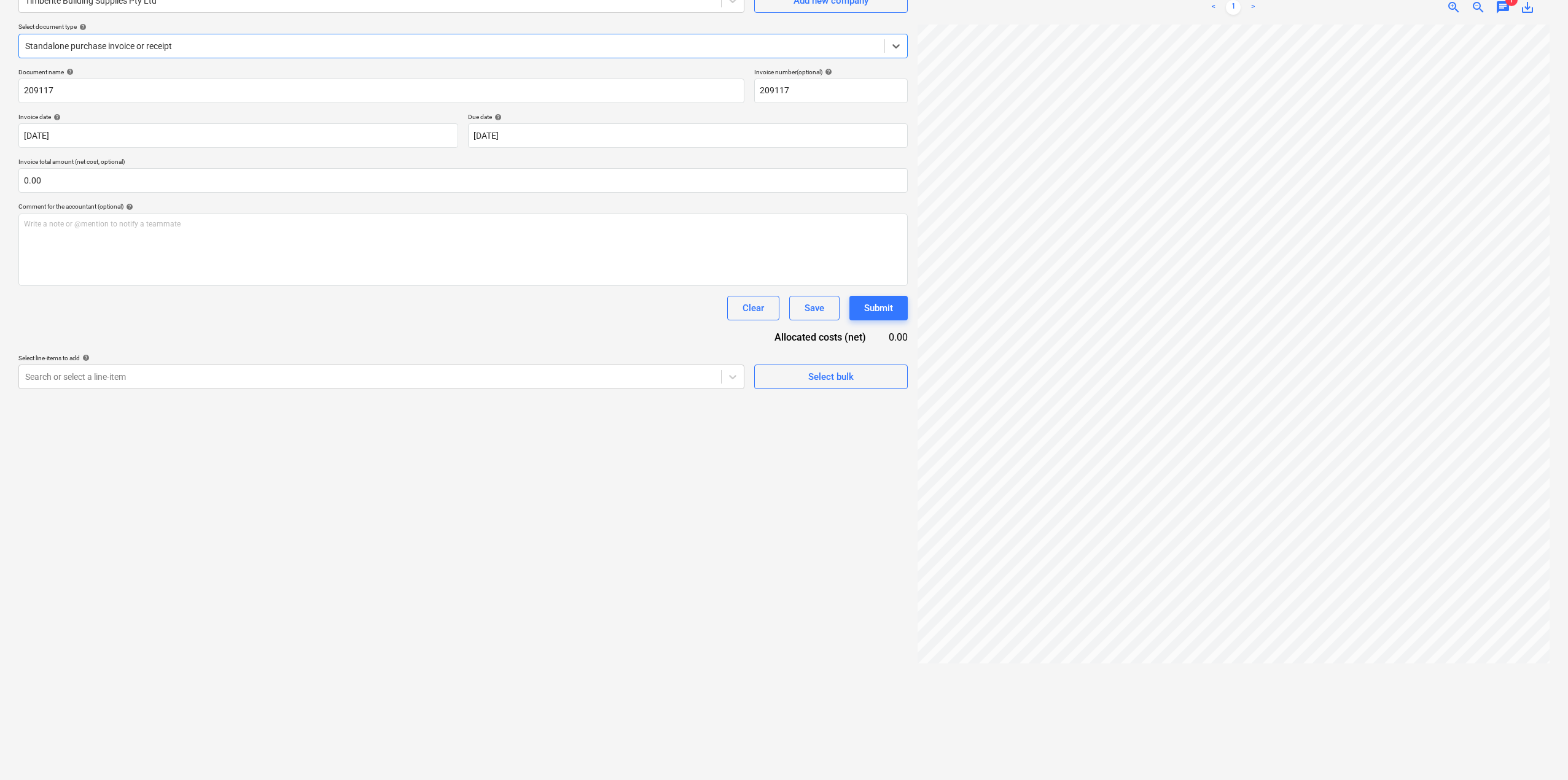
scroll to position [0, 279]
click at [831, 518] on div "Create new document Select company Timberite Building Supplies Pty Ltd Add new …" at bounding box center [784, 356] width 1541 height 837
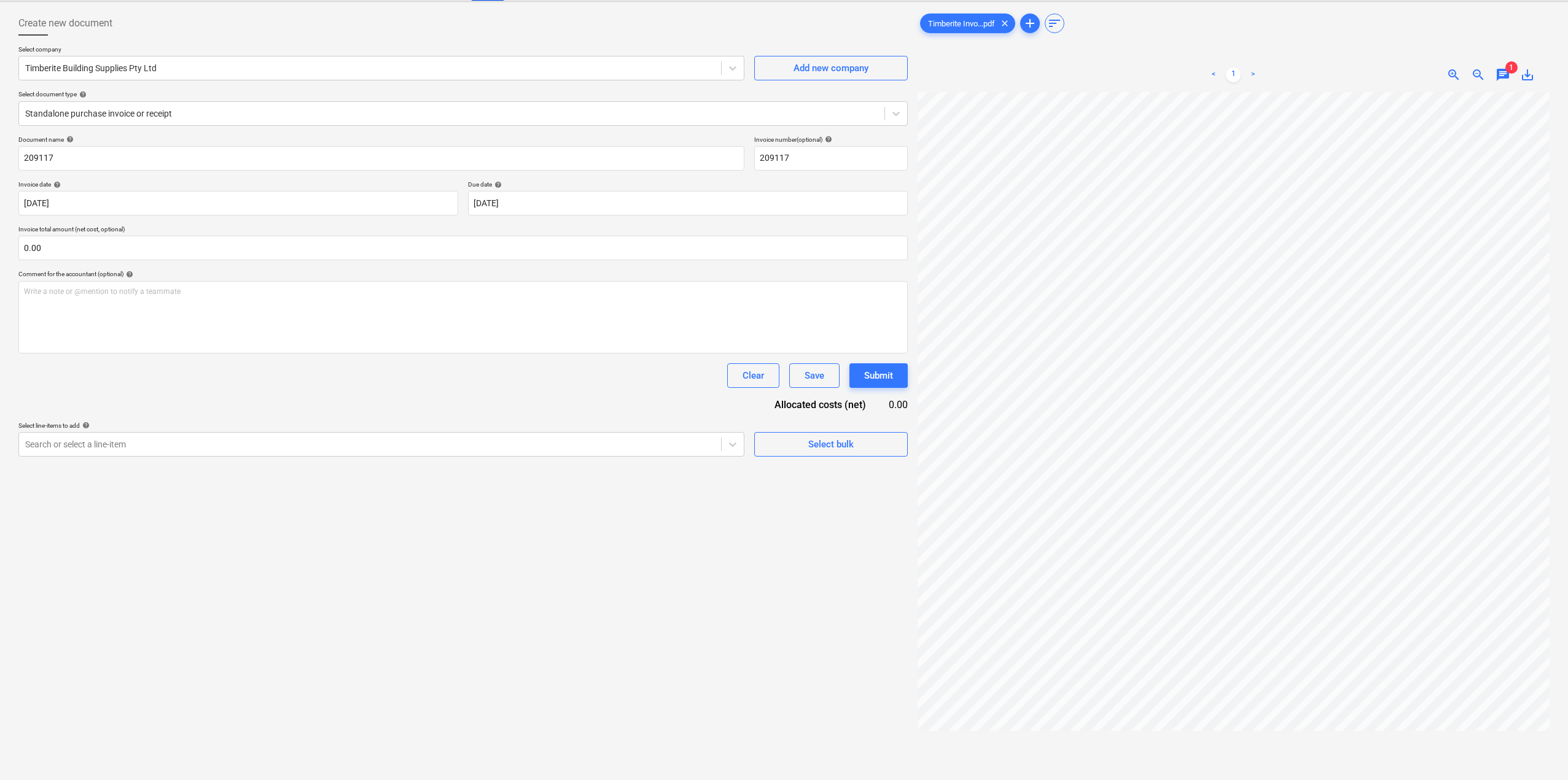
scroll to position [0, 0]
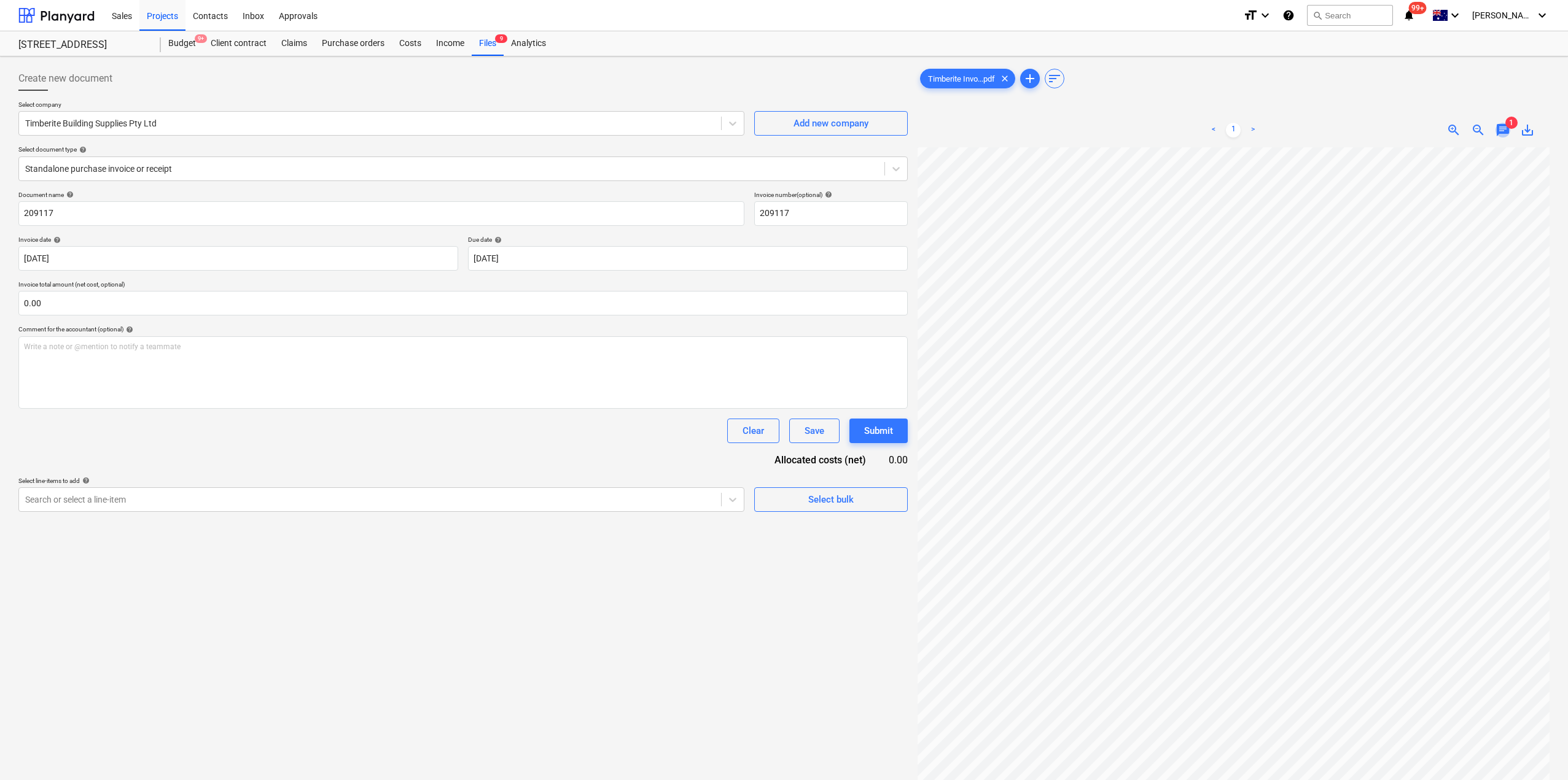
click at [1501, 125] on span "chat" at bounding box center [1503, 130] width 15 height 15
click at [1341, 266] on div "Write a note or @mention to notify a teammate [PERSON_NAME]" at bounding box center [1416, 259] width 245 height 73
click at [1325, 261] on div "Write a note or @mention to notify a teammate [PERSON_NAME]" at bounding box center [1416, 259] width 245 height 73
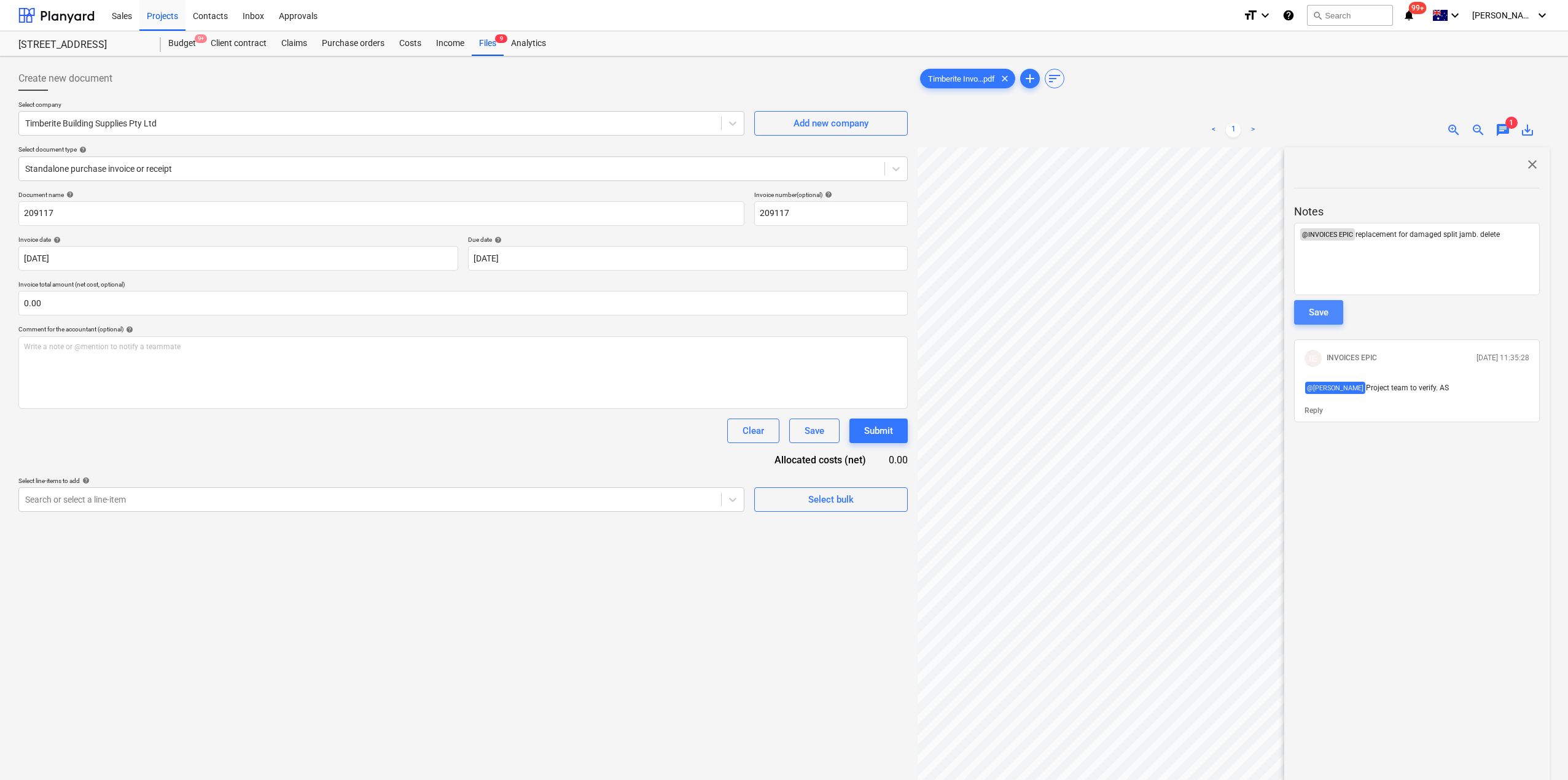
click at [1318, 308] on div "Save" at bounding box center [1318, 313] width 20 height 16
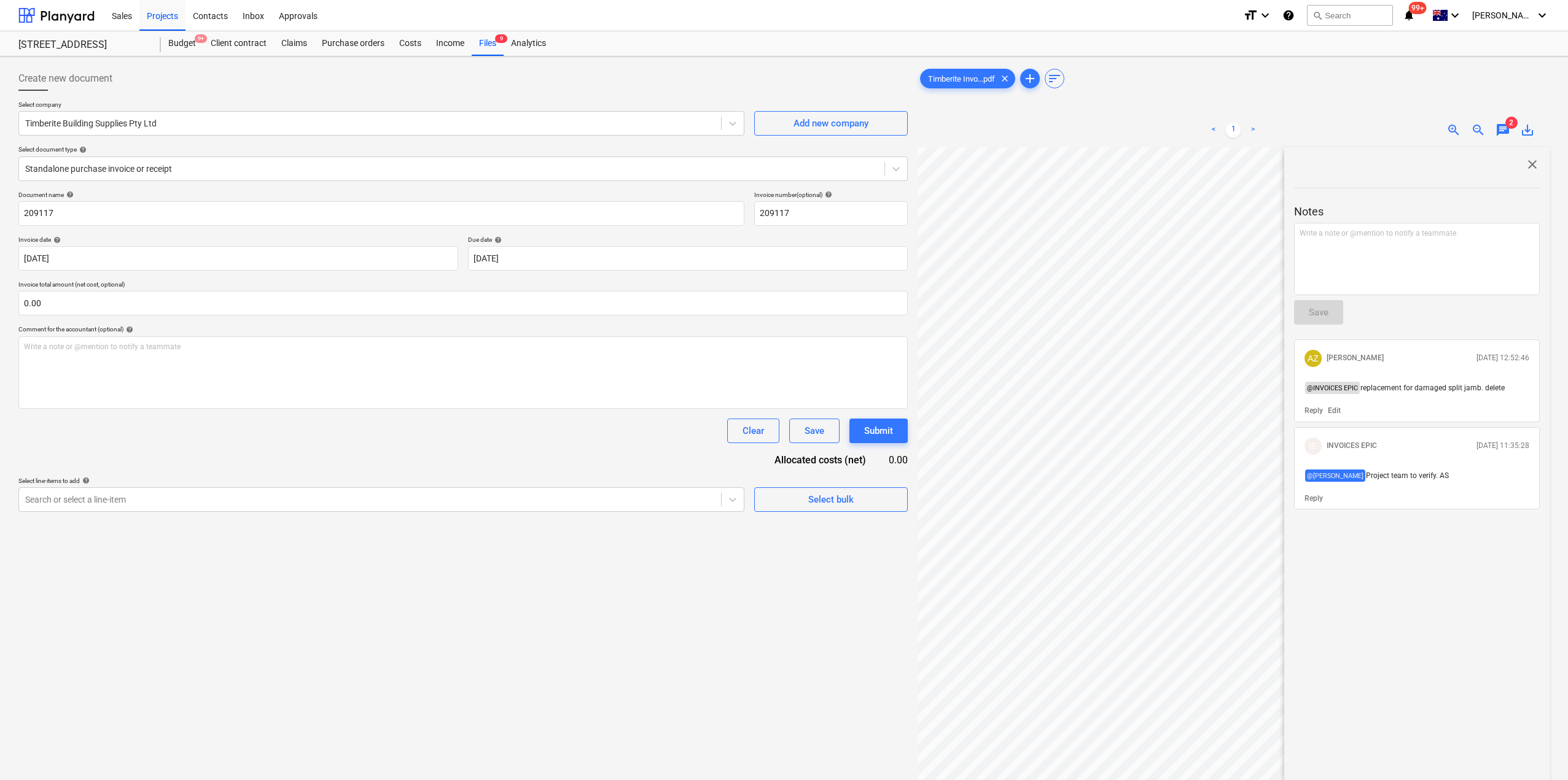
click at [495, 36] on div "Files 9" at bounding box center [488, 44] width 32 height 25
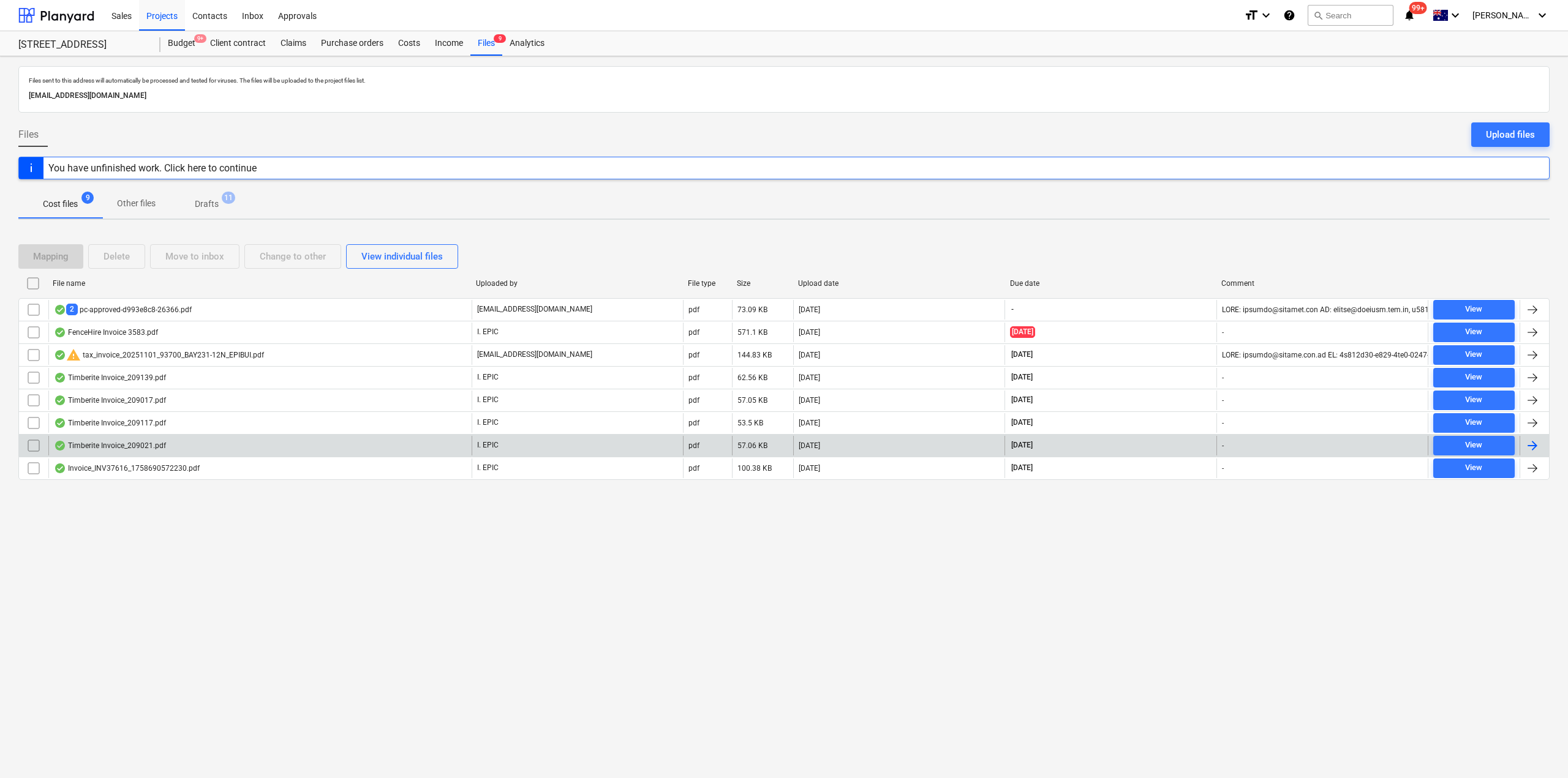
click at [210, 441] on div "Timberite Invoice_209021.pdf" at bounding box center [260, 445] width 423 height 20
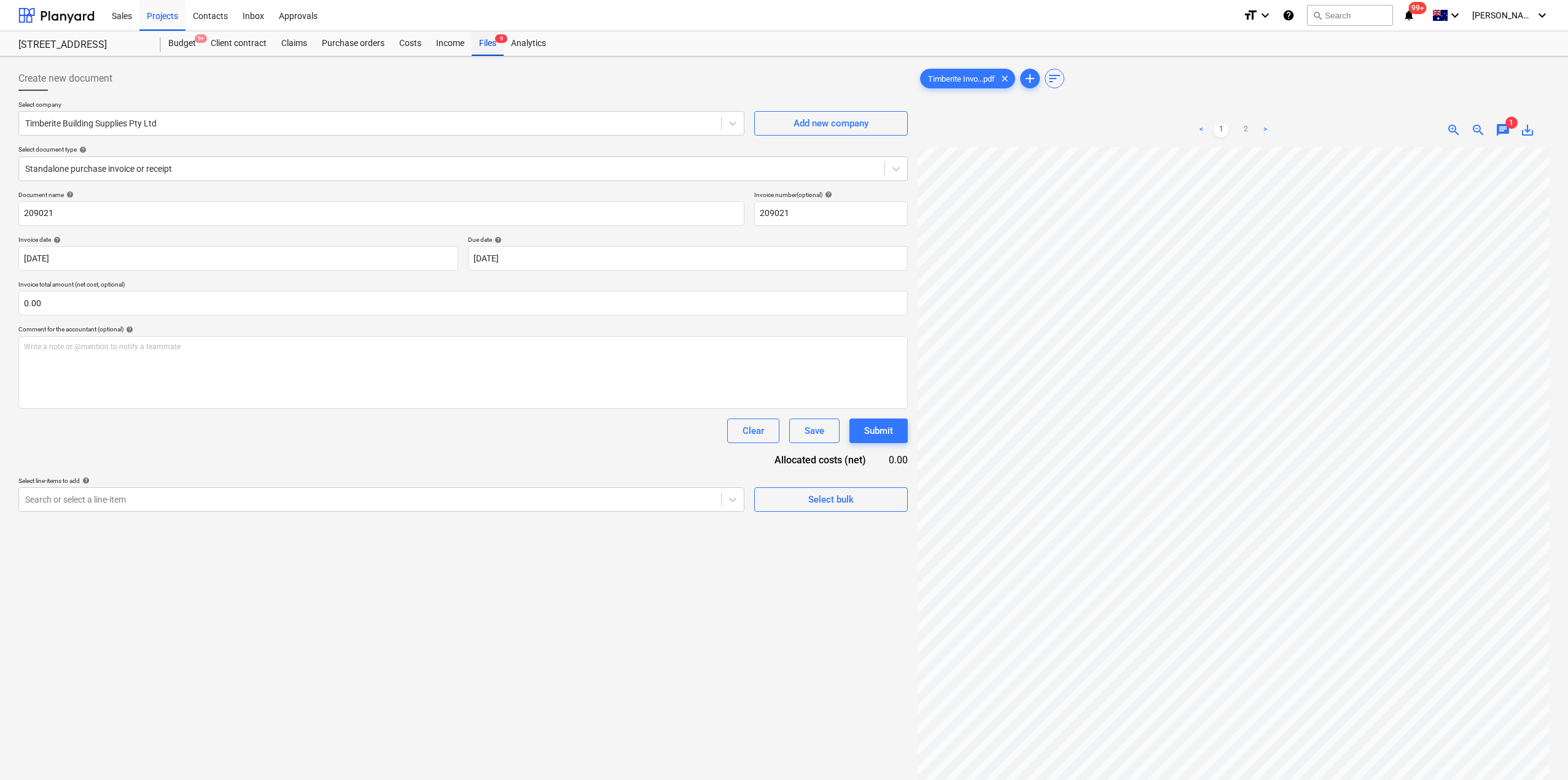
click at [493, 49] on div "Files 9" at bounding box center [488, 44] width 32 height 25
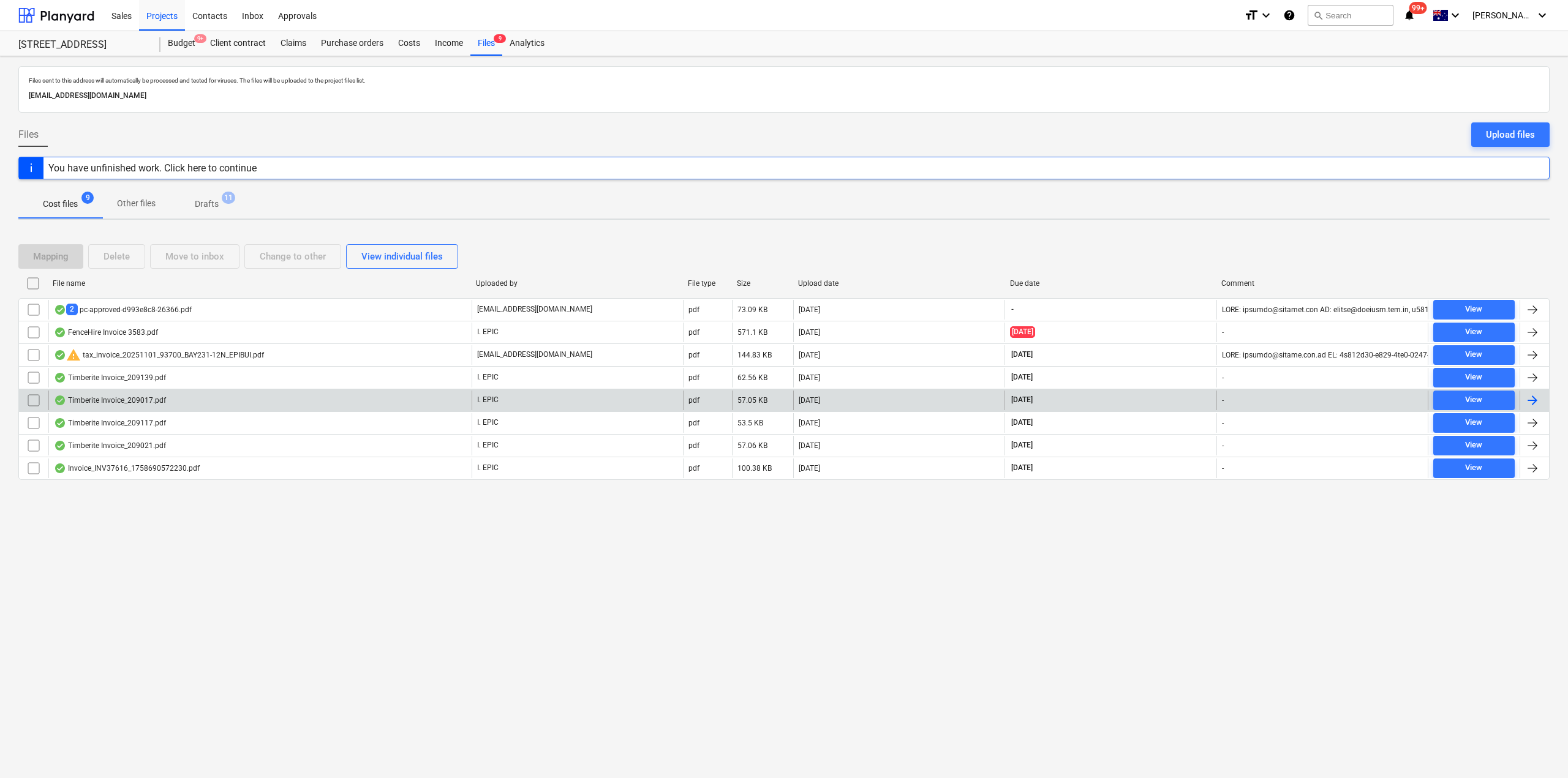
click at [153, 403] on div "Timberite Invoice_209017.pdf" at bounding box center [109, 400] width 112 height 10
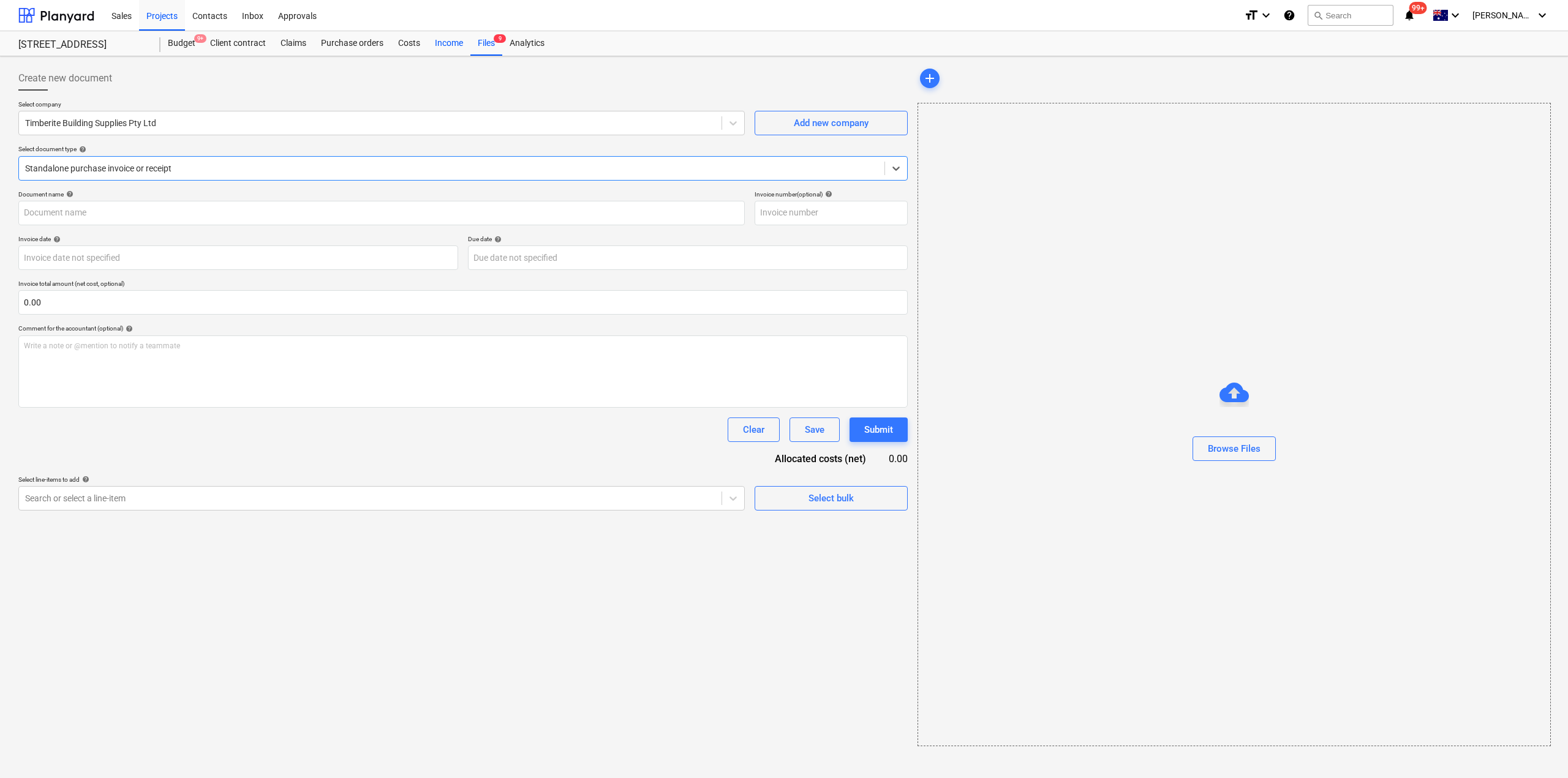
type input "209017"
type input "[DATE]"
click at [1241, 126] on link "2" at bounding box center [1242, 130] width 14 height 14
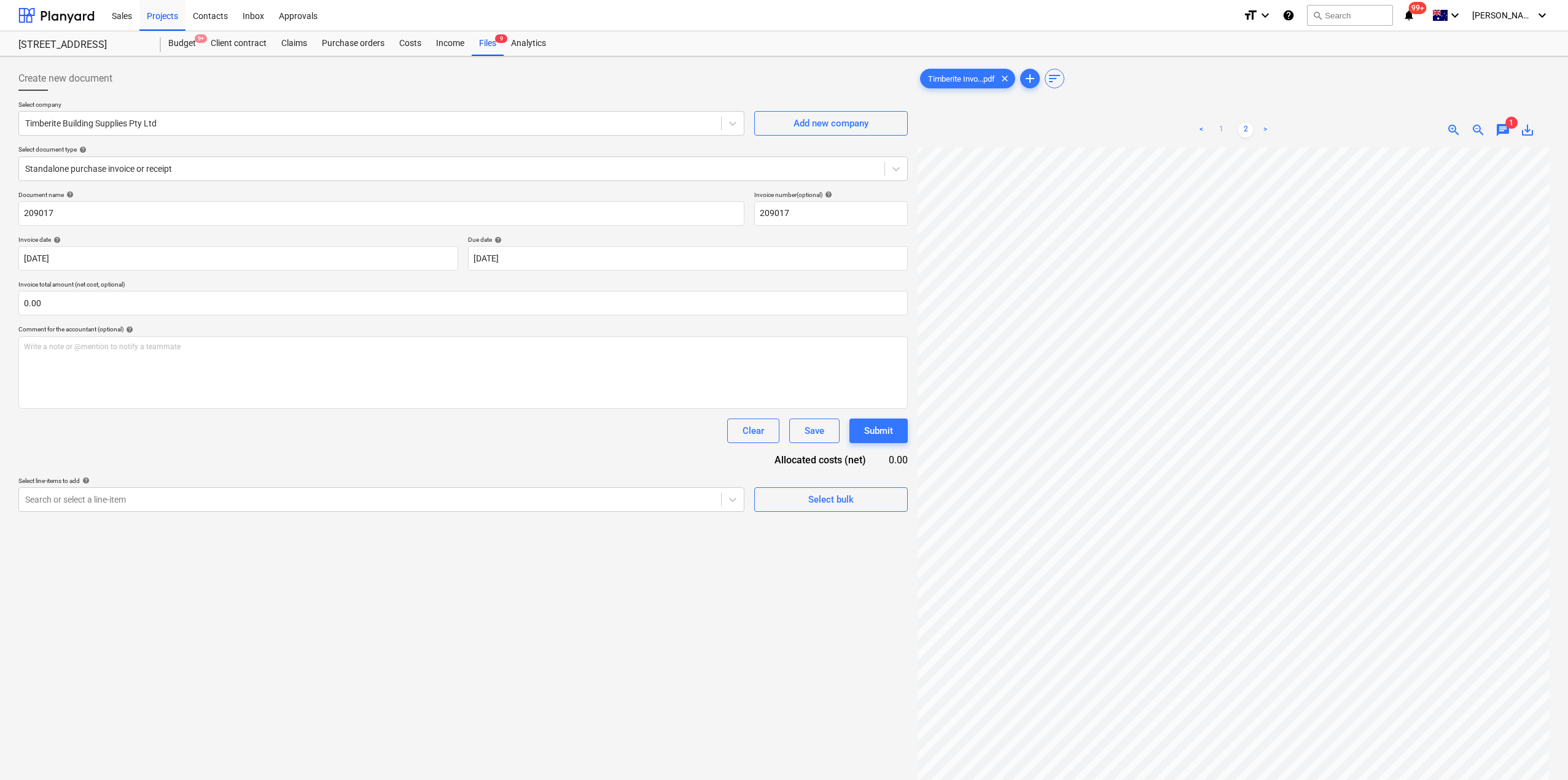
click at [1221, 128] on link "1" at bounding box center [1221, 130] width 15 height 15
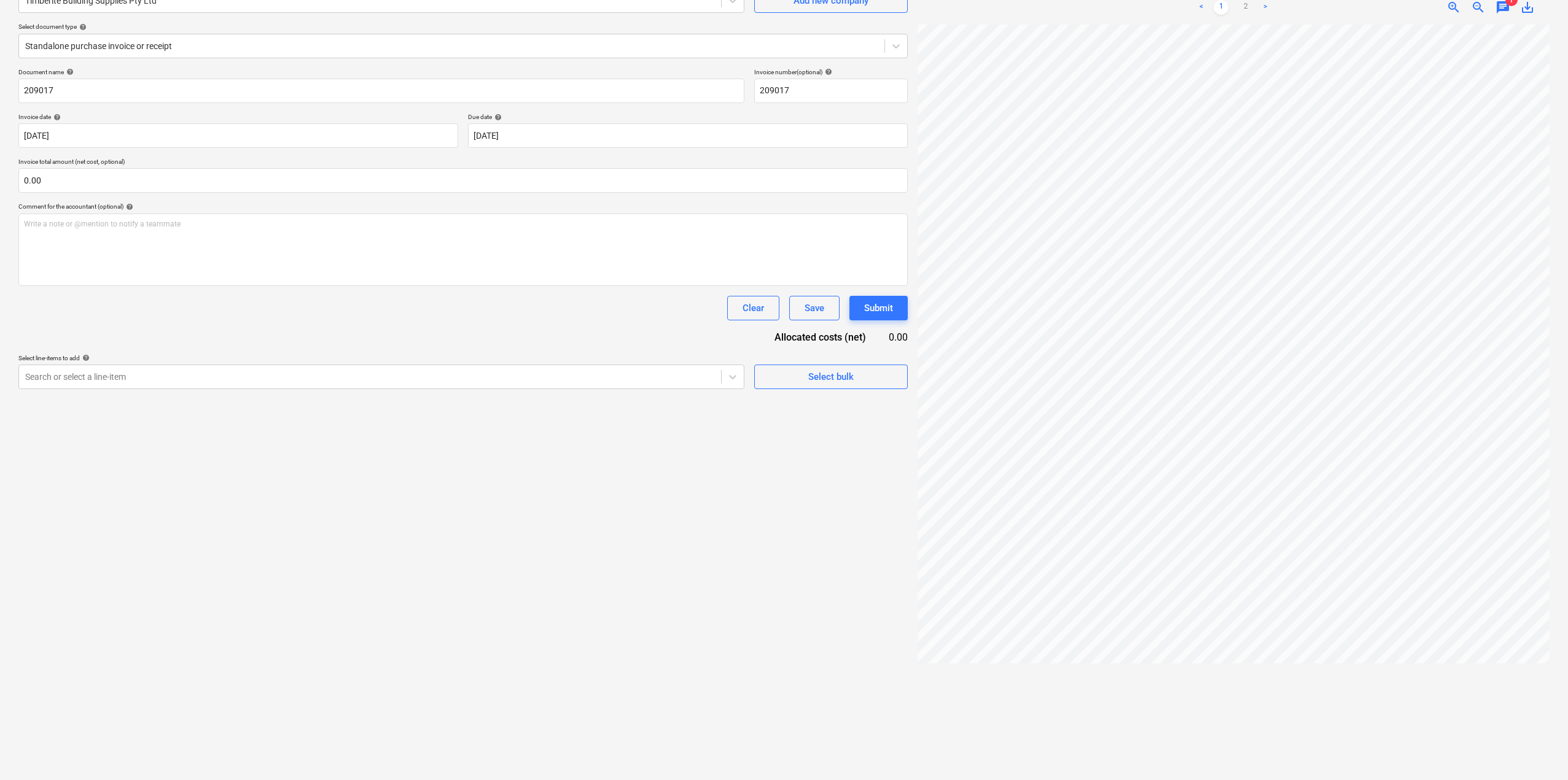
scroll to position [0, 177]
click at [1247, 8] on link "2" at bounding box center [1245, 7] width 15 height 15
click at [1222, 5] on link "1" at bounding box center [1221, 7] width 15 height 15
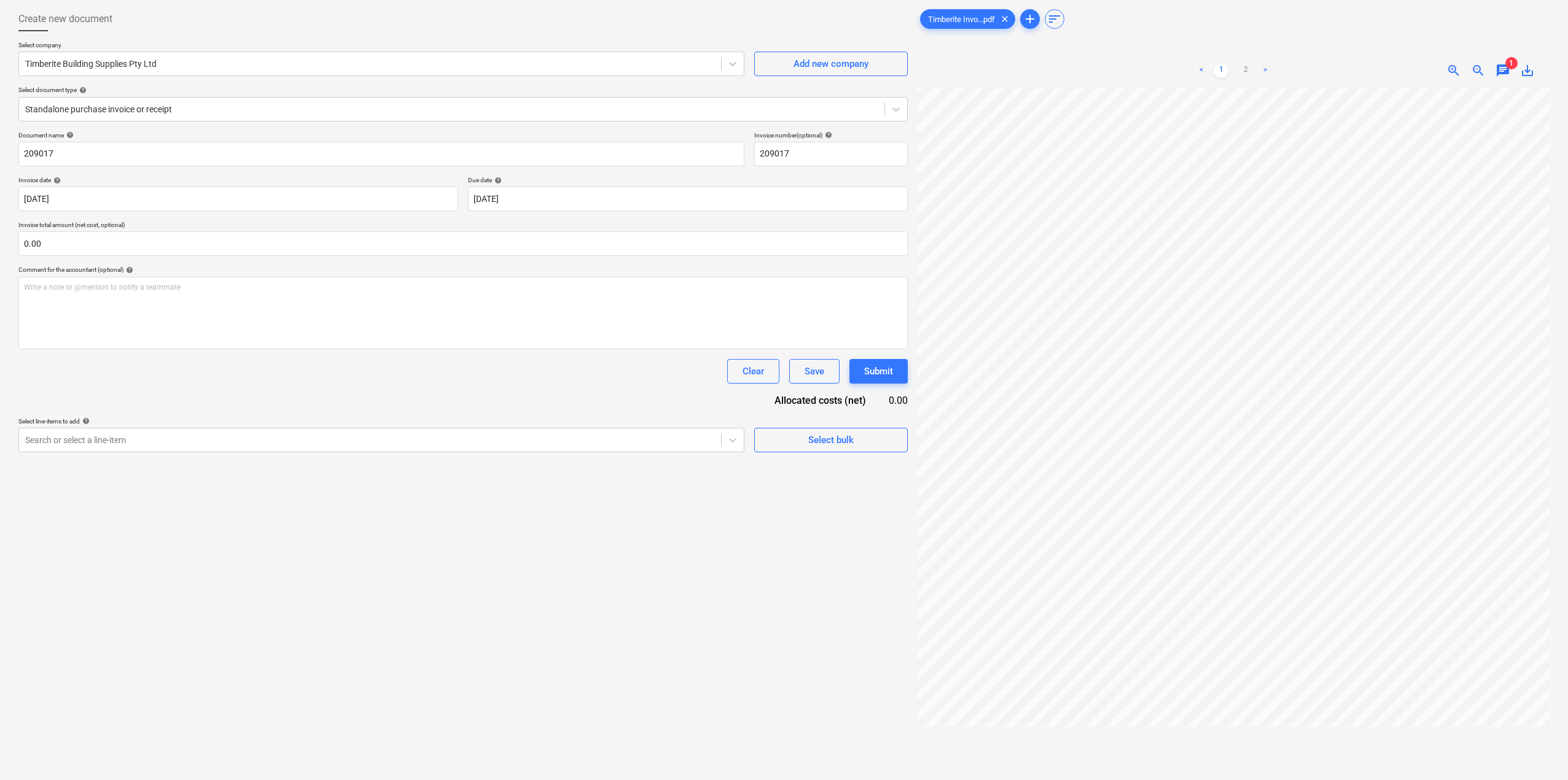
scroll to position [0, 0]
